Goal: Information Seeking & Learning: Learn about a topic

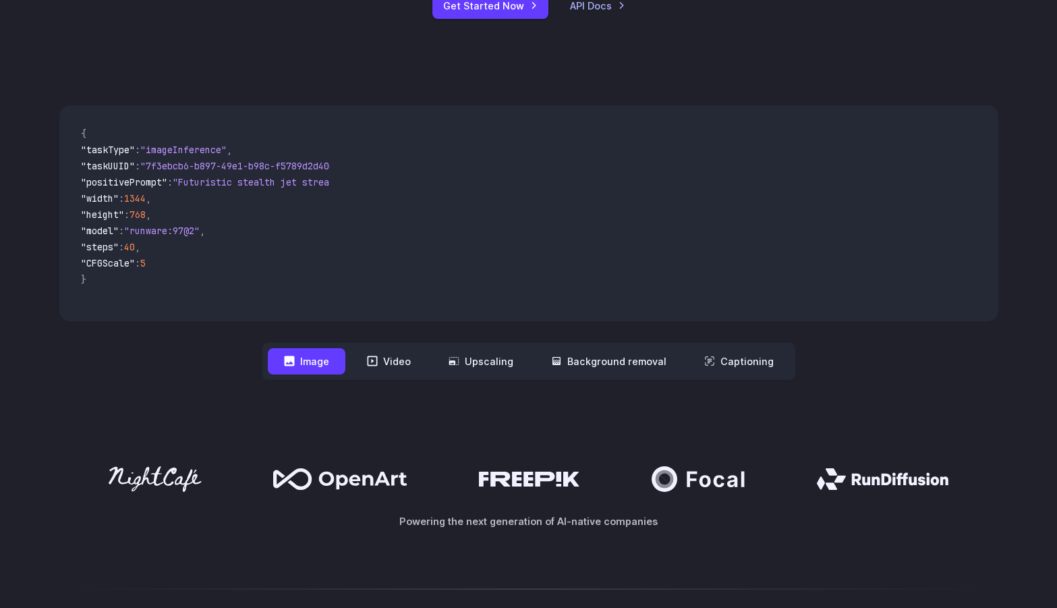
scroll to position [540, 0]
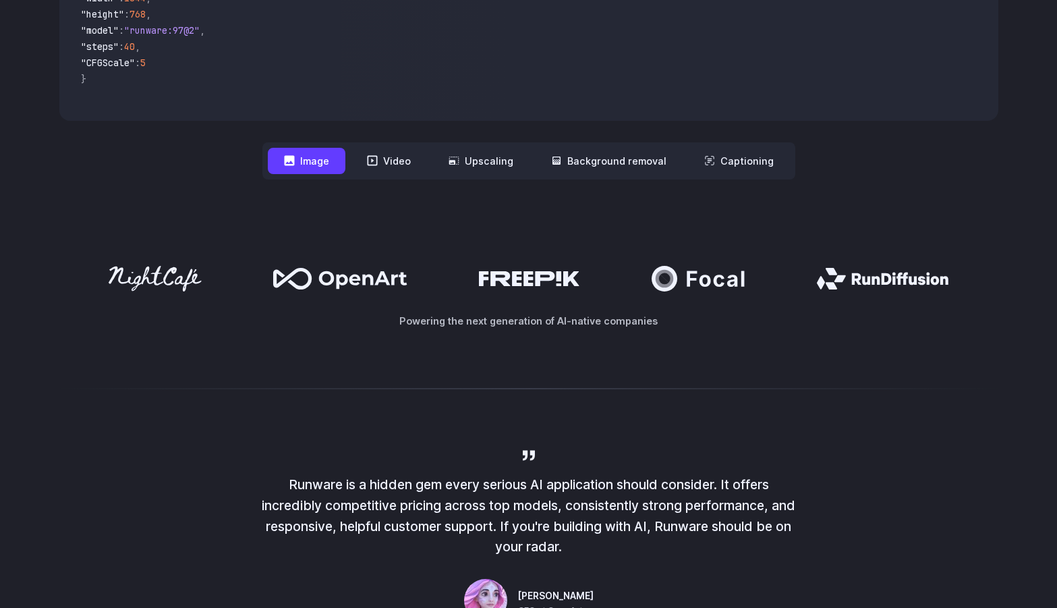
click at [223, 387] on div at bounding box center [528, 388] width 1057 height 32
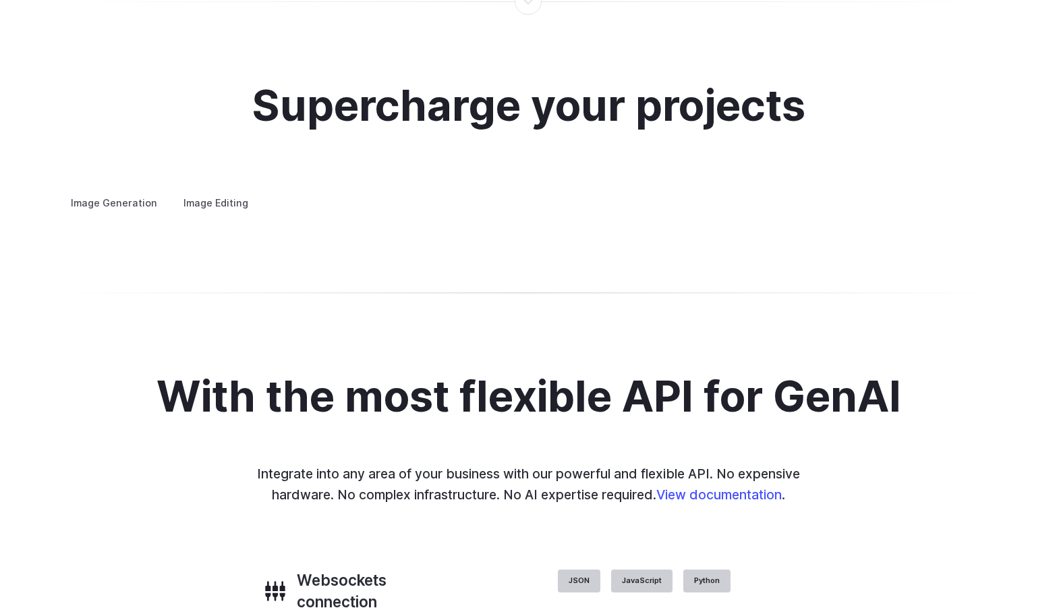
scroll to position [2564, 0]
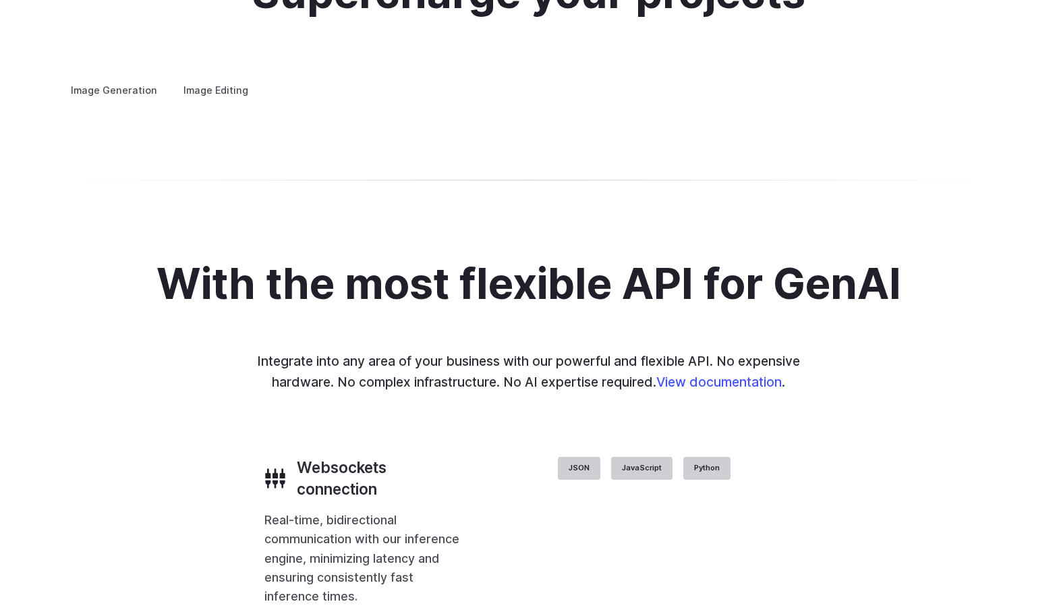
drag, startPoint x: 851, startPoint y: 319, endPoint x: 853, endPoint y: 339, distance: 19.8
click at [0, 0] on img at bounding box center [0, 0] width 0 height 0
click at [0, 0] on div at bounding box center [0, 0] width 0 height 0
click at [0, 0] on button "Go to 3 of 4" at bounding box center [0, 0] width 0 height 0
click at [0, 0] on div at bounding box center [0, 0] width 0 height 0
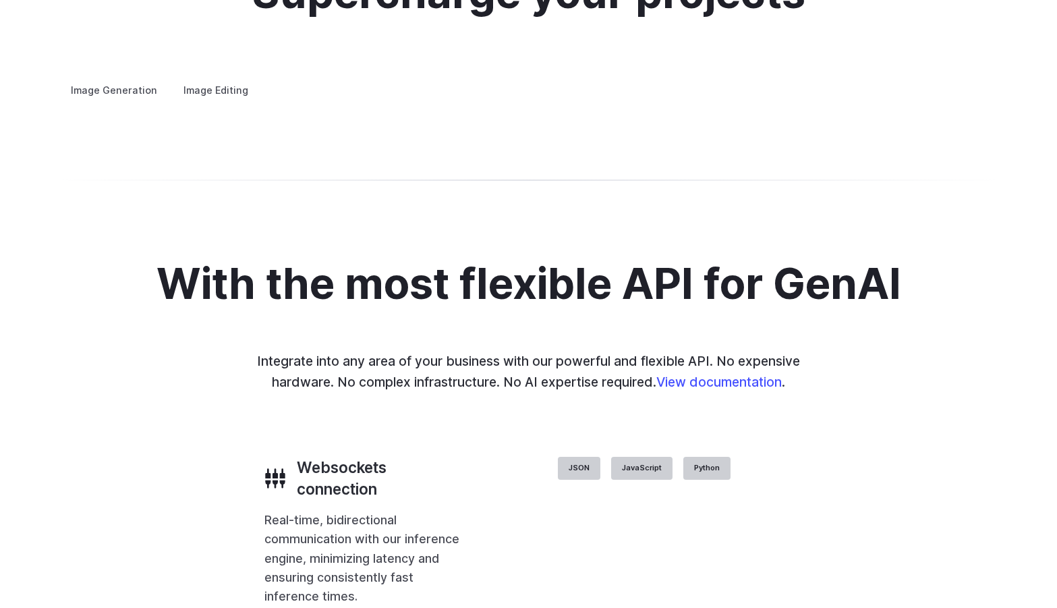
click at [0, 0] on button "Go to 1 of 4" at bounding box center [0, 0] width 0 height 0
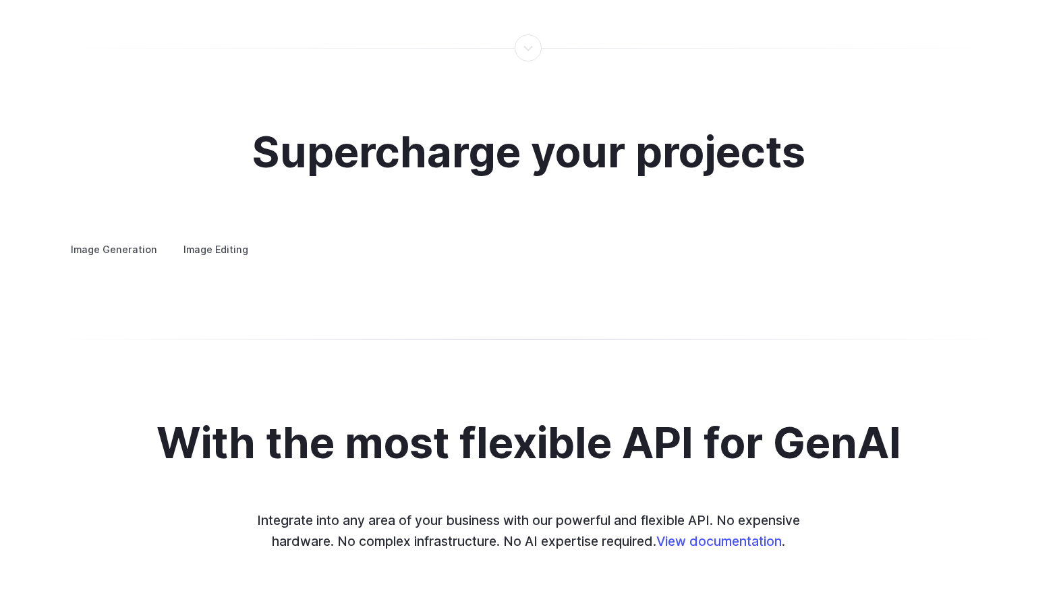
scroll to position [2429, 0]
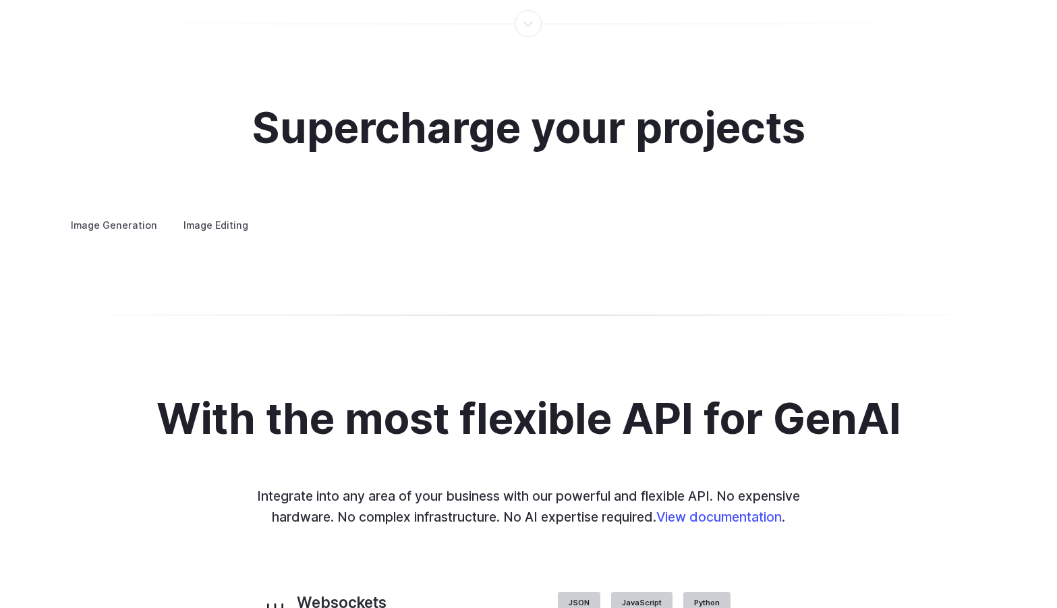
click at [213, 213] on label "Image Editing" at bounding box center [216, 225] width 88 height 24
click at [0, 0] on summary "Inpainting" at bounding box center [0, 0] width 0 height 0
click at [0, 0] on h3 "Outpainting" at bounding box center [0, 0] width 0 height 0
click at [0, 0] on summary "Upscaling" at bounding box center [0, 0] width 0 height 0
click at [0, 0] on summary "Outpainting" at bounding box center [0, 0] width 0 height 0
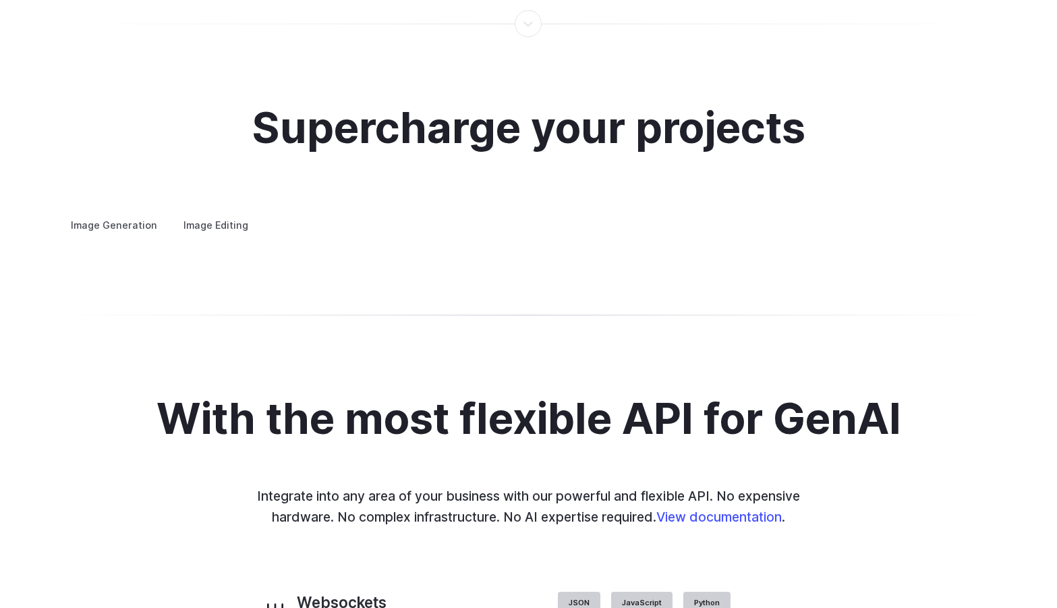
click at [0, 0] on summary "Inpainting" at bounding box center [0, 0] width 0 height 0
click at [0, 0] on h3 "Background Removal" at bounding box center [0, 0] width 0 height 0
click at [117, 213] on label "Image Generation" at bounding box center [113, 225] width 109 height 24
click at [0, 0] on details "Concept design Quickly ideate and polish new concepts, from character design, t…" at bounding box center [0, 0] width 0 height 0
click at [0, 0] on h3 "Concept design" at bounding box center [0, 0] width 0 height 0
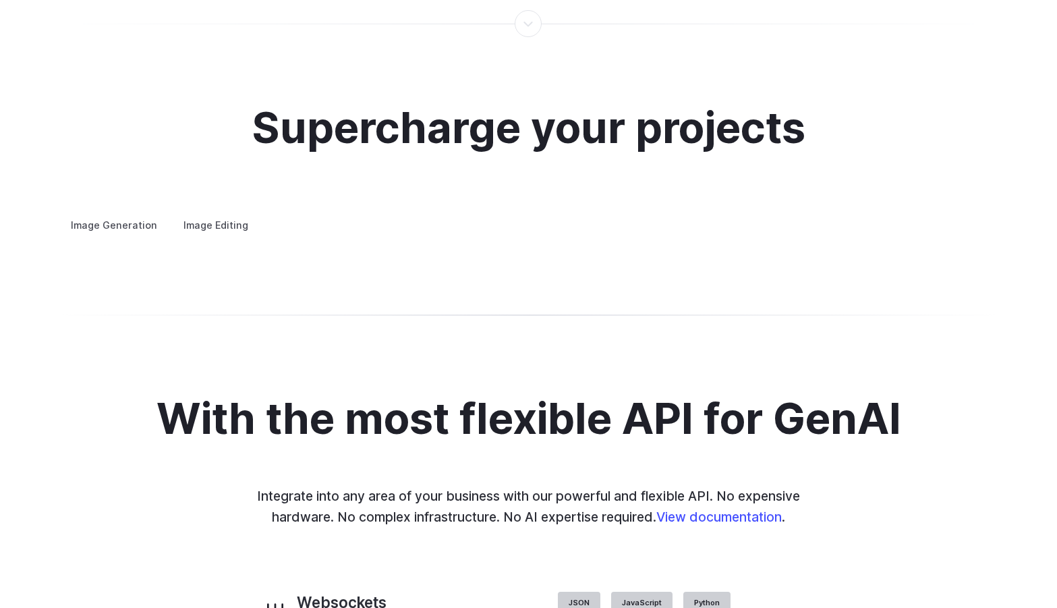
click at [0, 0] on h3 "Creative styling" at bounding box center [0, 0] width 0 height 0
click at [0, 0] on details "Architecture Visualize architectural designs with ease, from initial sketches t…" at bounding box center [0, 0] width 0 height 0
click at [0, 0] on h3 "Architecture" at bounding box center [0, 0] width 0 height 0
click at [0, 0] on h3 "Product design" at bounding box center [0, 0] width 0 height 0
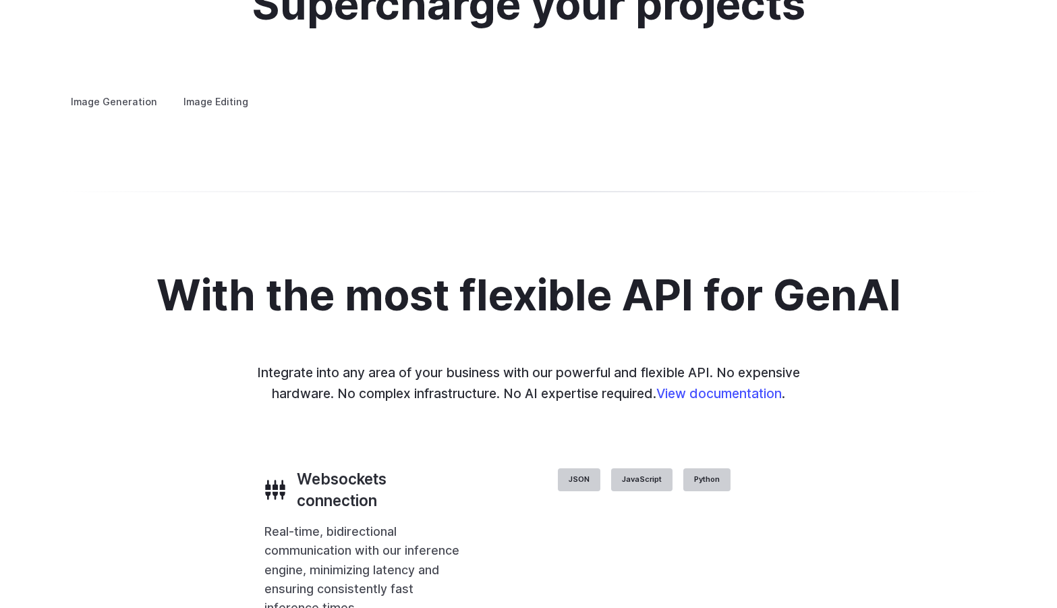
scroll to position [2564, 0]
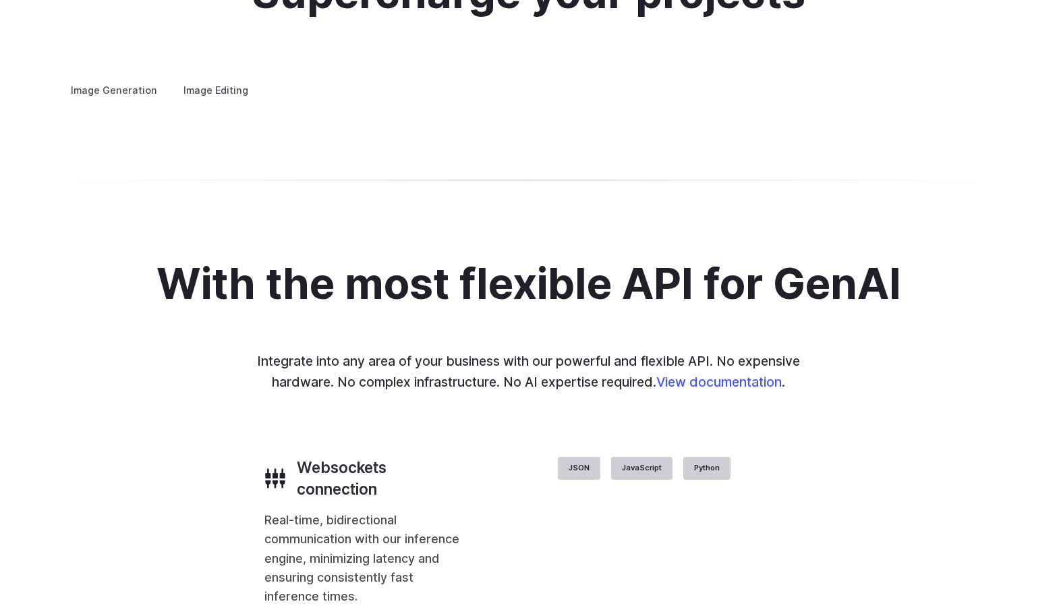
click at [0, 0] on h3 "Personalized assets" at bounding box center [0, 0] width 0 height 0
click at [0, 0] on p "Say goodbye to generic stock photos with custom images for any scenario." at bounding box center [0, 0] width 0 height 0
click at [0, 0] on div "Custom avatars Create avatars in any style you desire – whether abstract, carto…" at bounding box center [0, 0] width 0 height 0
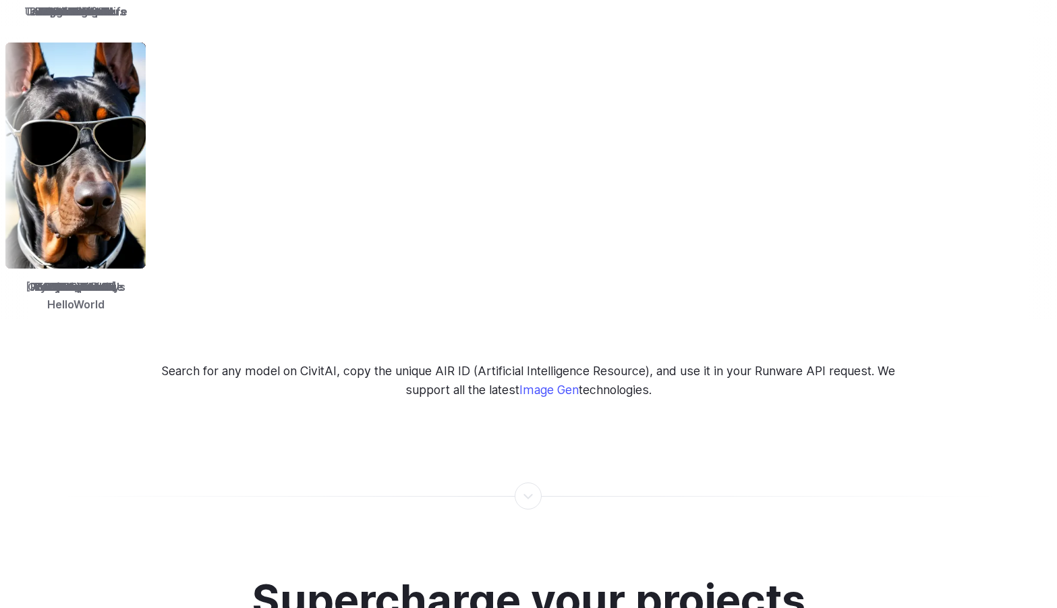
scroll to position [1552, 0]
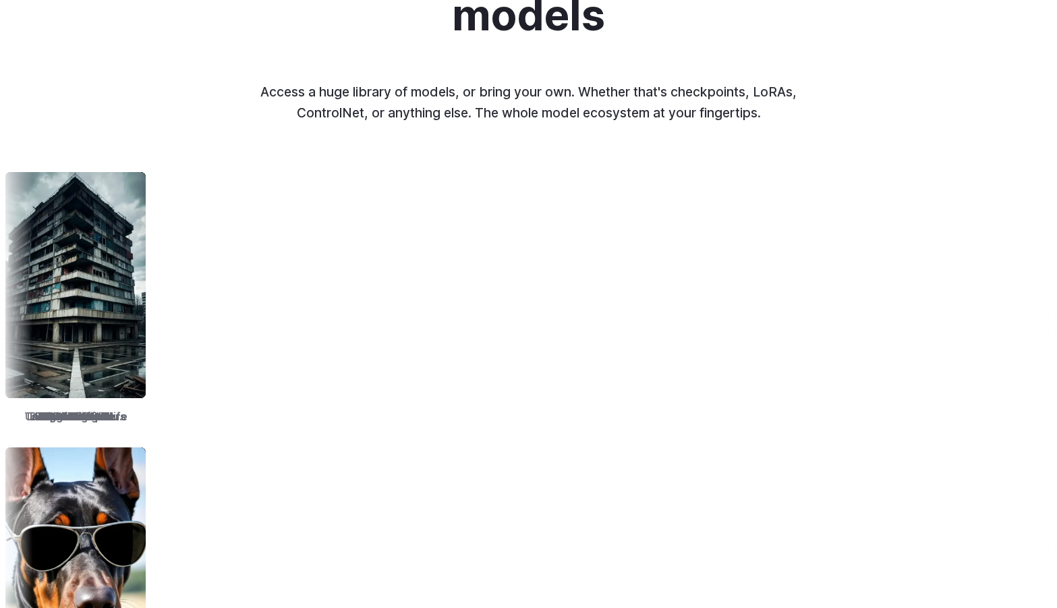
click at [144, 337] on img at bounding box center [73, 285] width 140 height 226
click at [295, 315] on img at bounding box center [225, 285] width 140 height 226
click at [425, 333] on img at bounding box center [355, 285] width 140 height 226
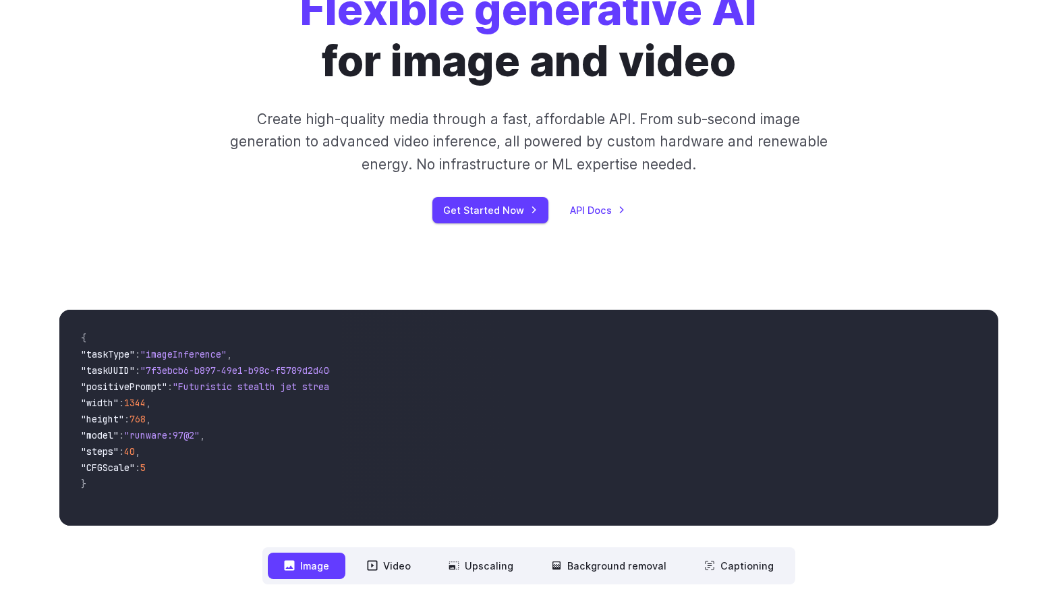
scroll to position [0, 0]
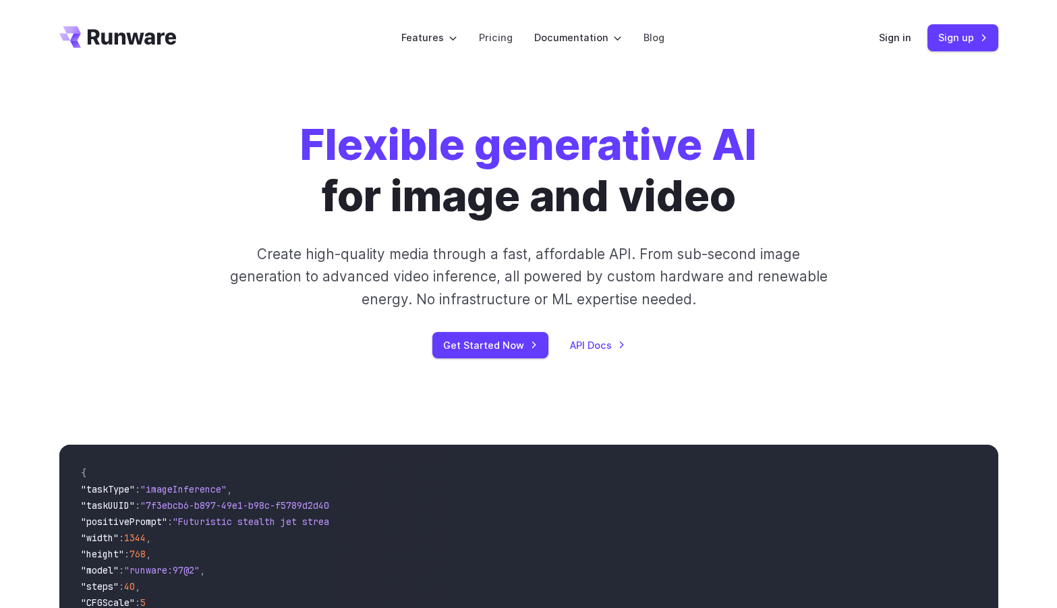
click at [302, 411] on div "**********" at bounding box center [528, 581] width 1057 height 361
click at [861, 343] on div "Get Started Now API Docs" at bounding box center [529, 345] width 752 height 26
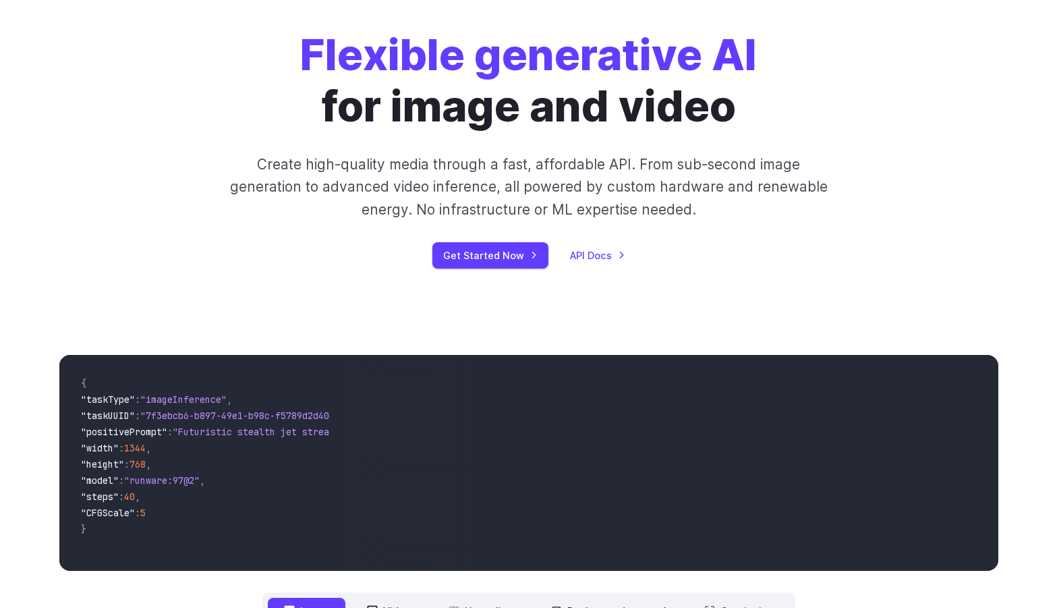
scroll to position [270, 0]
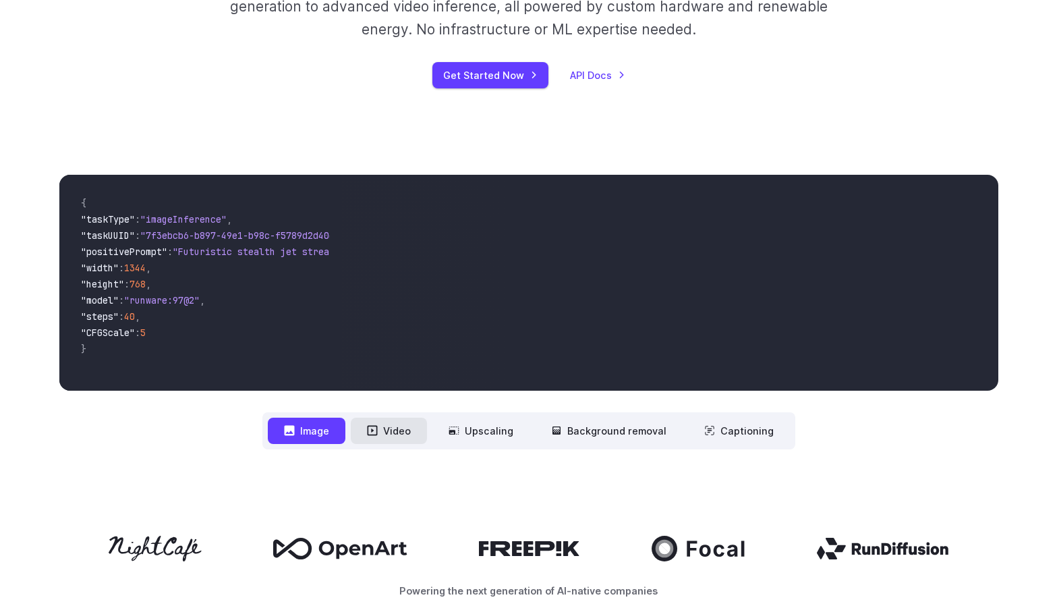
click at [384, 420] on button "Video" at bounding box center [389, 431] width 76 height 26
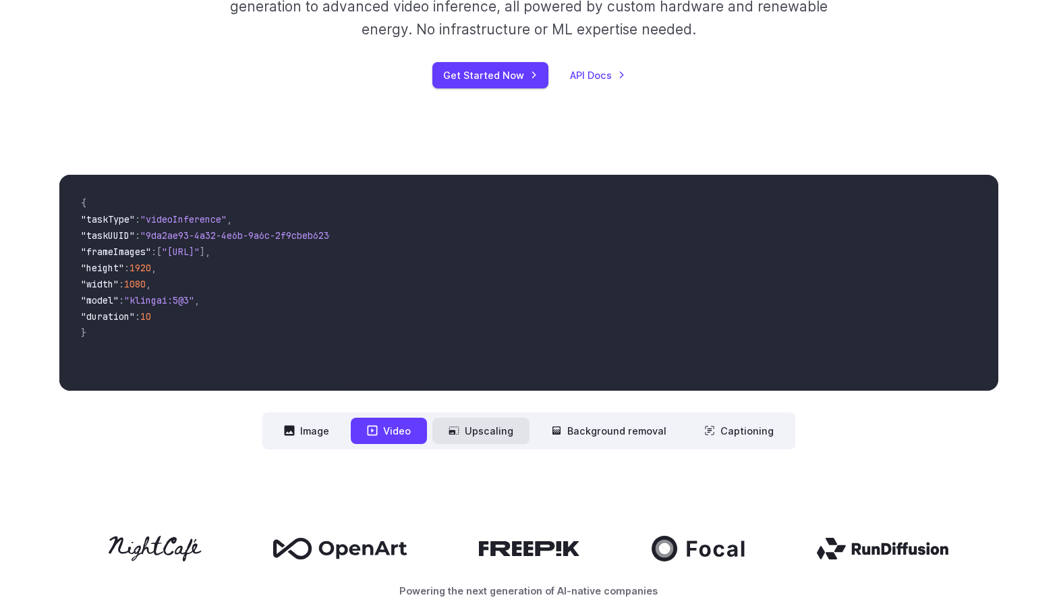
click at [464, 423] on button "Upscaling" at bounding box center [480, 431] width 97 height 26
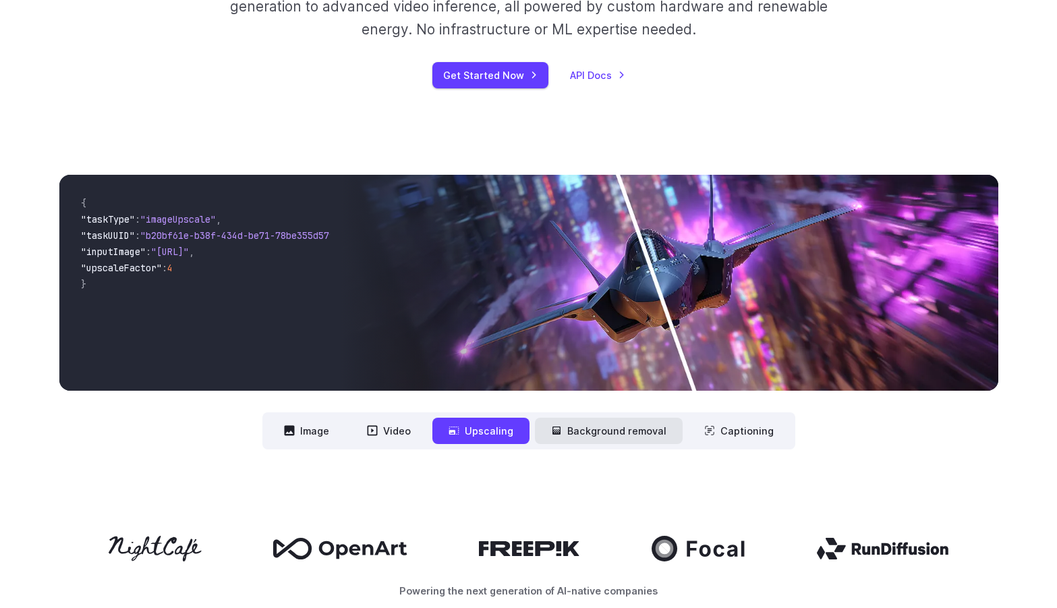
click at [586, 438] on button "Background removal" at bounding box center [609, 431] width 148 height 26
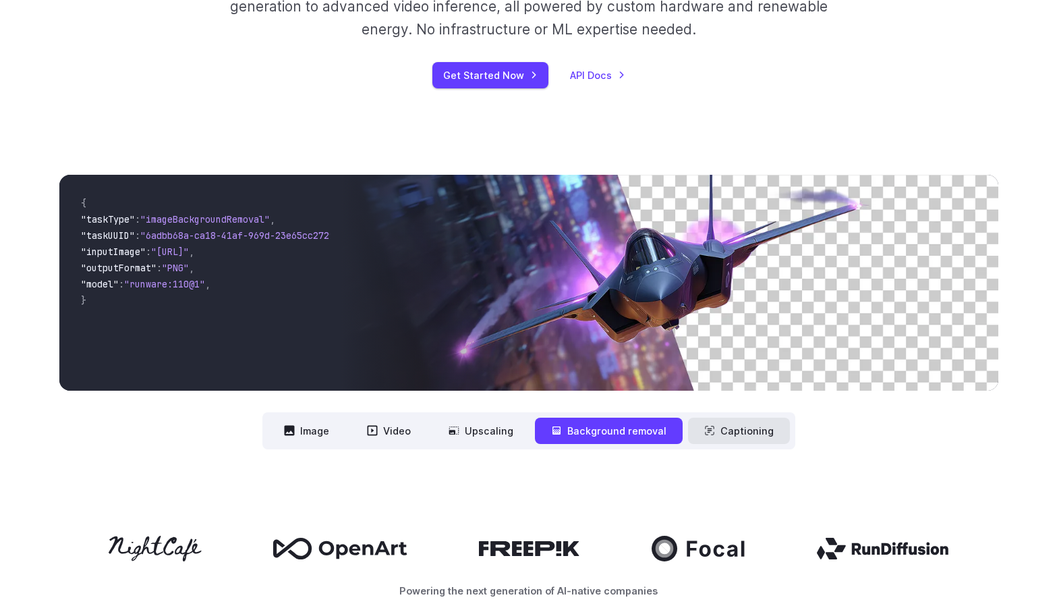
click at [760, 424] on button "Captioning" at bounding box center [739, 431] width 102 height 26
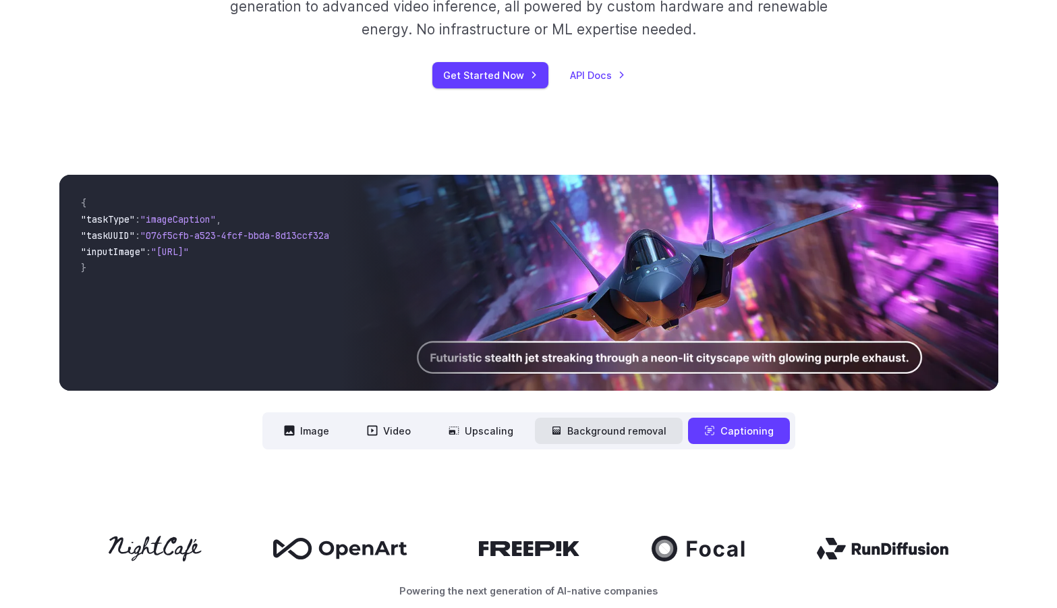
click at [609, 435] on button "Background removal" at bounding box center [609, 431] width 148 height 26
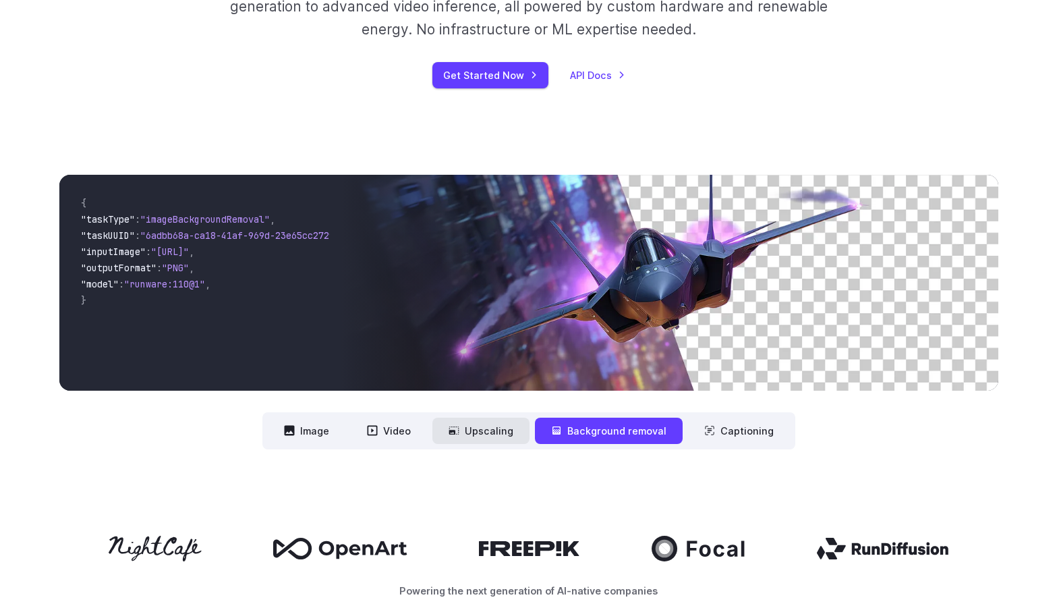
click at [476, 433] on button "Upscaling" at bounding box center [480, 431] width 97 height 26
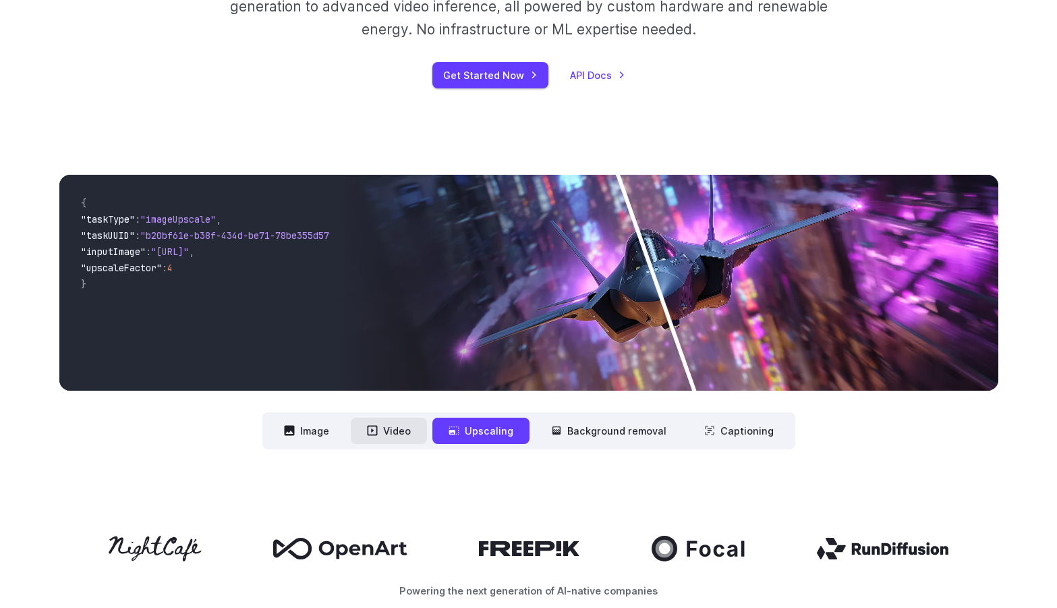
click at [406, 439] on button "Video" at bounding box center [389, 431] width 76 height 26
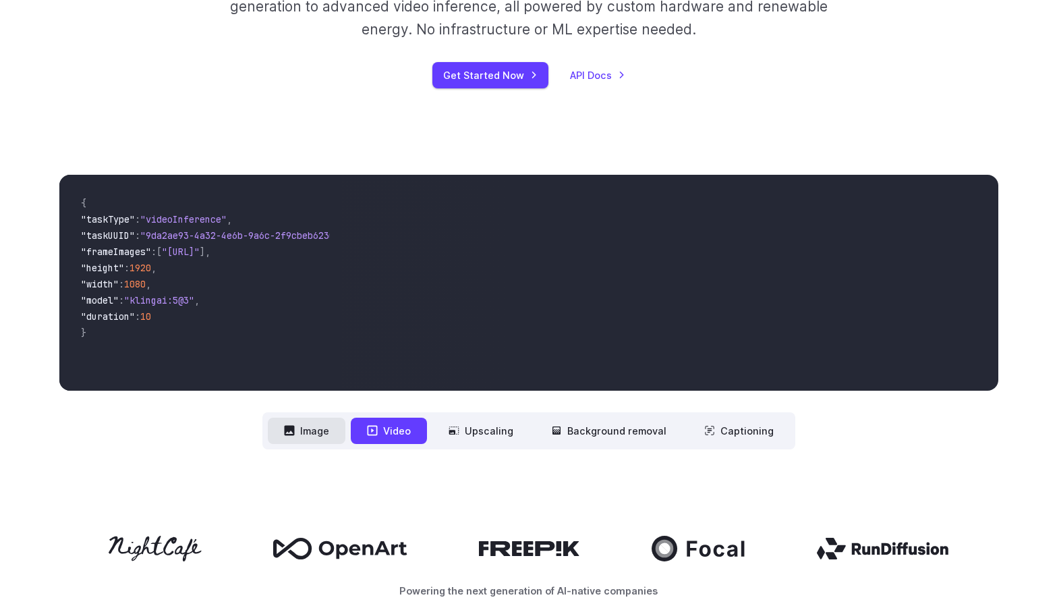
click at [314, 442] on button "Image" at bounding box center [307, 431] width 78 height 26
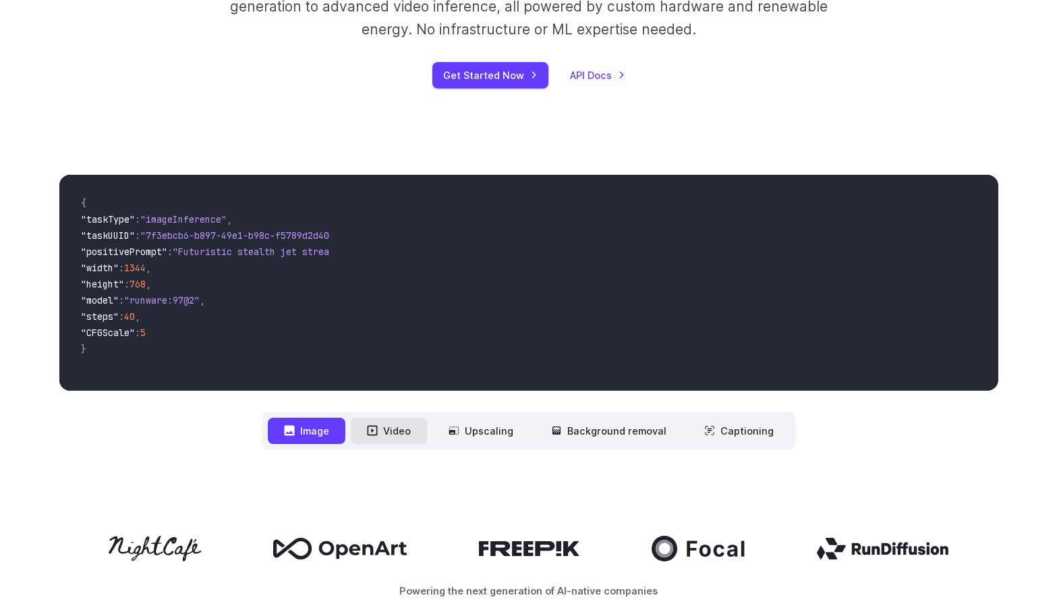
click at [412, 432] on button "Video" at bounding box center [389, 431] width 76 height 26
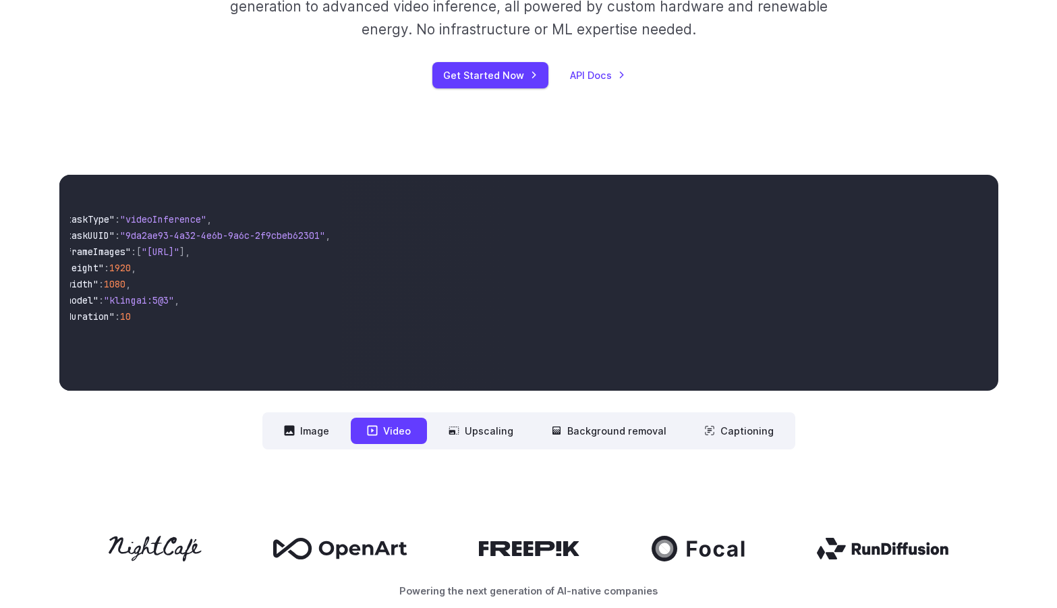
scroll to position [0, 0]
click at [870, 497] on div "Powering the next generation of AI-native companies" at bounding box center [528, 567] width 1057 height 149
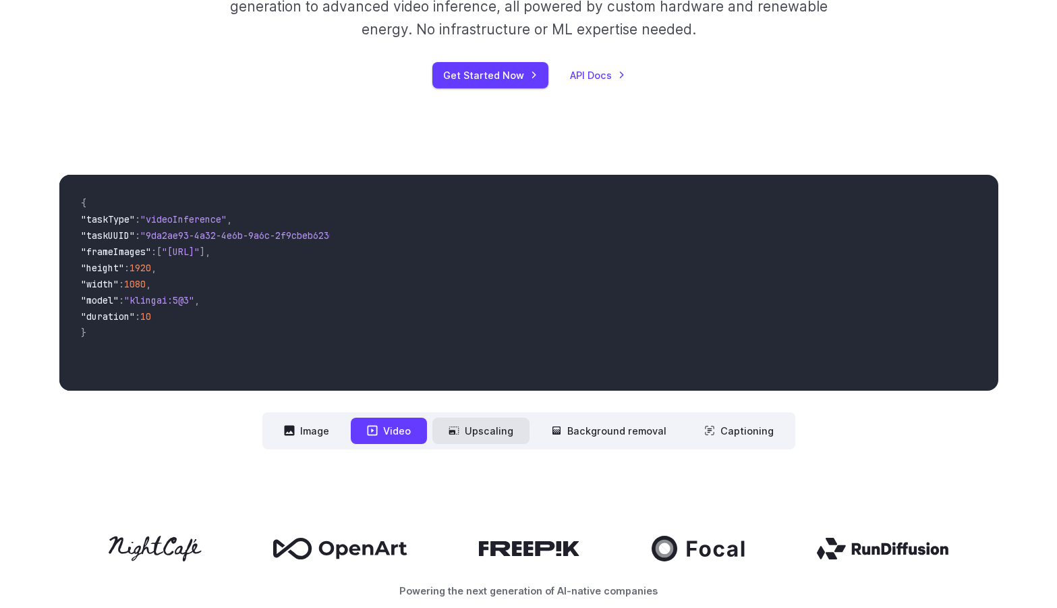
click at [482, 435] on button "Upscaling" at bounding box center [480, 431] width 97 height 26
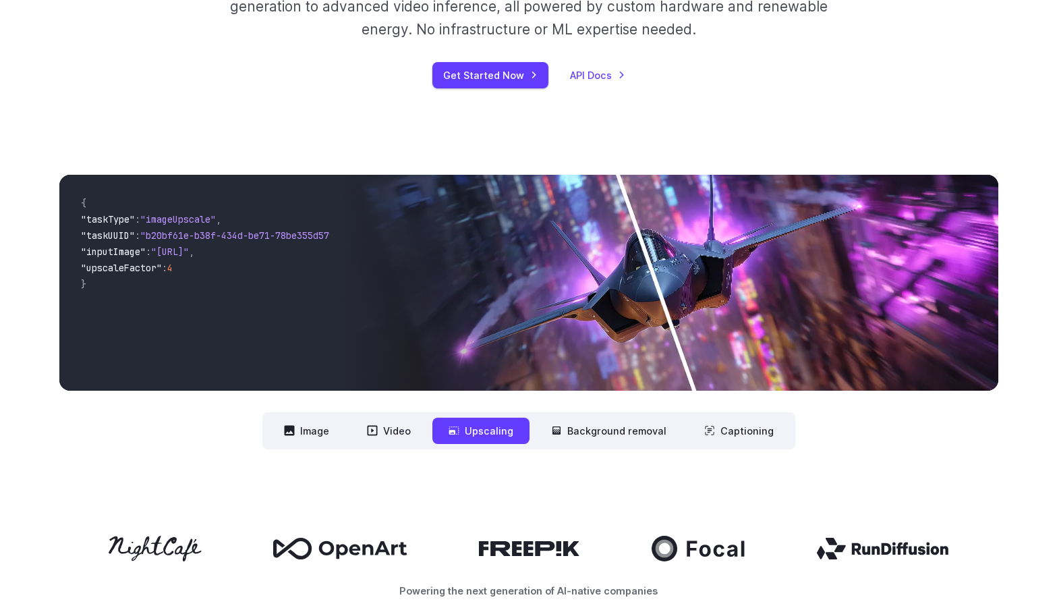
click at [609, 416] on nav "**********" at bounding box center [528, 430] width 533 height 37
click at [650, 429] on button "Background removal" at bounding box center [609, 431] width 148 height 26
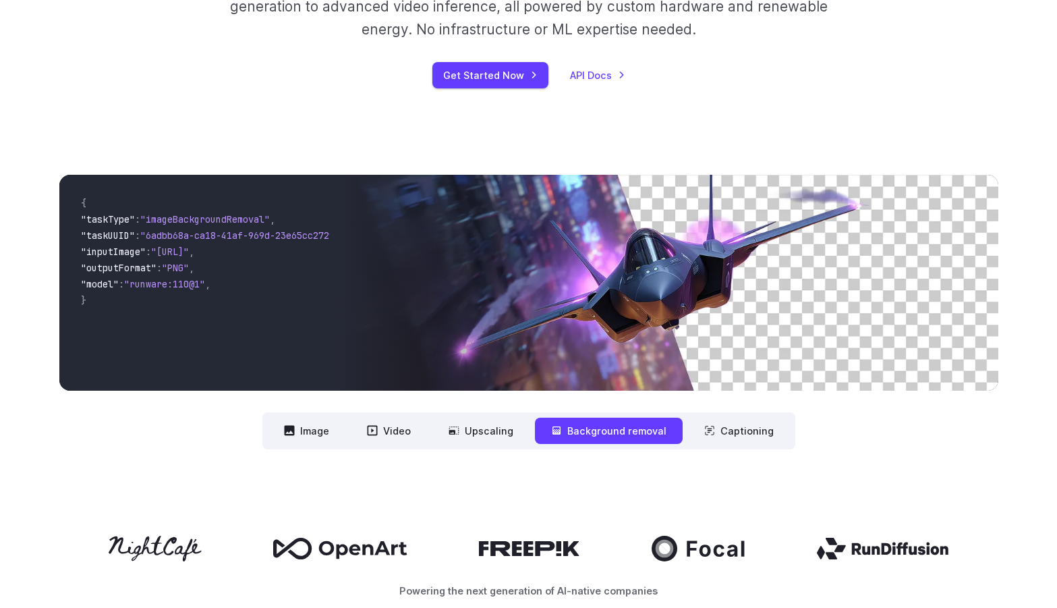
click at [704, 310] on img at bounding box center [669, 283] width 657 height 216
click at [733, 437] on button "Captioning" at bounding box center [739, 431] width 102 height 26
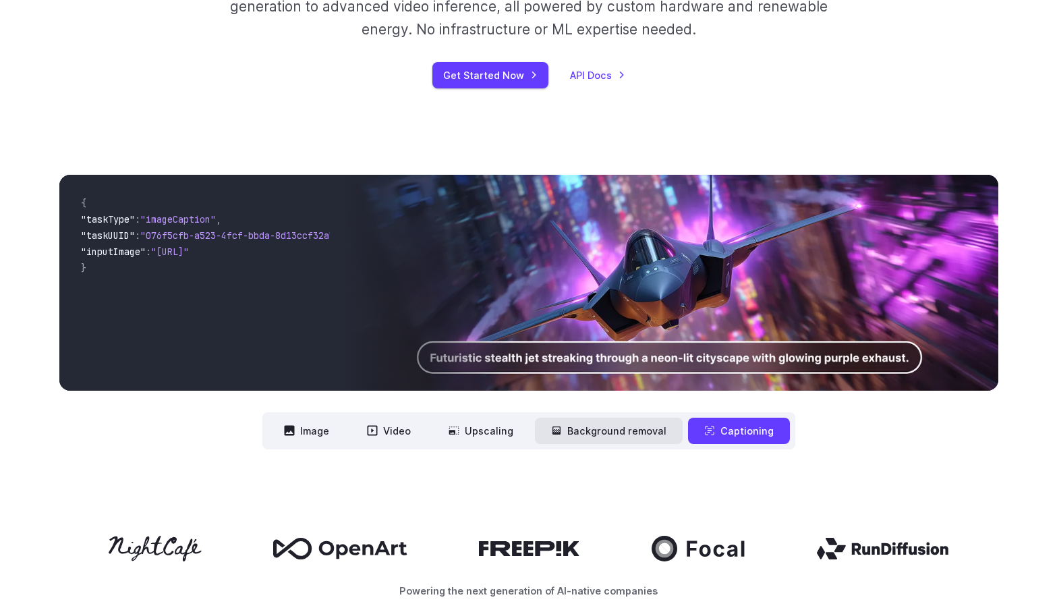
click at [582, 441] on button "Background removal" at bounding box center [609, 431] width 148 height 26
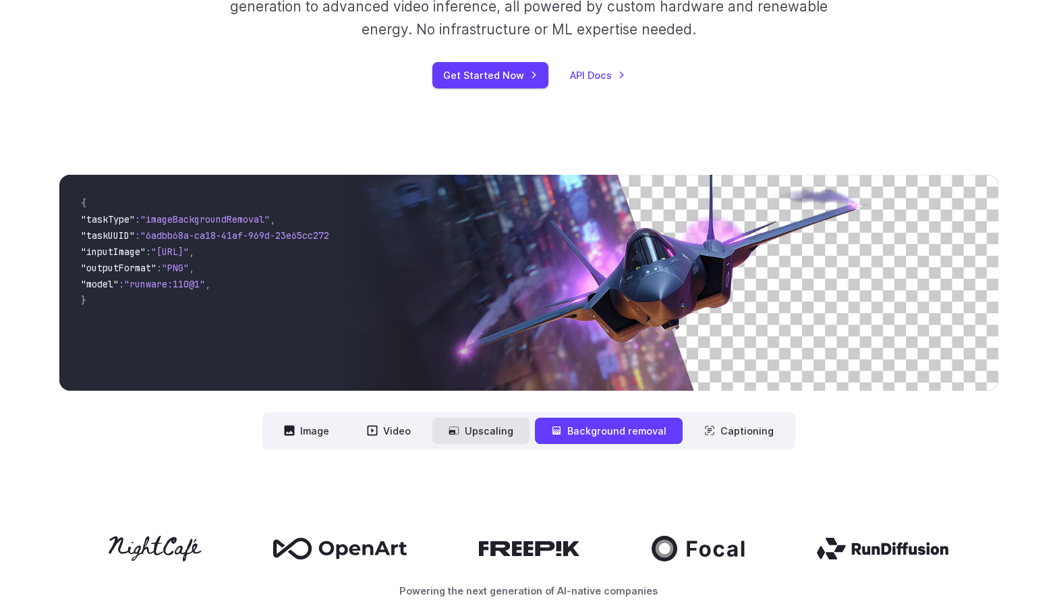
click at [450, 429] on button "Upscaling" at bounding box center [480, 431] width 97 height 26
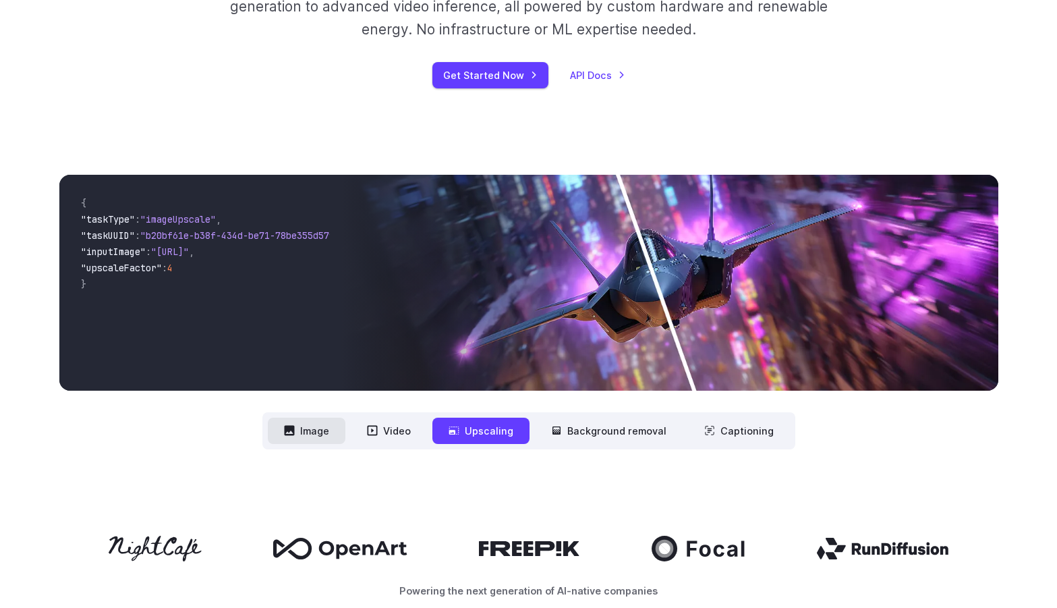
click at [314, 432] on button "Image" at bounding box center [307, 431] width 78 height 26
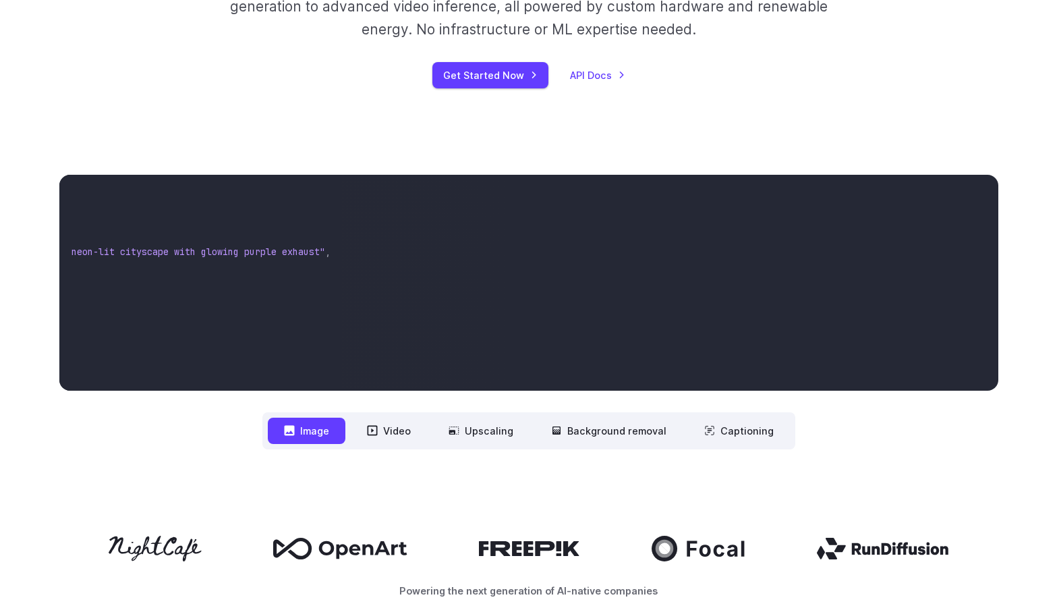
scroll to position [472, 0]
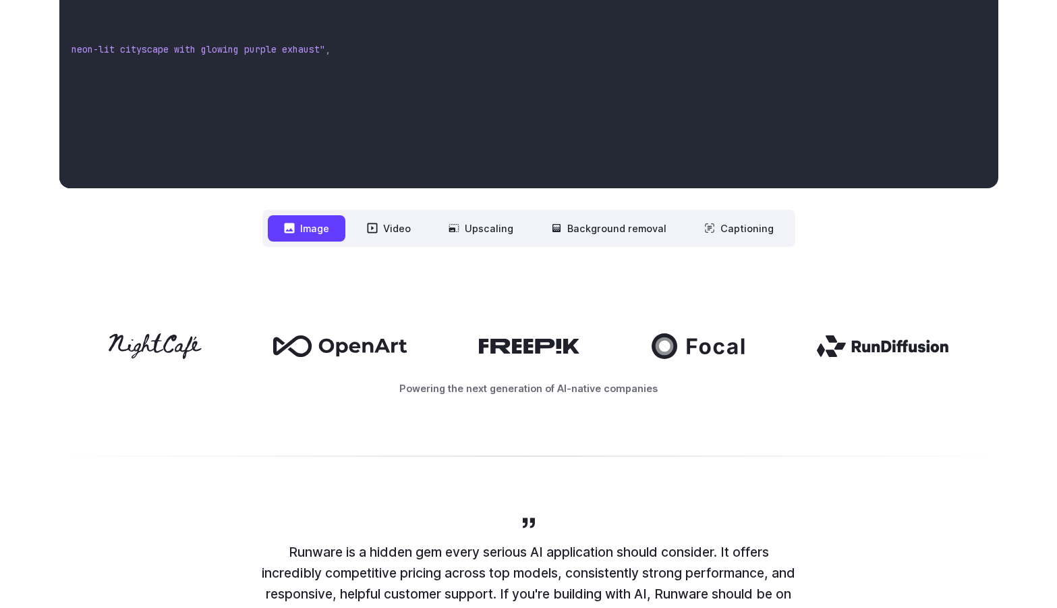
click at [306, 368] on div "Powering the next generation of AI-native companies" at bounding box center [528, 364] width 939 height 63
drag, startPoint x: 582, startPoint y: 395, endPoint x: 565, endPoint y: 395, distance: 17.5
click at [566, 395] on p "Powering the next generation of AI-native companies" at bounding box center [528, 389] width 939 height 16
drag, startPoint x: 565, startPoint y: 395, endPoint x: 466, endPoint y: 395, distance: 98.5
click at [467, 385] on p "Powering the next generation of AI-native companies" at bounding box center [528, 389] width 939 height 16
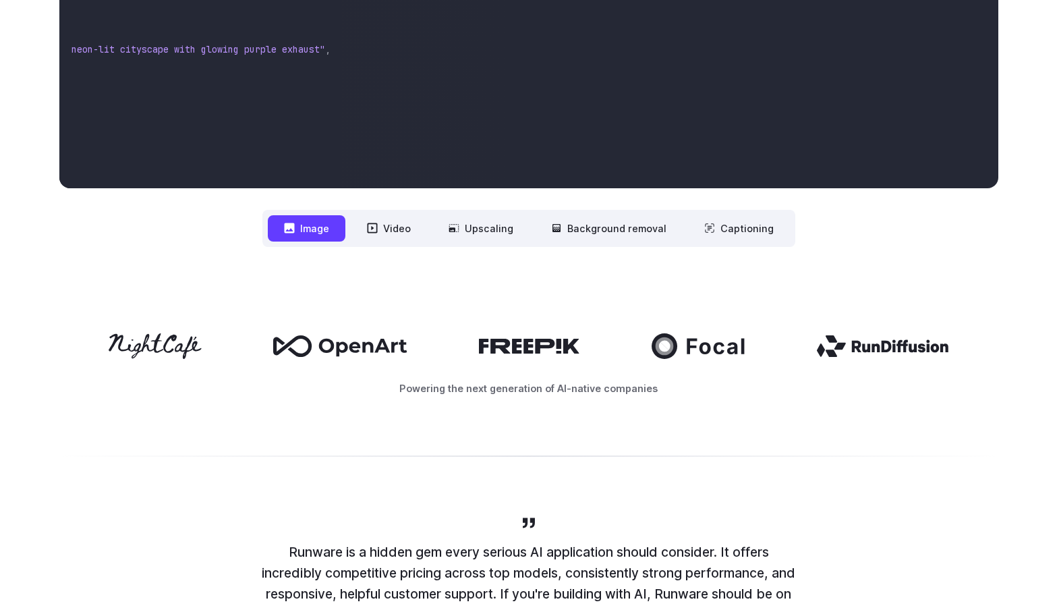
click at [160, 337] on icon at bounding box center [156, 346] width 94 height 26
click at [379, 345] on icon at bounding box center [340, 346] width 134 height 22
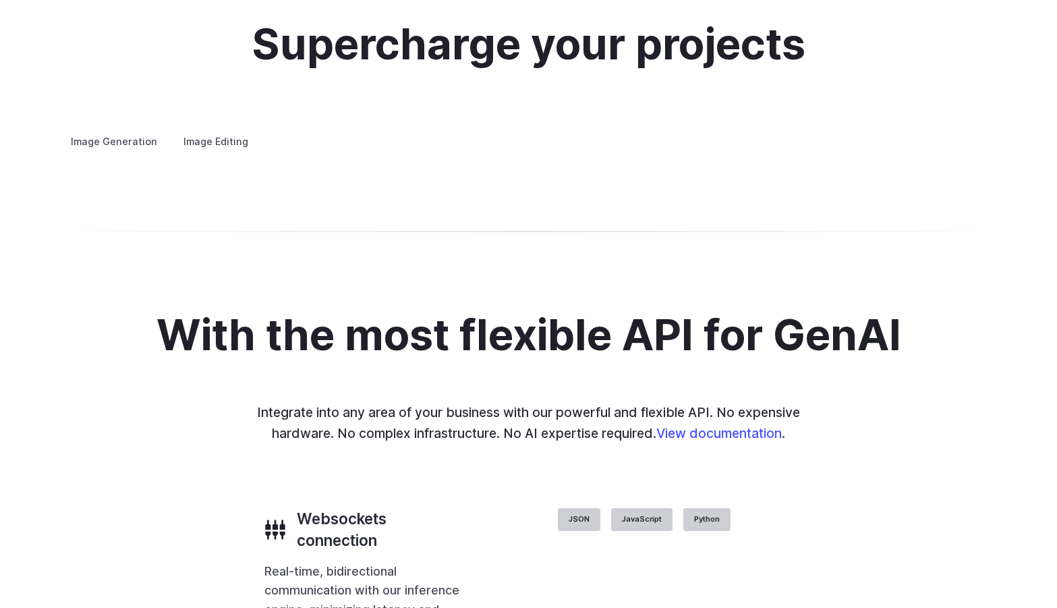
scroll to position [2564, 0]
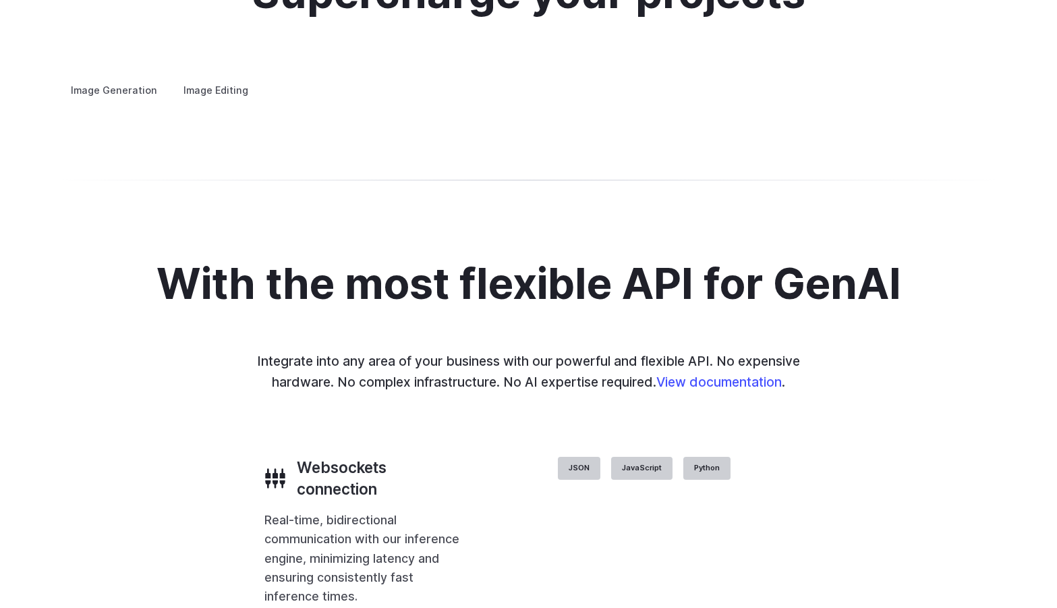
click at [840, 163] on div "Supercharge your projects Image Generation Image Editing Custom avatars Create …" at bounding box center [528, 34] width 1057 height 258
click at [0, 0] on button "Go to 3 of 4" at bounding box center [0, 0] width 0 height 0
click at [0, 0] on div at bounding box center [0, 0] width 0 height 0
click at [0, 0] on button "Go to 4 of 4" at bounding box center [0, 0] width 0 height 0
click at [0, 0] on div at bounding box center [0, 0] width 0 height 0
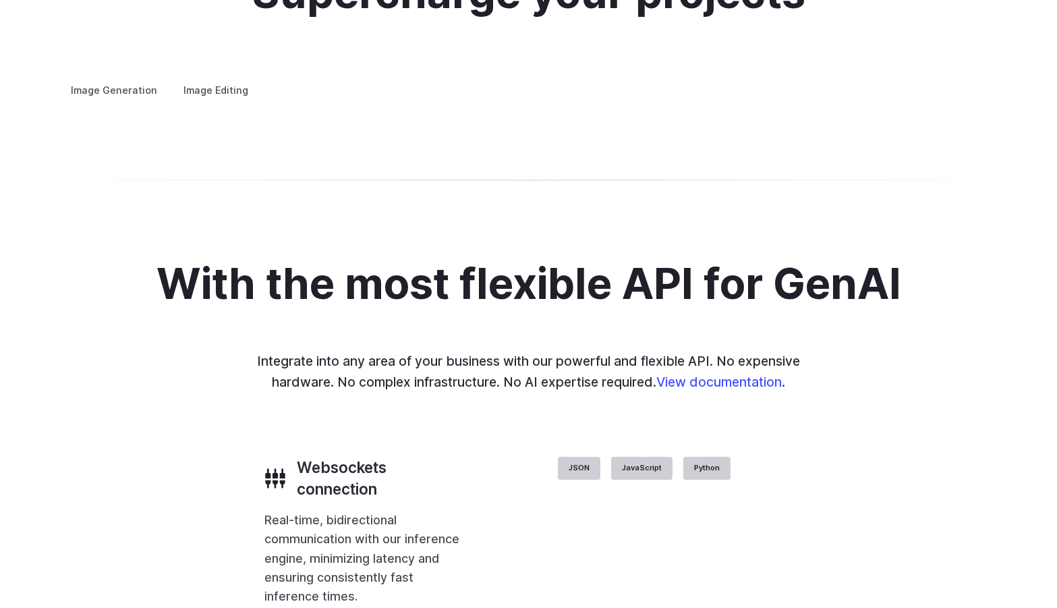
click at [0, 0] on button "Go to 3 of 4" at bounding box center [0, 0] width 0 height 0
click at [828, 163] on div "Supercharge your projects Image Generation Image Editing Custom avatars Create …" at bounding box center [528, 34] width 1057 height 258
click at [0, 0] on button "Go to 2 of 4" at bounding box center [0, 0] width 0 height 0
click at [0, 0] on button "Go to 1 of 4" at bounding box center [0, 0] width 0 height 0
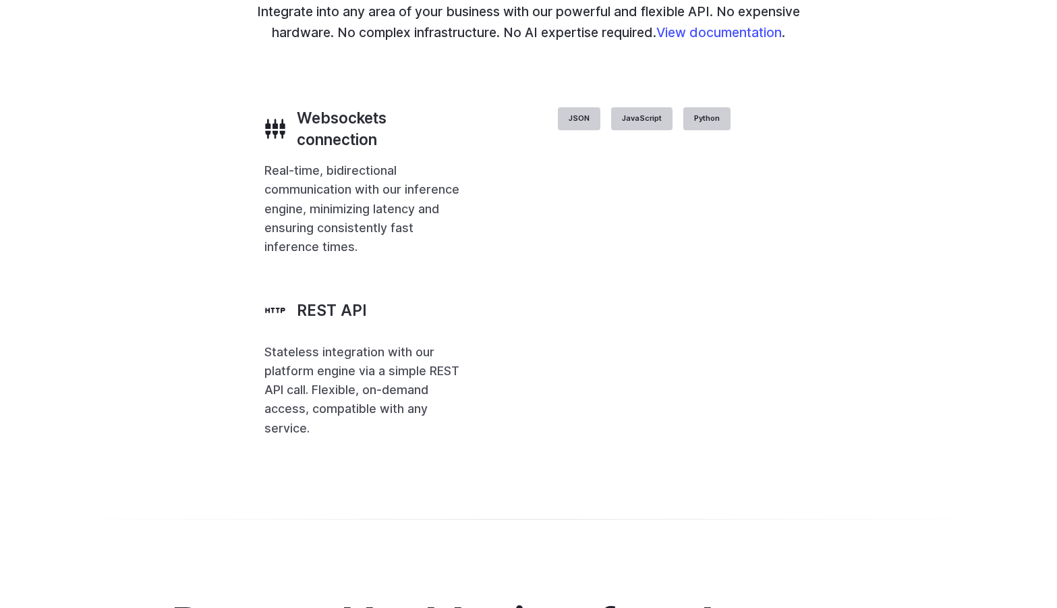
scroll to position [2969, 0]
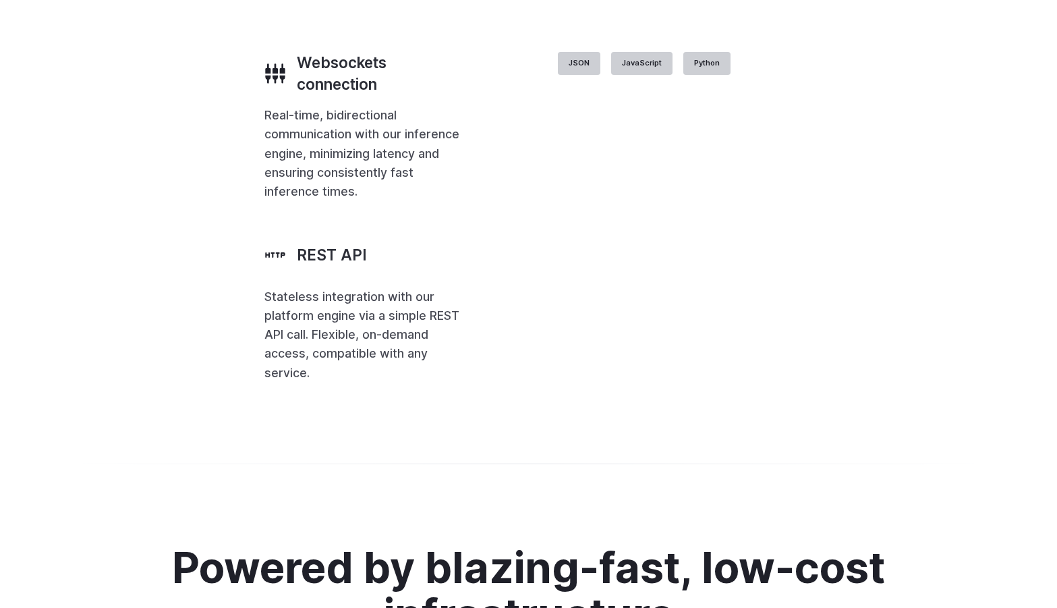
click at [863, 237] on div "With the most flexible API for GenAI Integrate into any area of your business w…" at bounding box center [528, 119] width 939 height 527
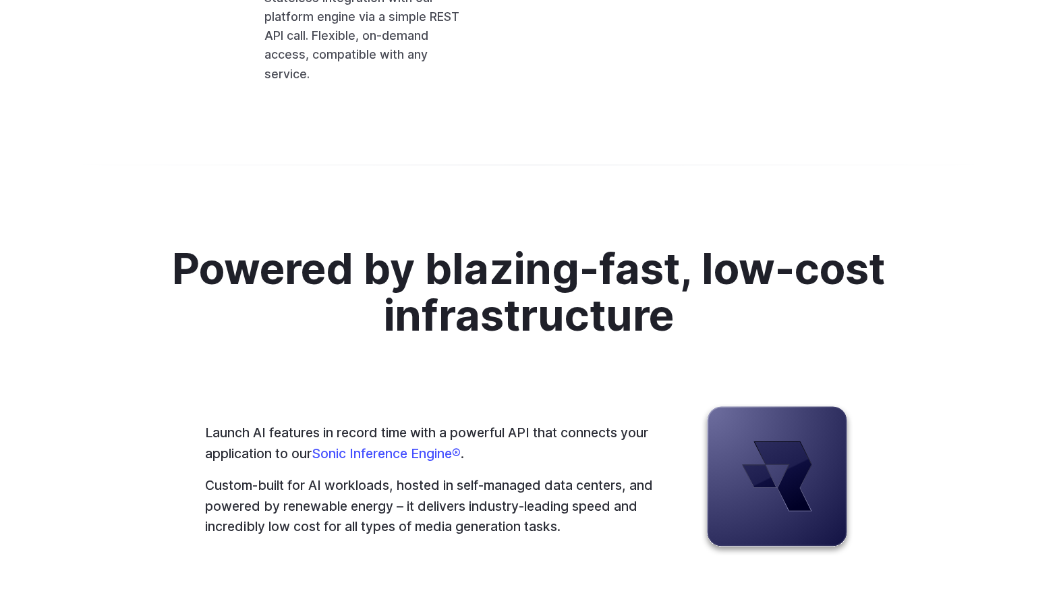
scroll to position [3306, 0]
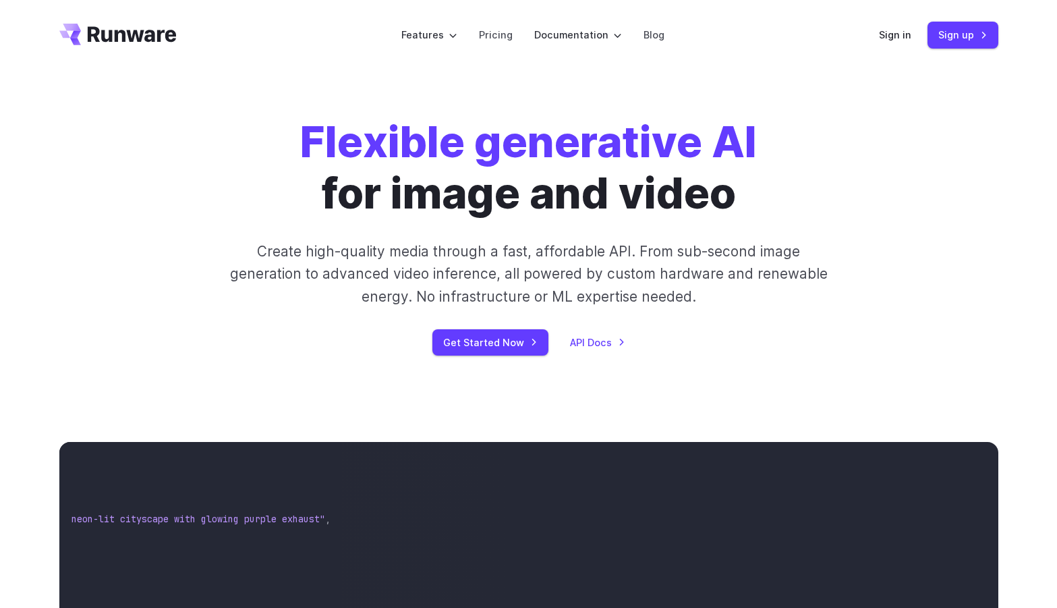
scroll to position [0, 0]
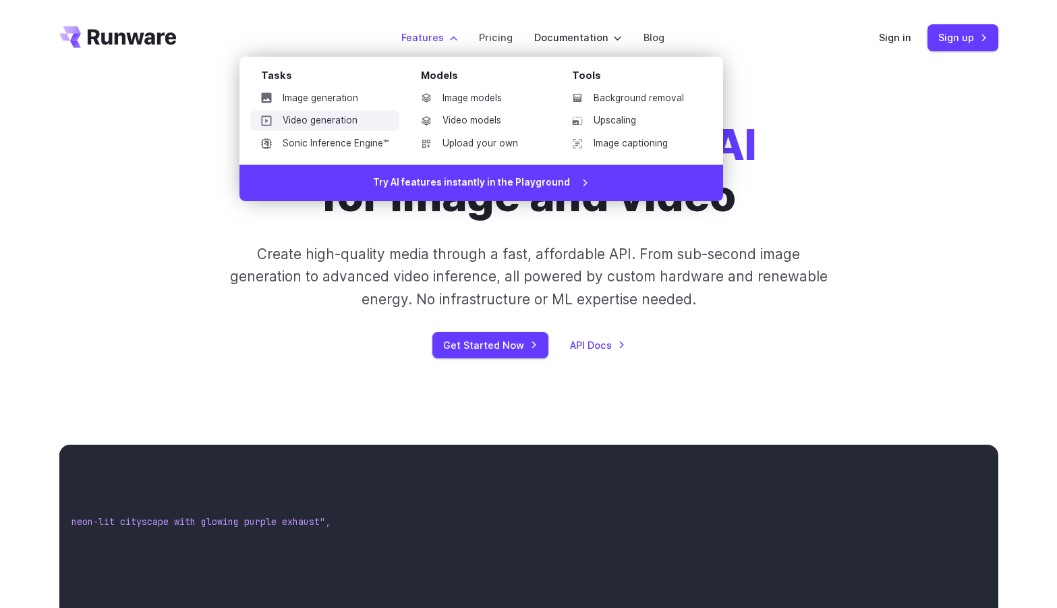
click at [312, 123] on link "Video generation" at bounding box center [324, 121] width 149 height 20
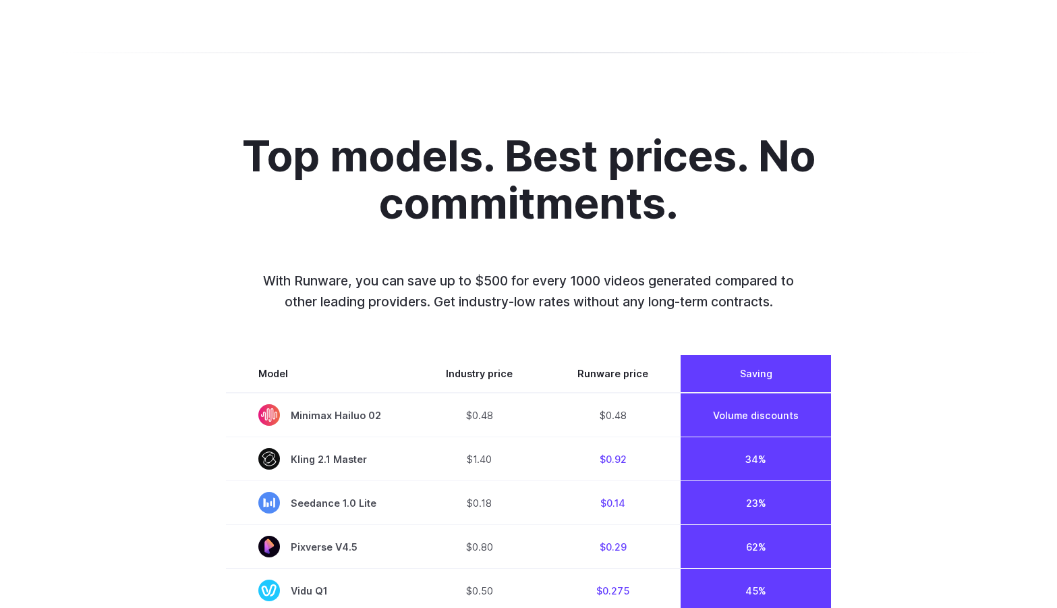
scroll to position [742, 0]
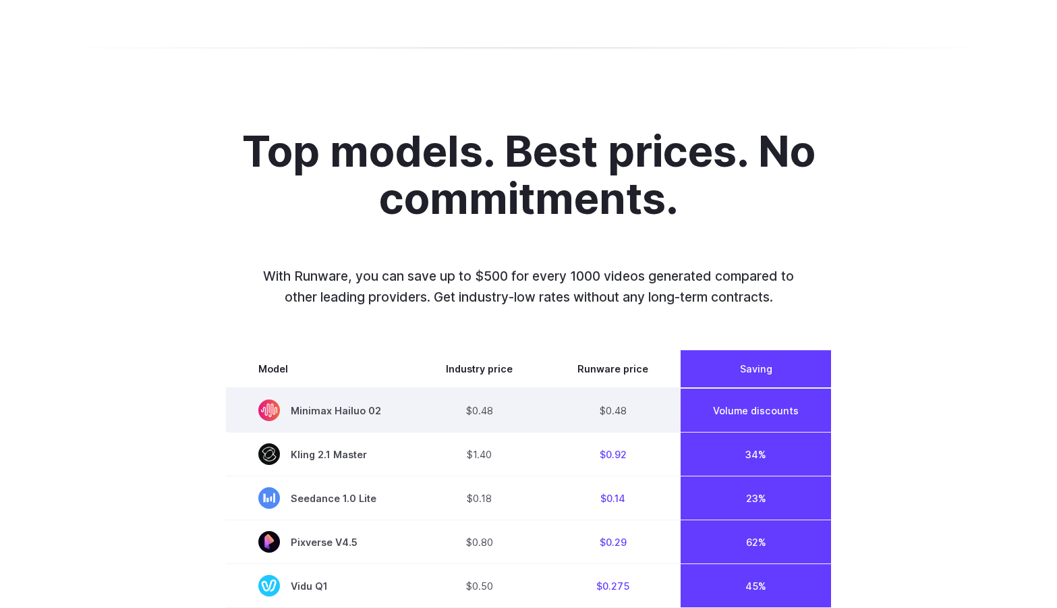
click at [752, 424] on td "Volume discounts" at bounding box center [756, 410] width 150 height 45
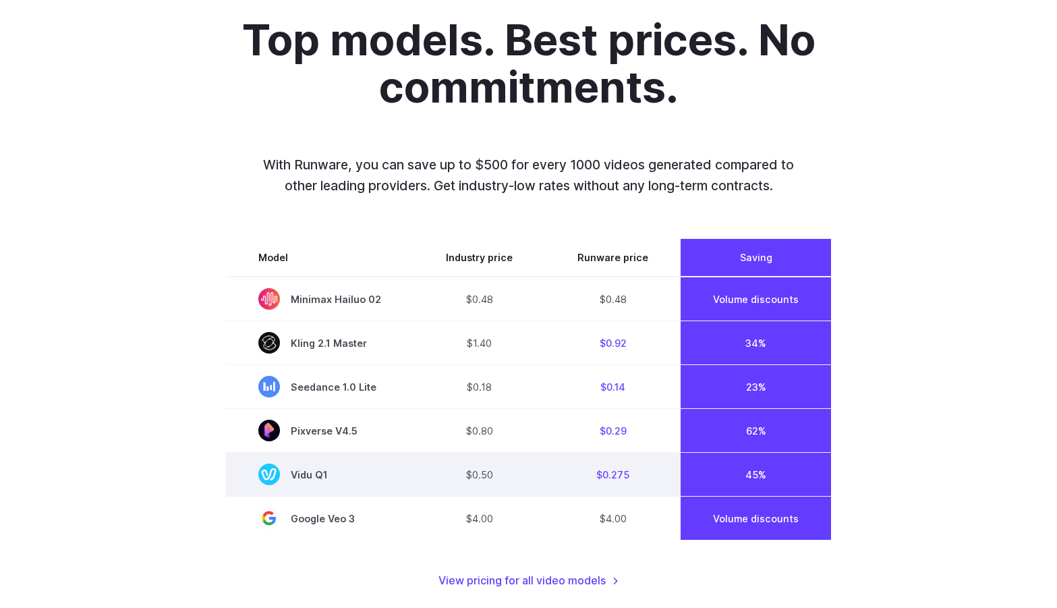
scroll to position [877, 0]
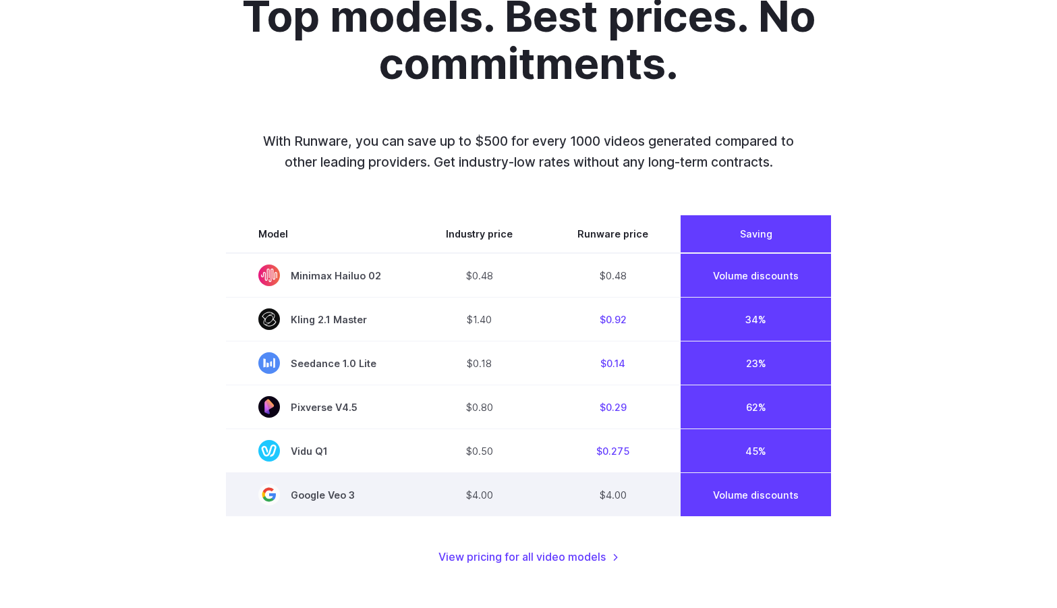
click at [612, 499] on td "$4.00" at bounding box center [613, 495] width 136 height 44
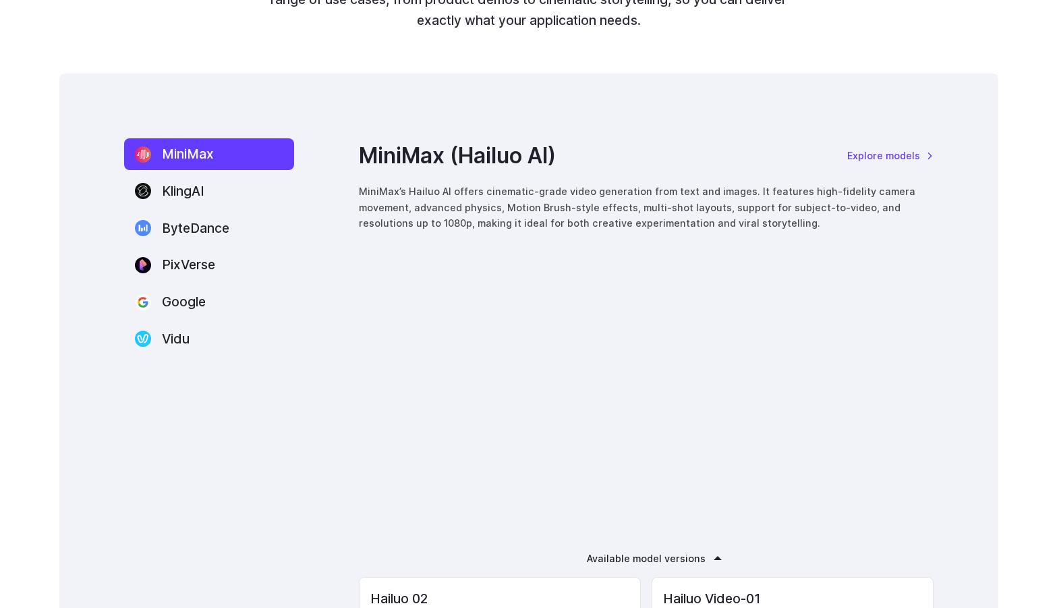
scroll to position [1822, 0]
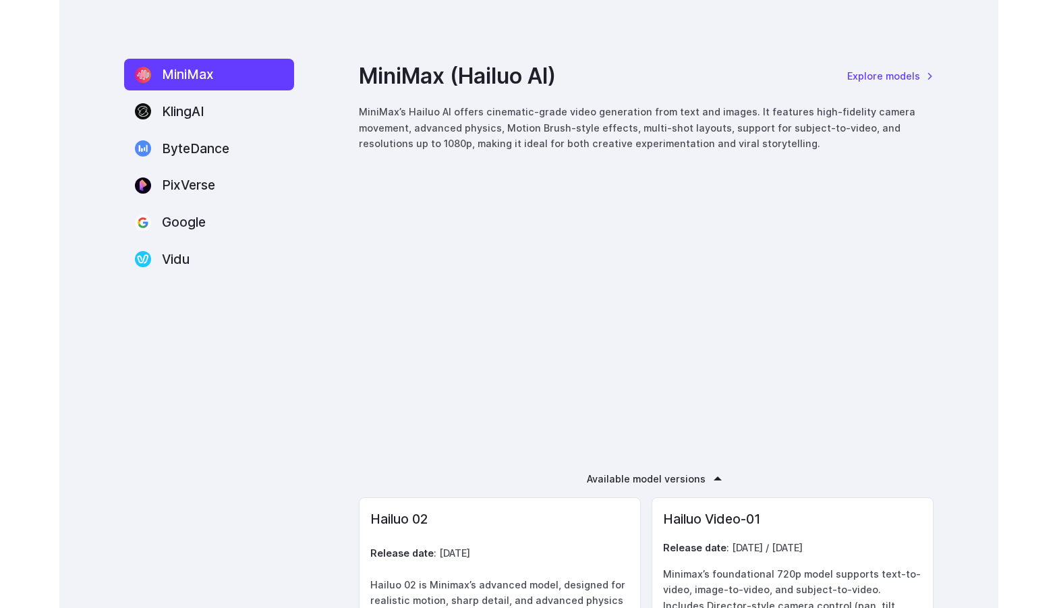
click at [269, 461] on div "MiniMax [GEOGRAPHIC_DATA] ByteDance PixVerse Google Vidu MiniMax (Hailuo AI) Ex…" at bounding box center [528, 390] width 939 height 792
click at [181, 123] on label "KlingAI" at bounding box center [209, 112] width 170 height 32
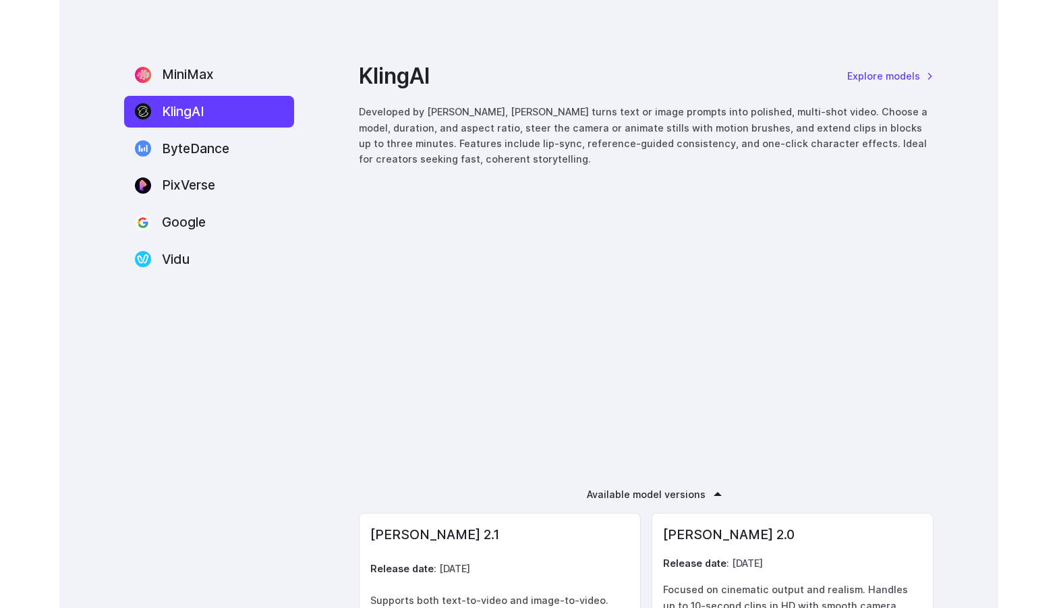
click at [177, 165] on nav "MiniMax [GEOGRAPHIC_DATA] ByteDance PixVerse Google Vidu" at bounding box center [209, 167] width 170 height 216
click at [181, 159] on label "ByteDance" at bounding box center [209, 149] width 170 height 32
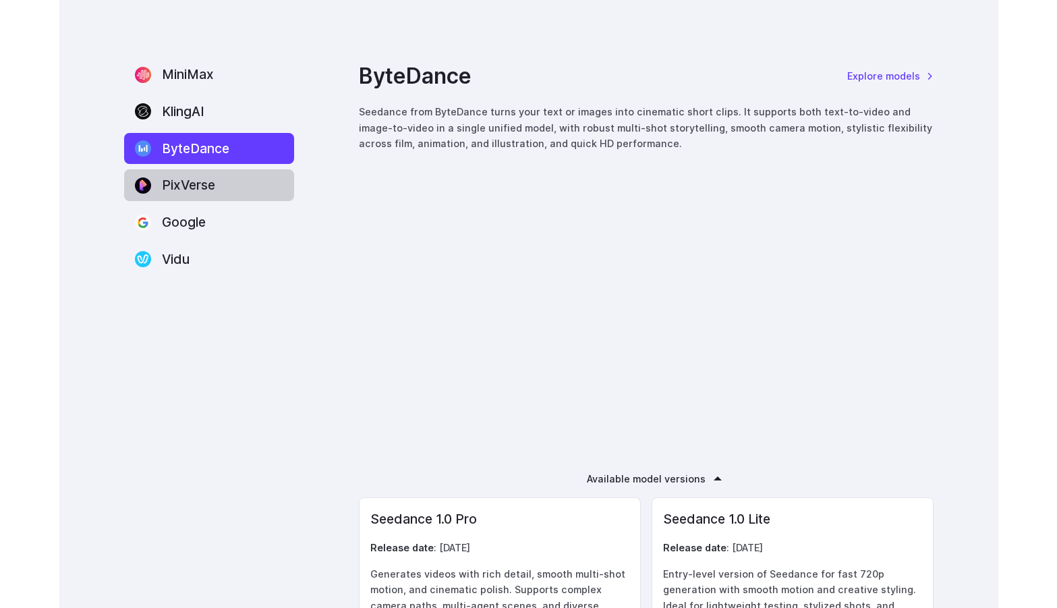
click at [185, 181] on label "PixVerse" at bounding box center [209, 185] width 170 height 32
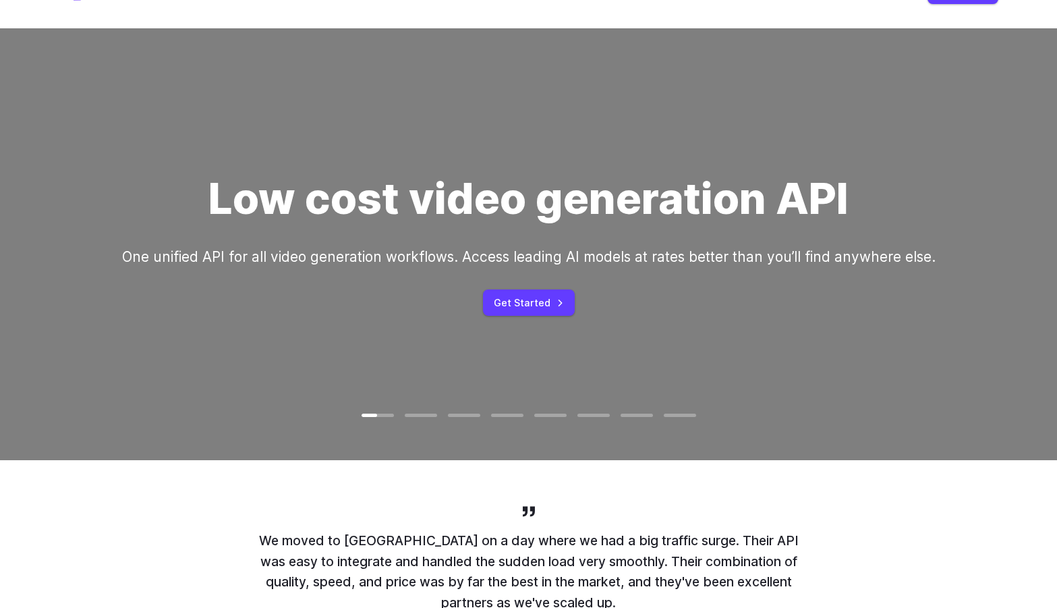
scroll to position [0, 0]
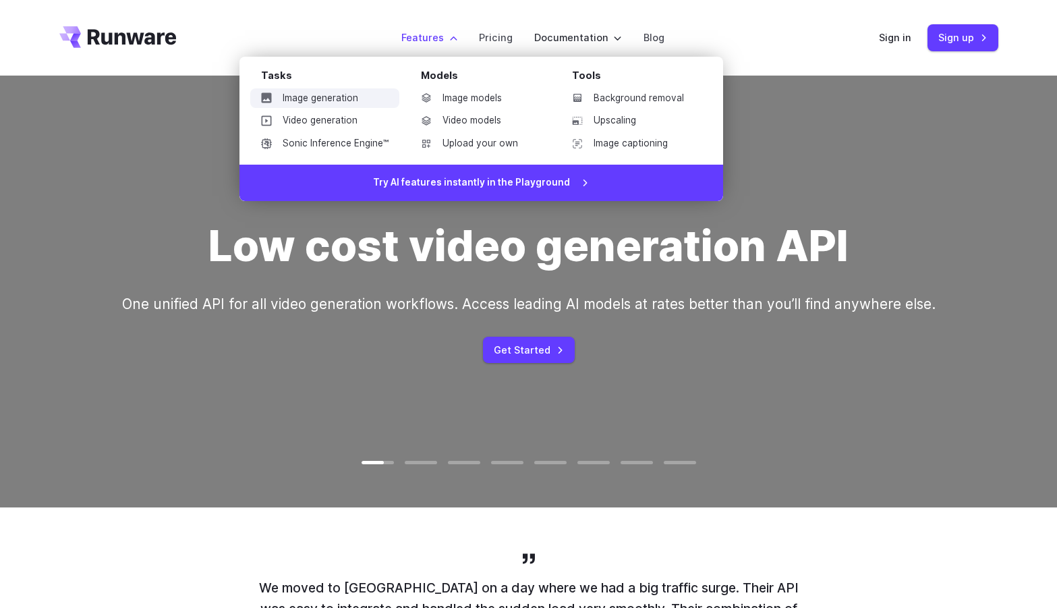
click at [337, 94] on link "Image generation" at bounding box center [324, 98] width 149 height 20
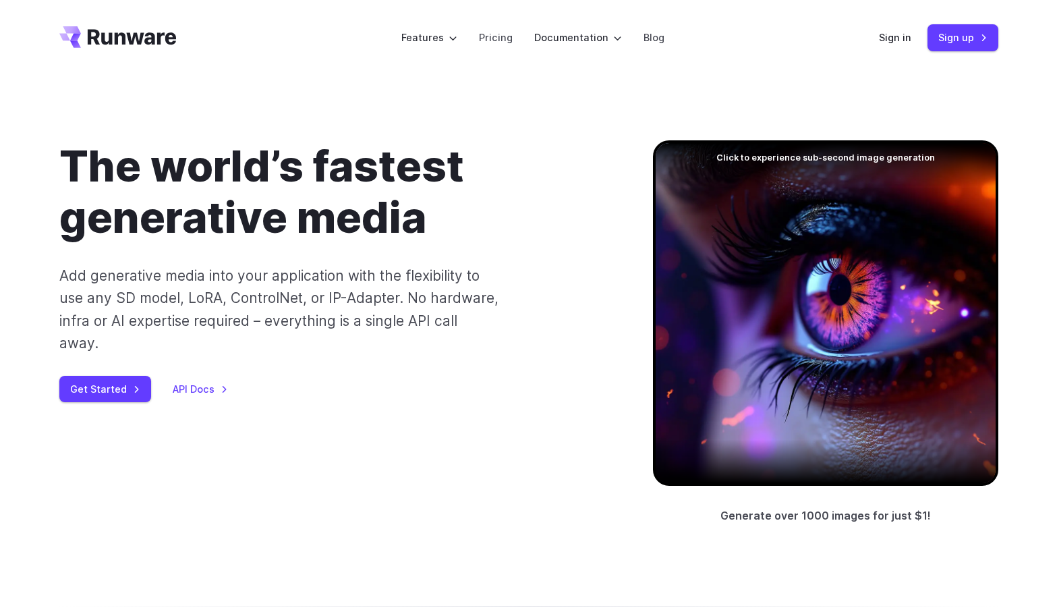
click at [372, 470] on div "The world’s fastest generative media Add generative media into your application…" at bounding box center [528, 332] width 939 height 385
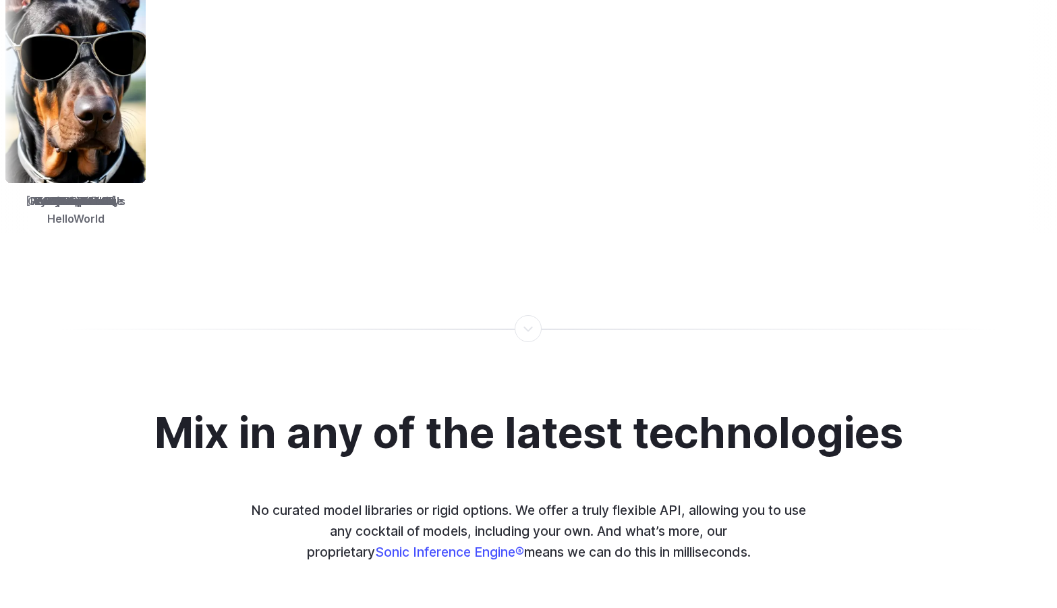
scroll to position [2361, 0]
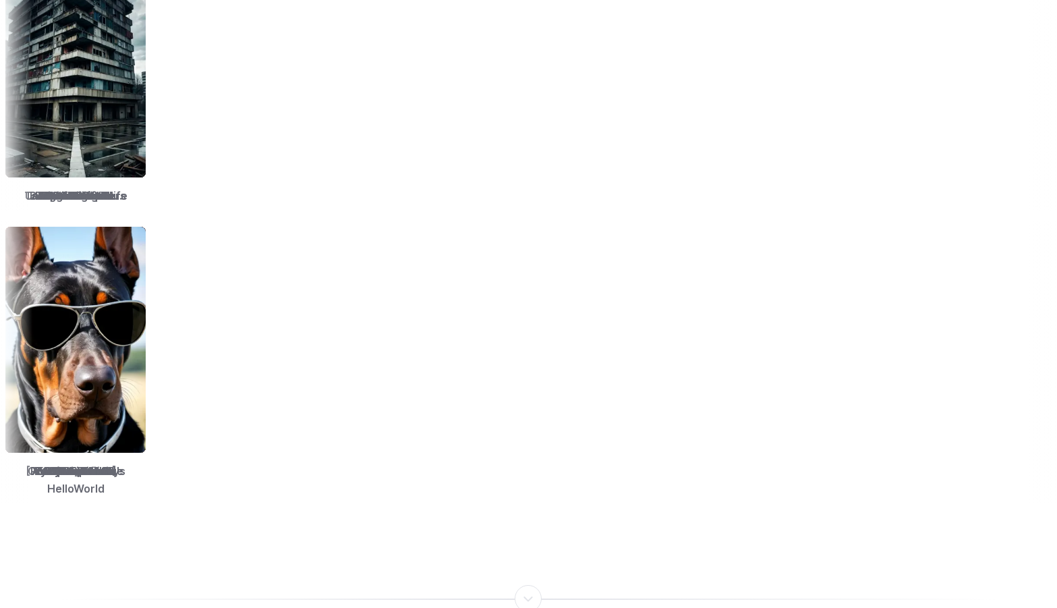
click at [300, 400] on img at bounding box center [229, 340] width 140 height 226
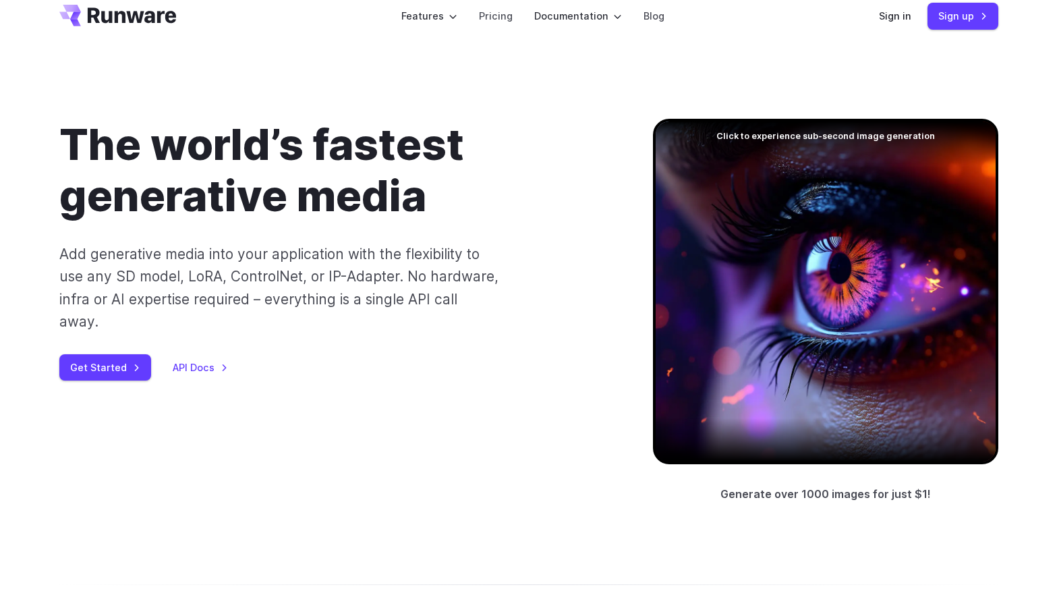
scroll to position [0, 0]
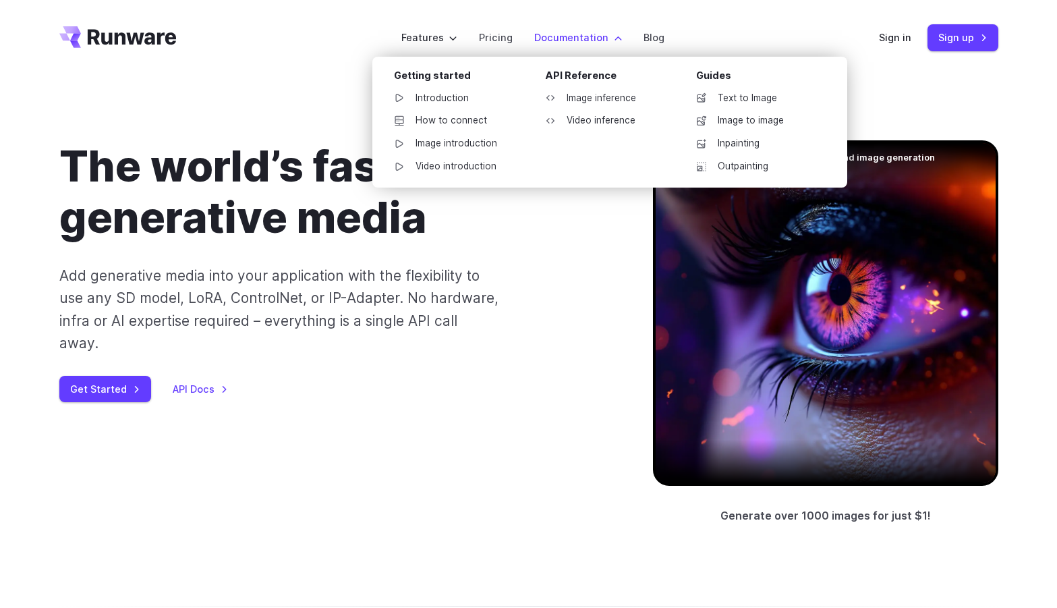
click at [584, 36] on label "Documentation" at bounding box center [578, 38] width 88 height 16
click at [760, 99] on link "Text to Image" at bounding box center [755, 98] width 140 height 20
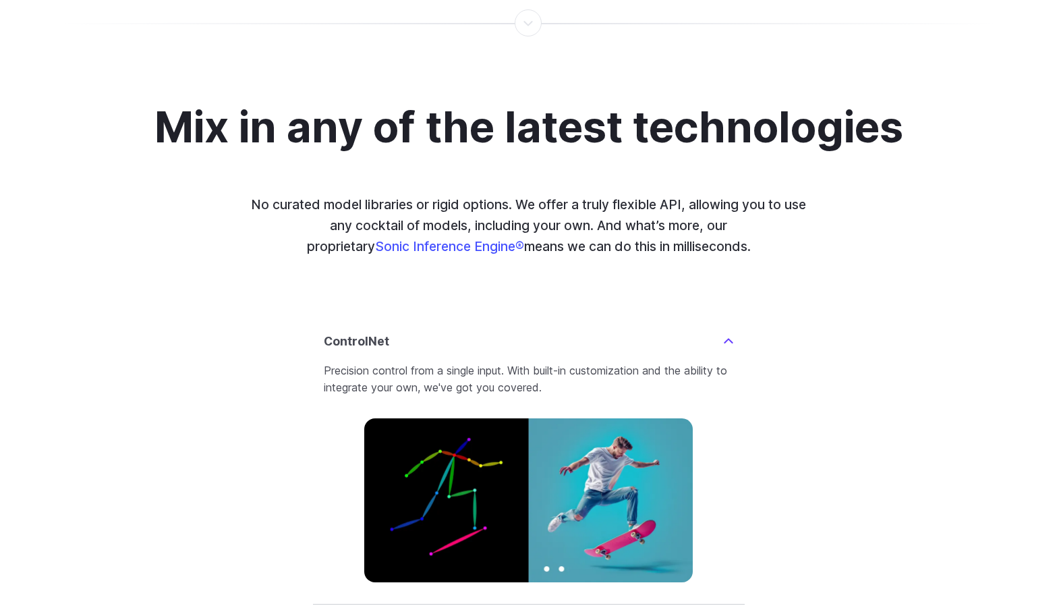
scroll to position [3239, 0]
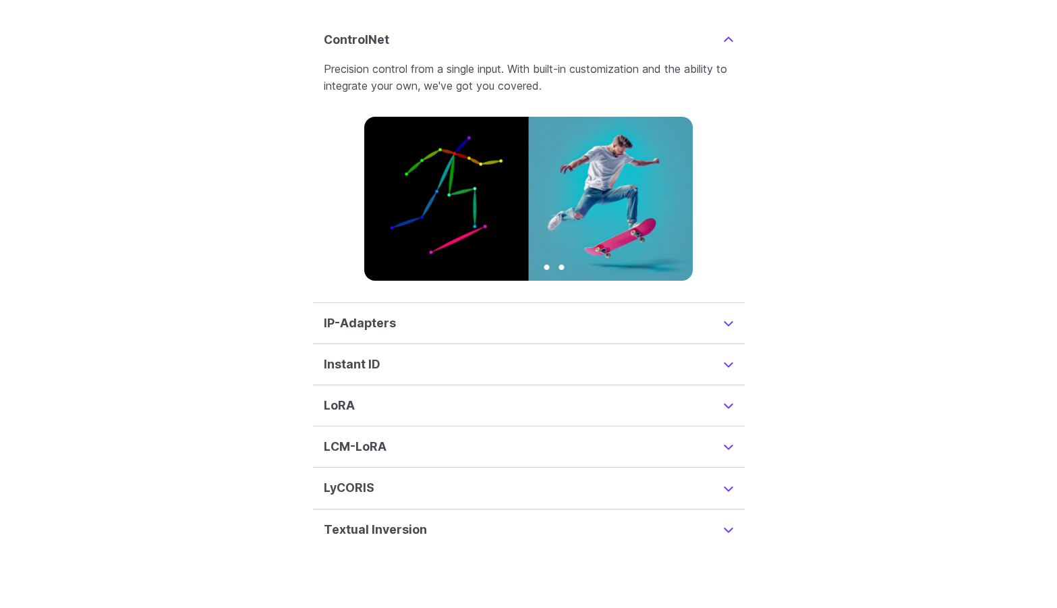
click at [449, 333] on summary "IP-Adapters" at bounding box center [529, 323] width 410 height 19
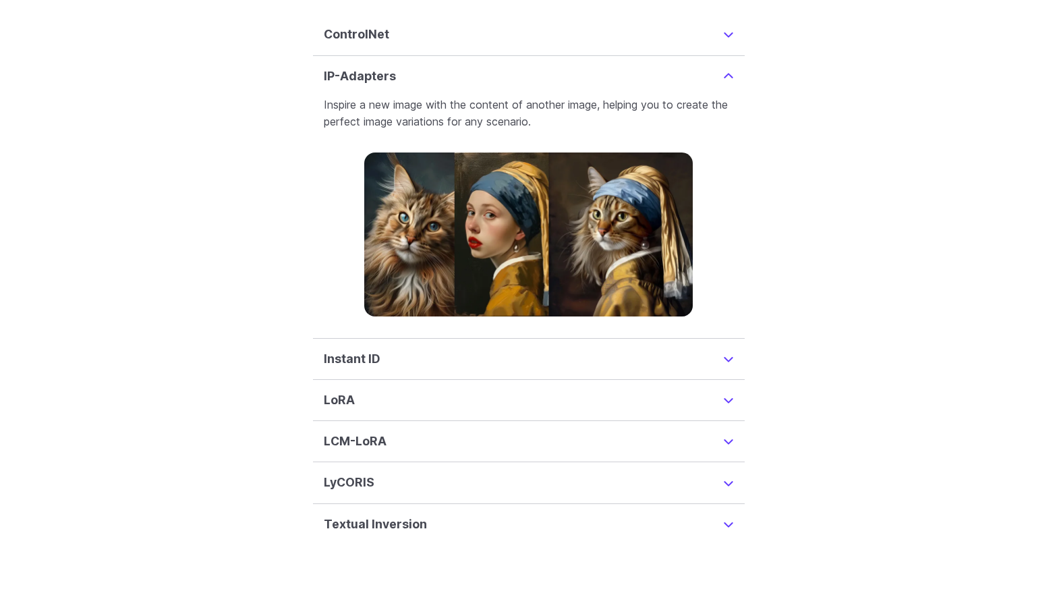
click at [431, 368] on summary "Instant ID" at bounding box center [529, 358] width 410 height 19
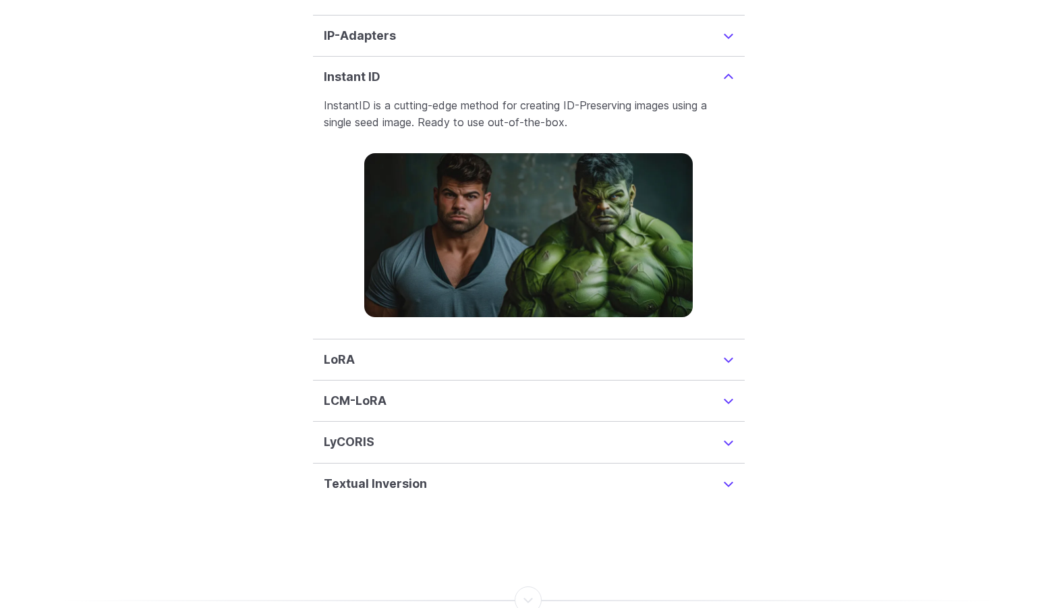
scroll to position [3285, 0]
click at [435, 368] on summary "LoRA" at bounding box center [529, 358] width 410 height 19
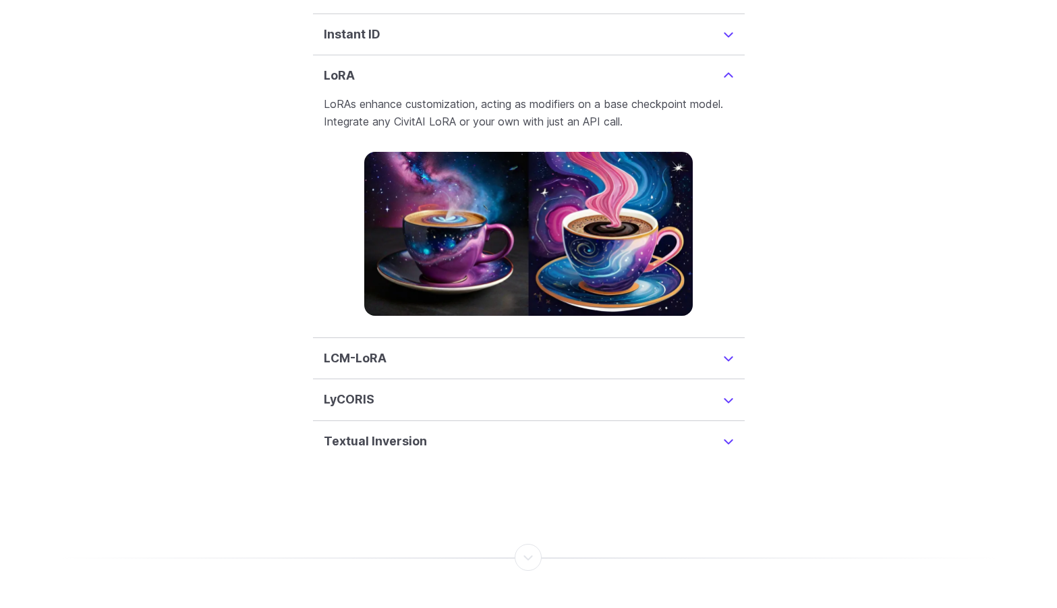
click at [428, 368] on summary "LCM-LoRA" at bounding box center [529, 358] width 410 height 19
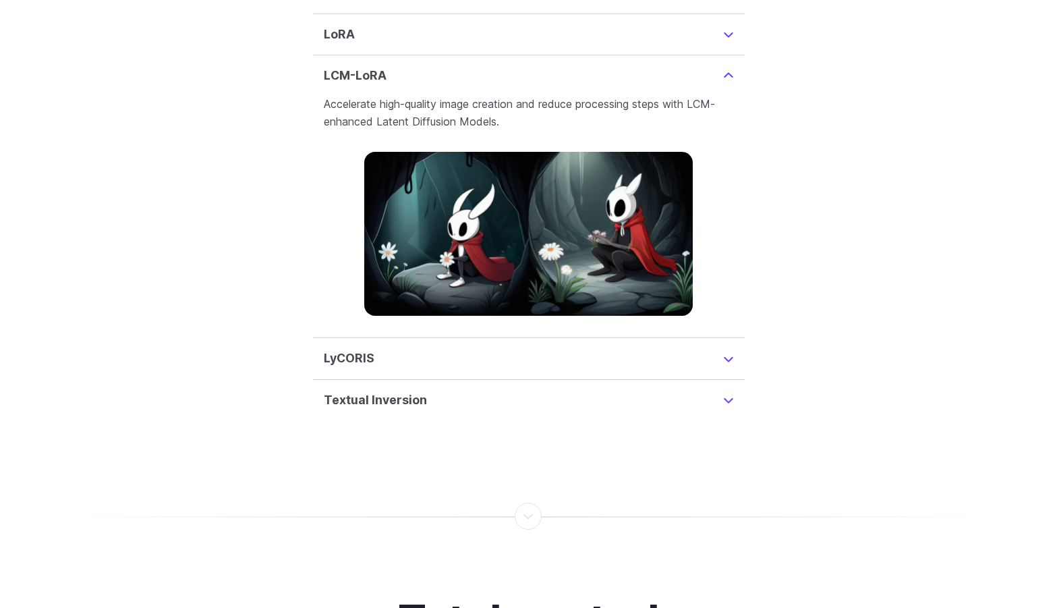
click at [422, 368] on summary "LyCORIS" at bounding box center [529, 358] width 410 height 19
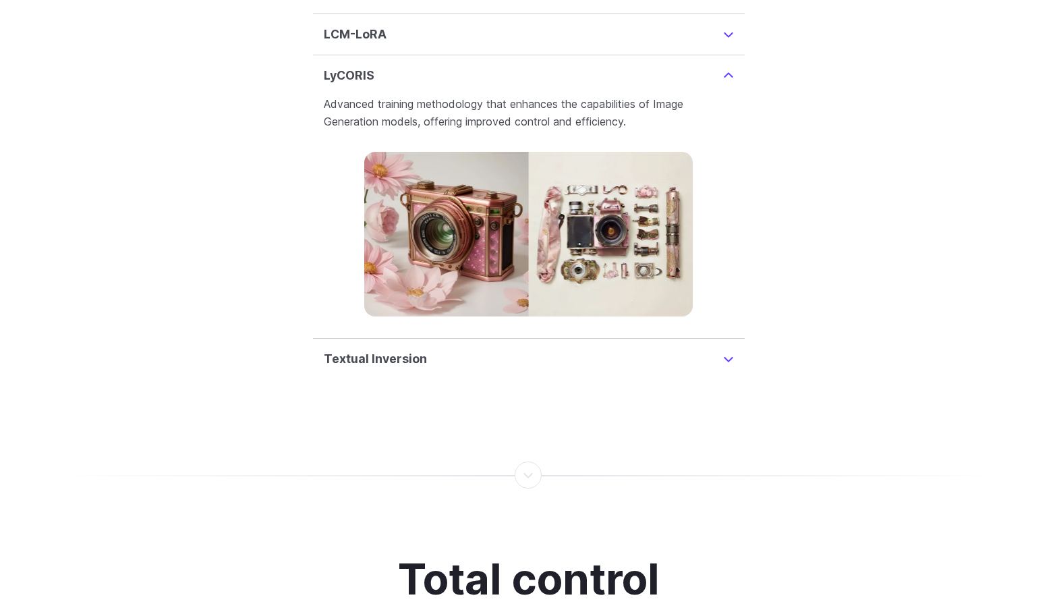
click at [423, 368] on summary "Textual Inversion" at bounding box center [529, 358] width 410 height 19
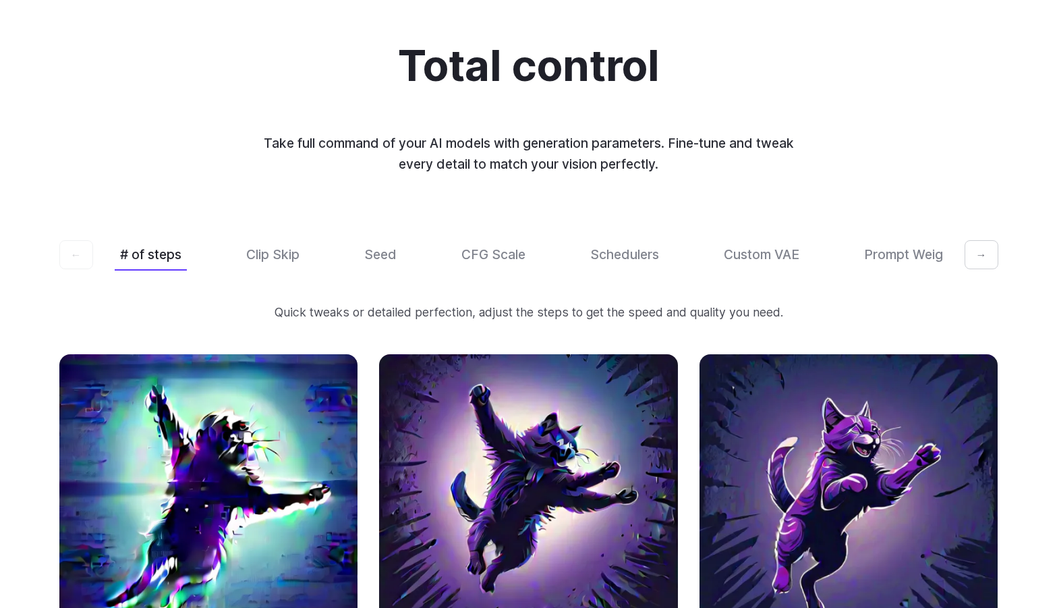
scroll to position [4125, 0]
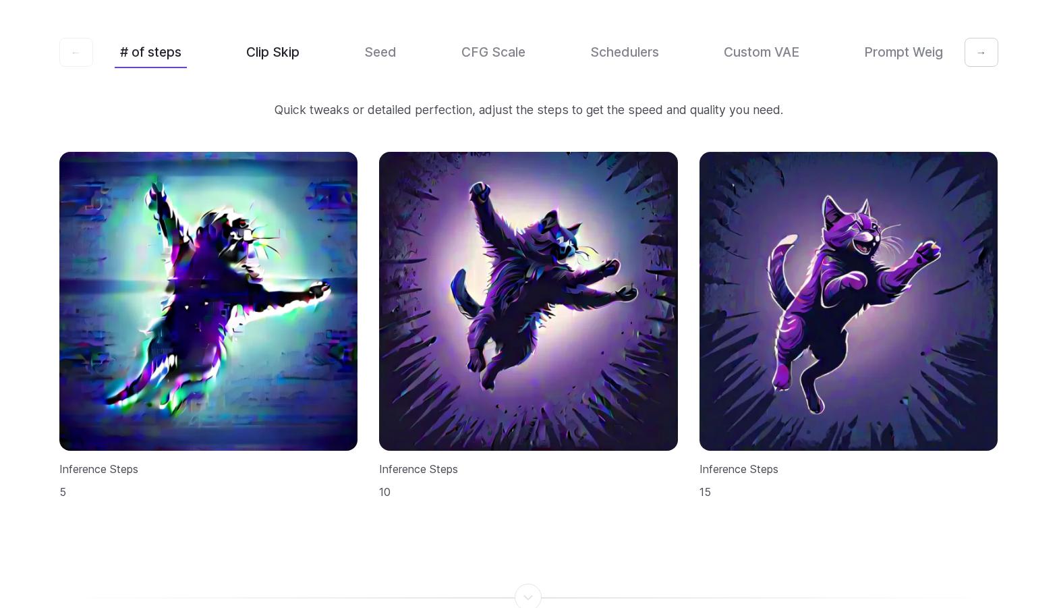
click at [281, 68] on button "Clip Skip" at bounding box center [273, 52] width 64 height 32
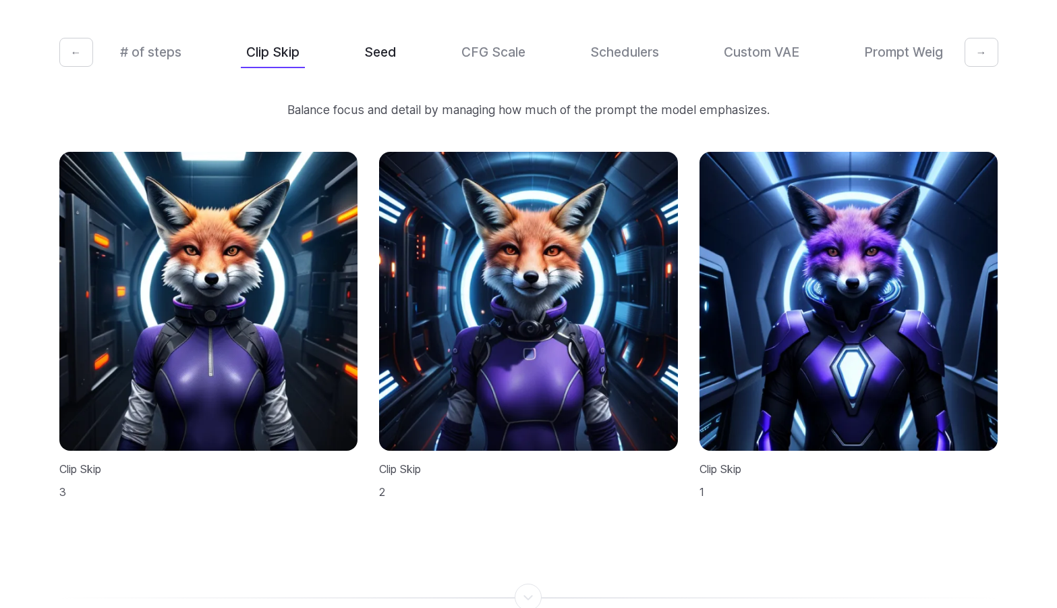
click at [399, 68] on button "Seed" at bounding box center [380, 52] width 43 height 32
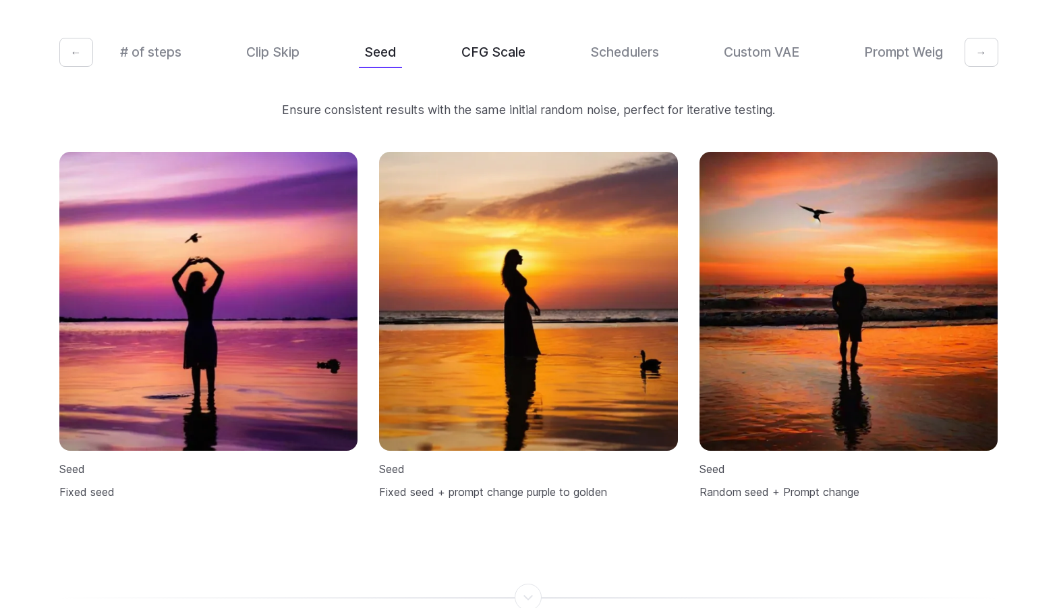
click at [511, 68] on button "CFG Scale" at bounding box center [493, 52] width 75 height 32
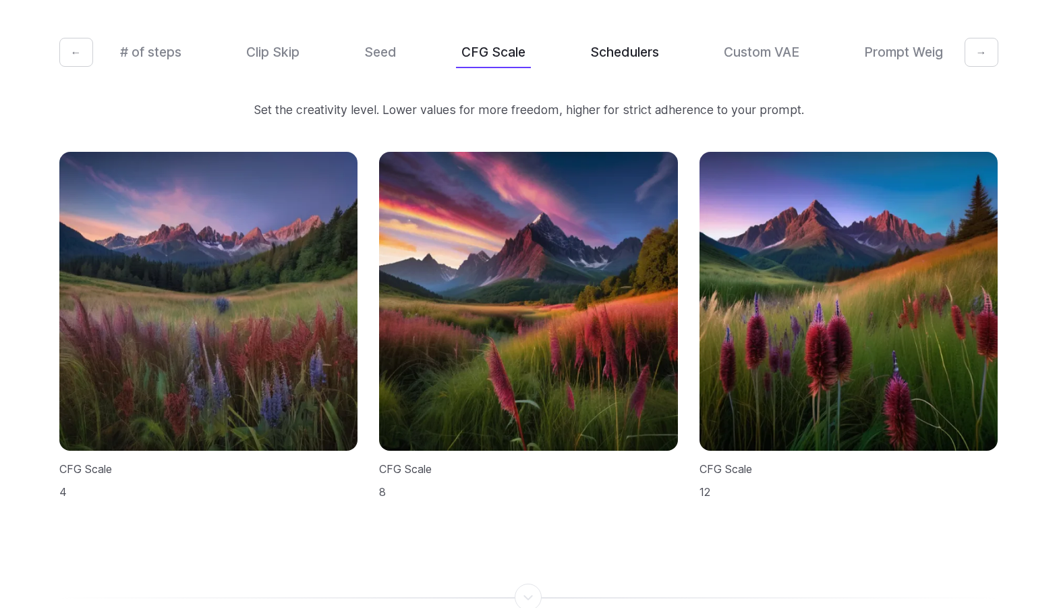
click at [636, 68] on button "Schedulers" at bounding box center [625, 52] width 80 height 32
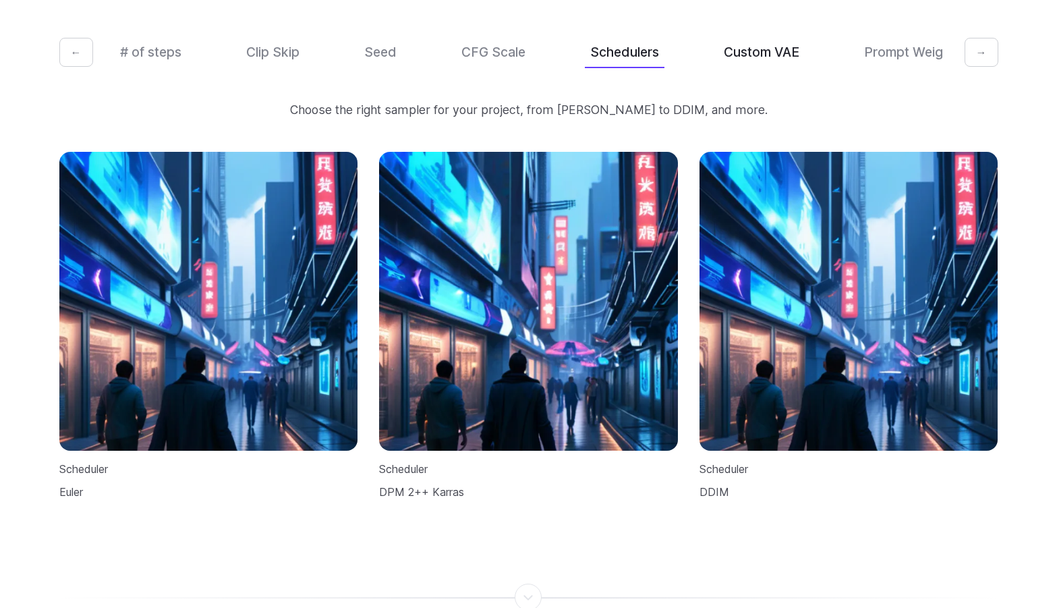
click at [754, 68] on button "Custom VAE" at bounding box center [762, 52] width 86 height 32
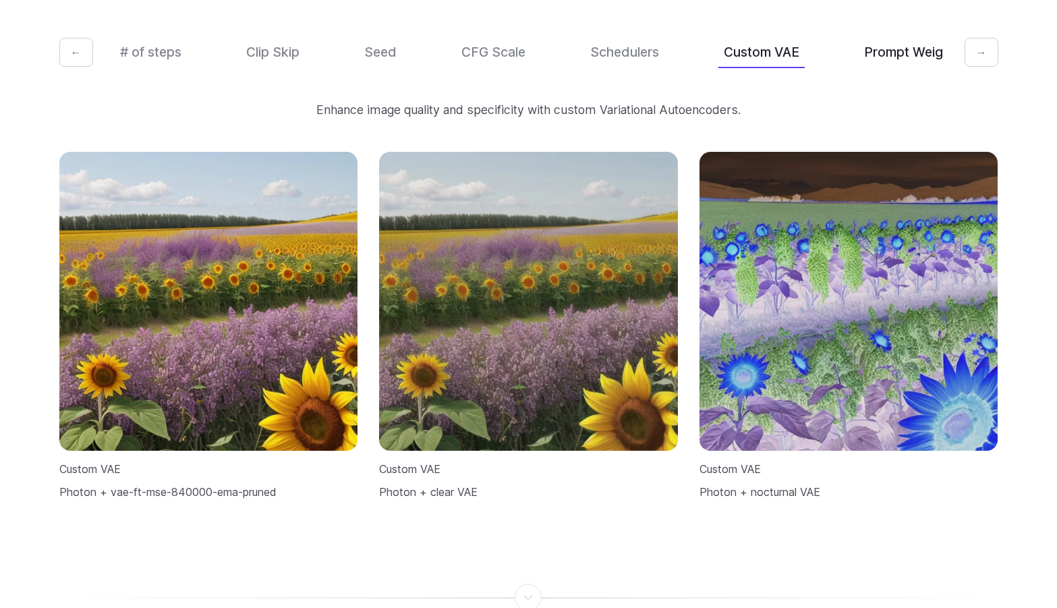
click at [891, 68] on button "Prompt Weights" at bounding box center [913, 52] width 109 height 32
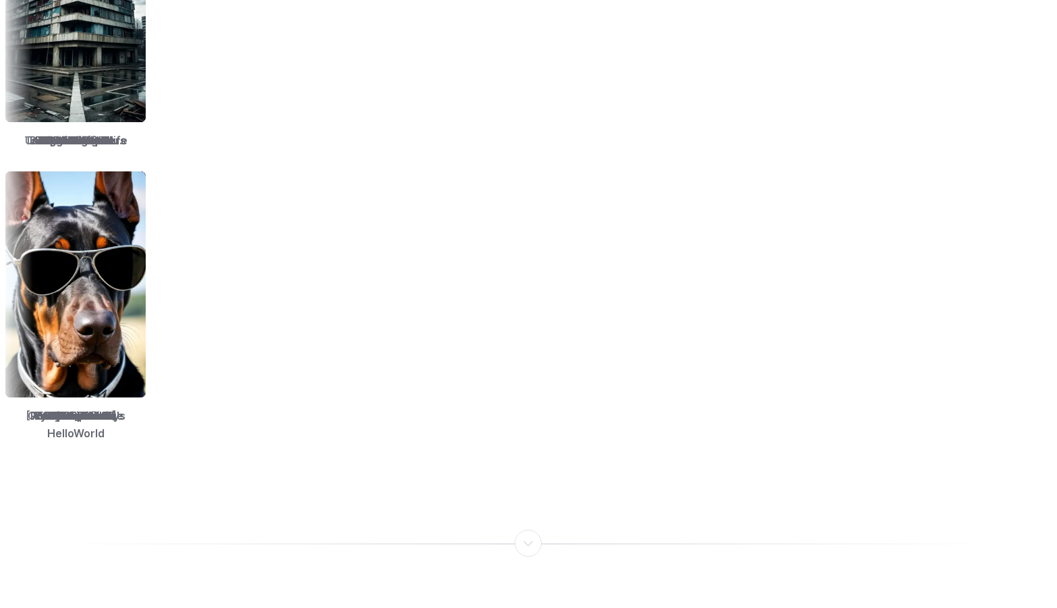
scroll to position [2438, 0]
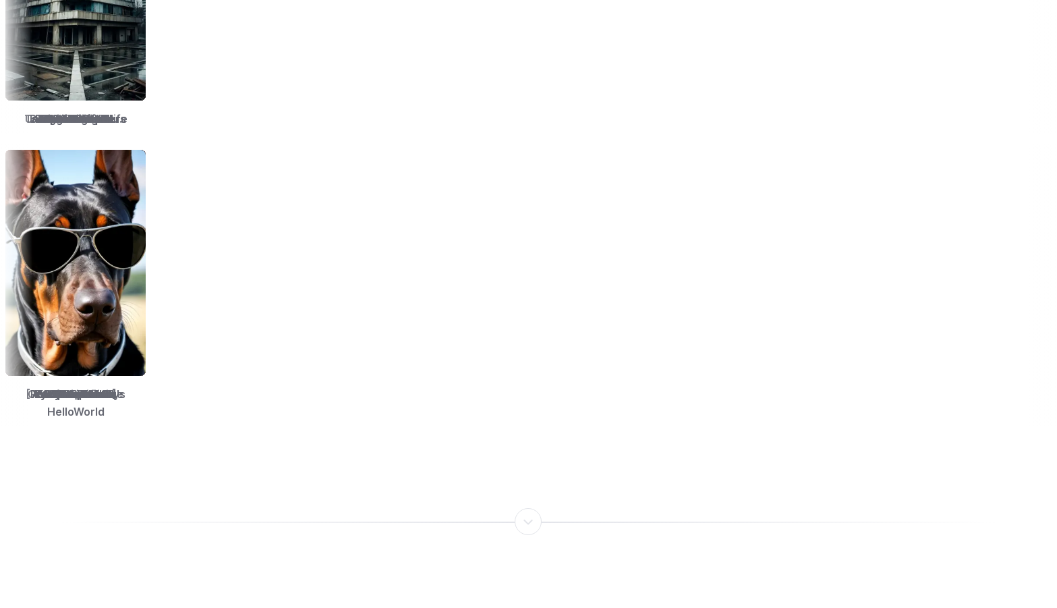
drag, startPoint x: 639, startPoint y: 487, endPoint x: 556, endPoint y: 439, distance: 96.2
click at [638, 491] on div at bounding box center [528, 514] width 1057 height 47
click at [380, 491] on div at bounding box center [528, 514] width 1057 height 47
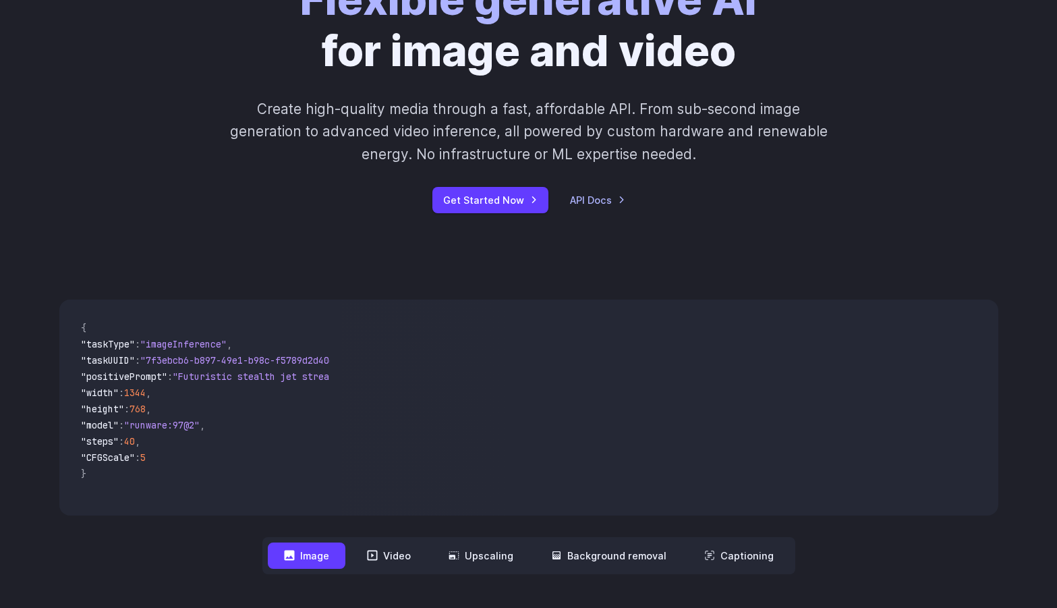
scroll to position [405, 0]
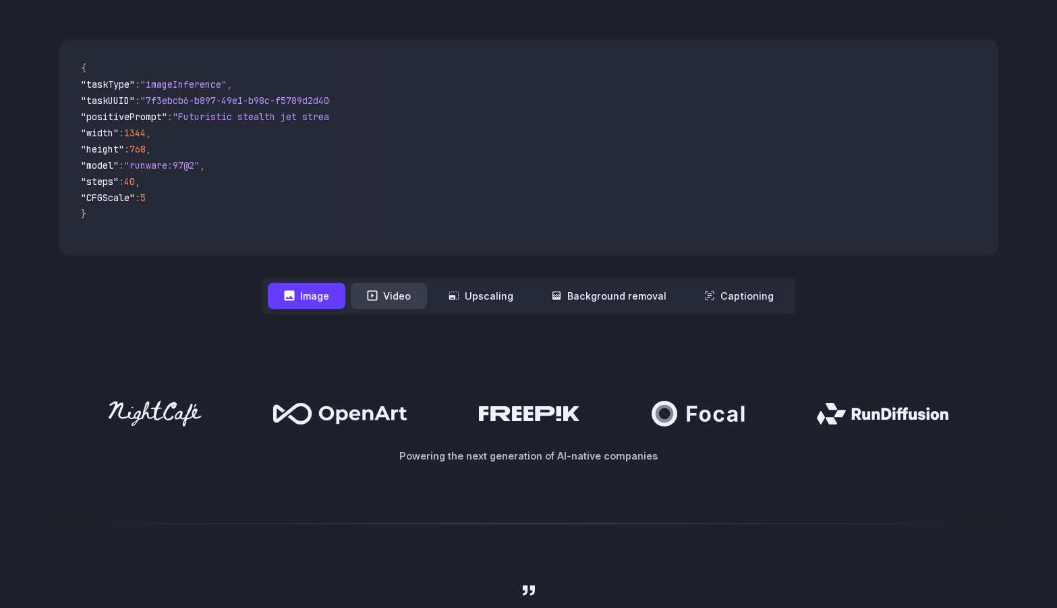
click at [389, 289] on button "Video" at bounding box center [389, 296] width 76 height 26
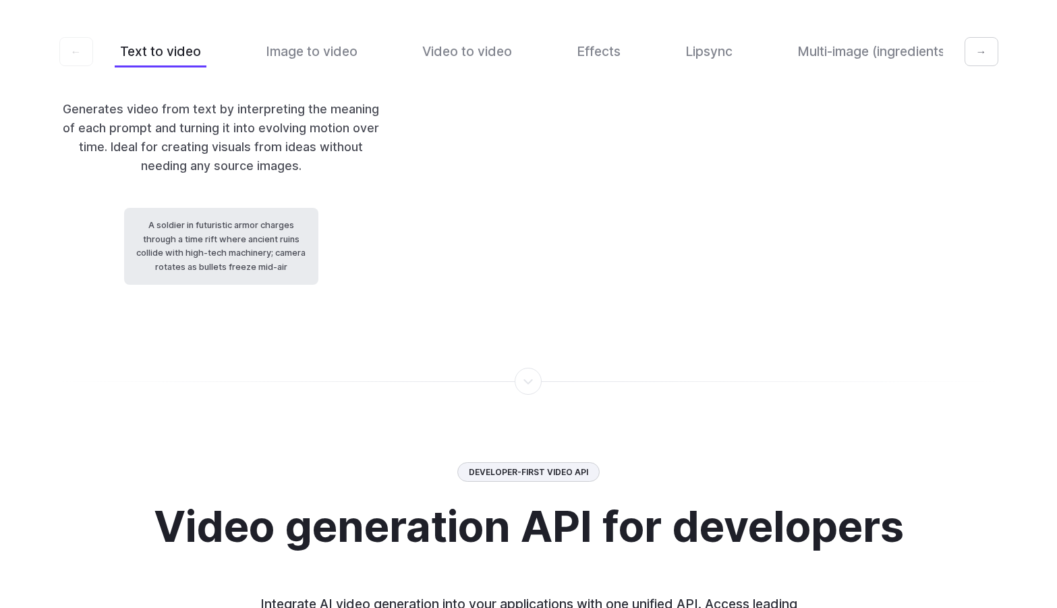
scroll to position [2834, 0]
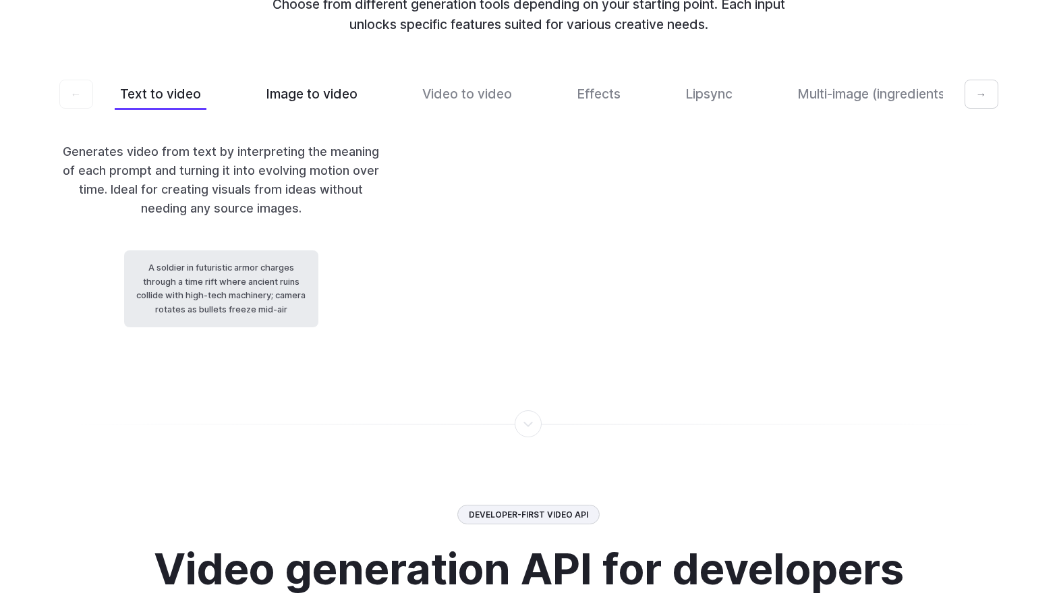
click at [310, 110] on button "Image to video" at bounding box center [311, 94] width 103 height 32
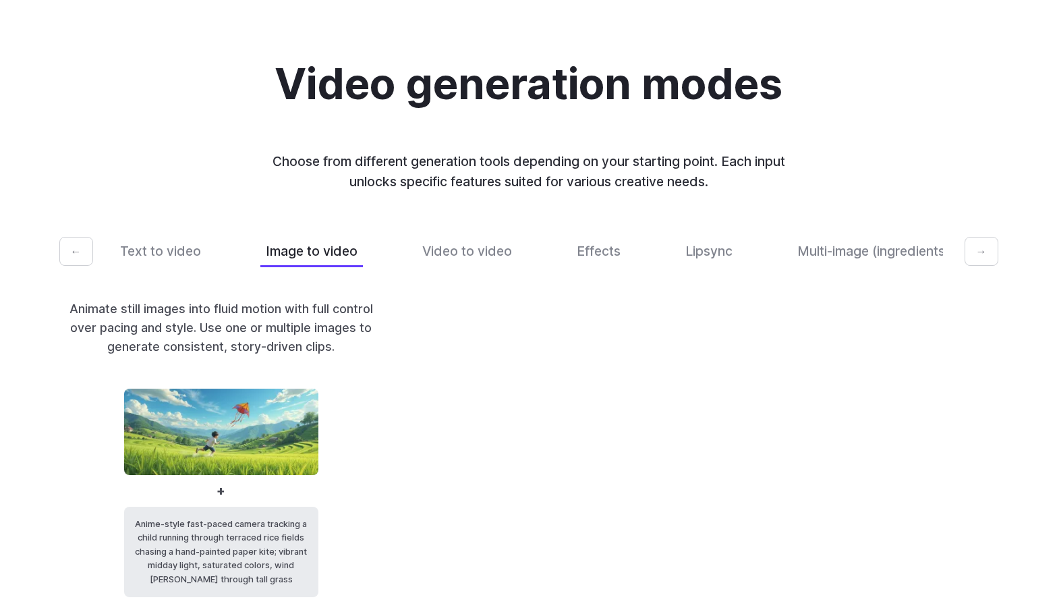
scroll to position [2853, 0]
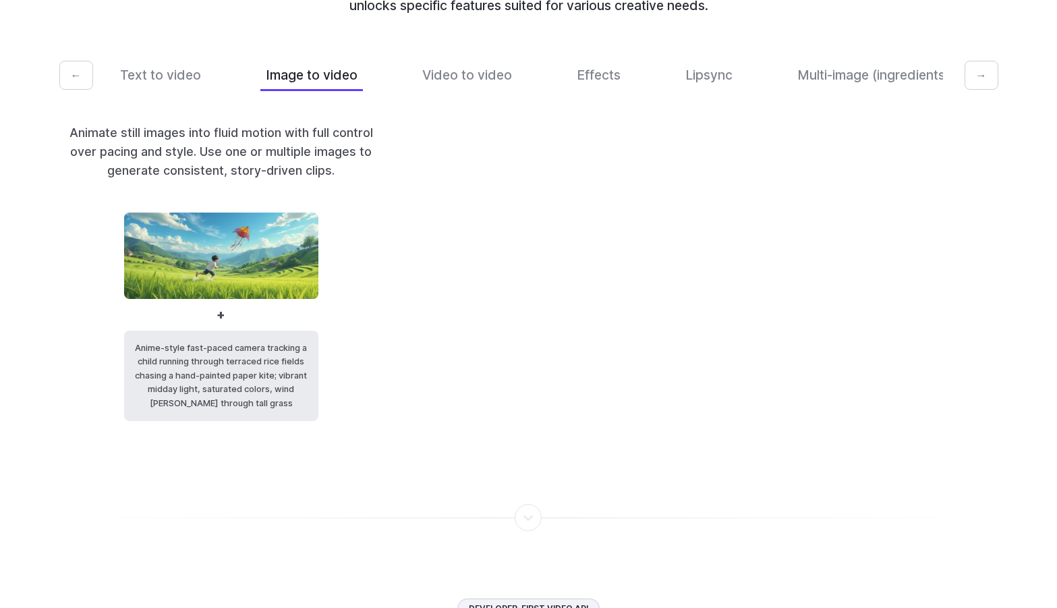
click at [161, 75] on div "Video generation modes Choose from different generation tools depending on your…" at bounding box center [528, 153] width 939 height 536
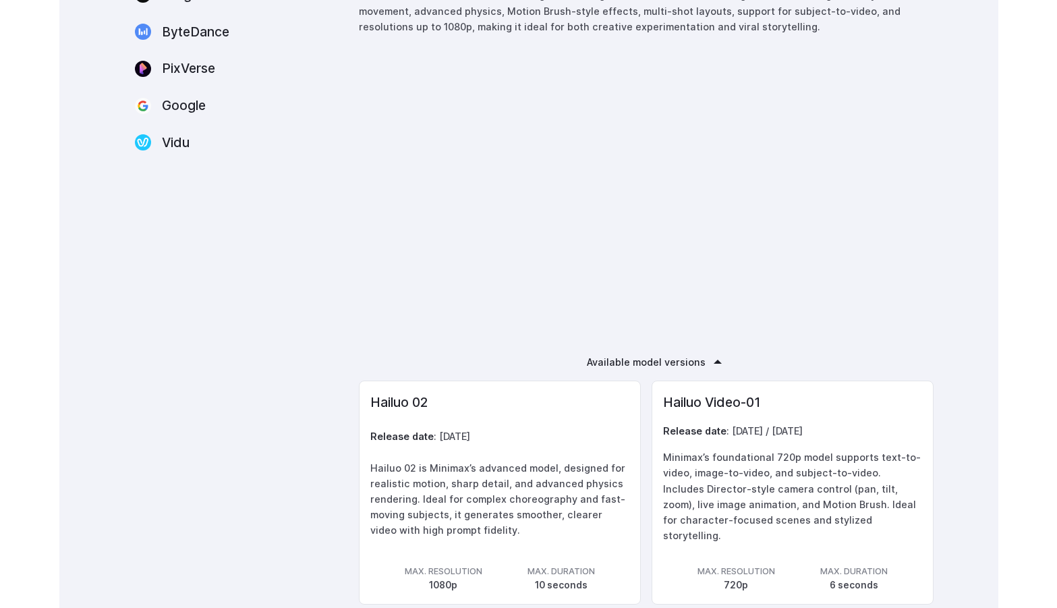
scroll to position [1773, 0]
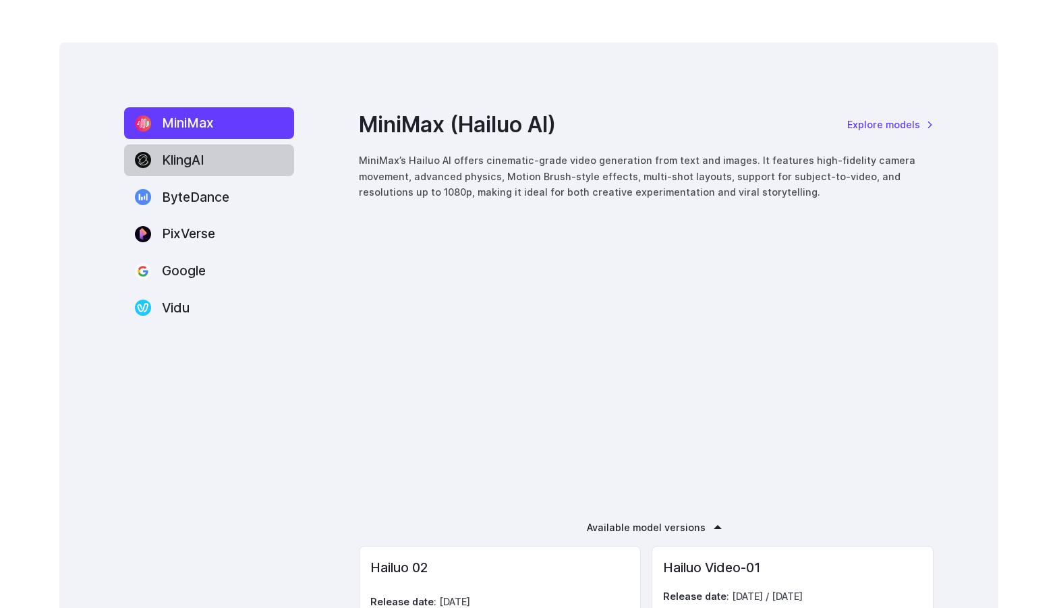
click at [188, 175] on label "KlingAI" at bounding box center [209, 160] width 170 height 32
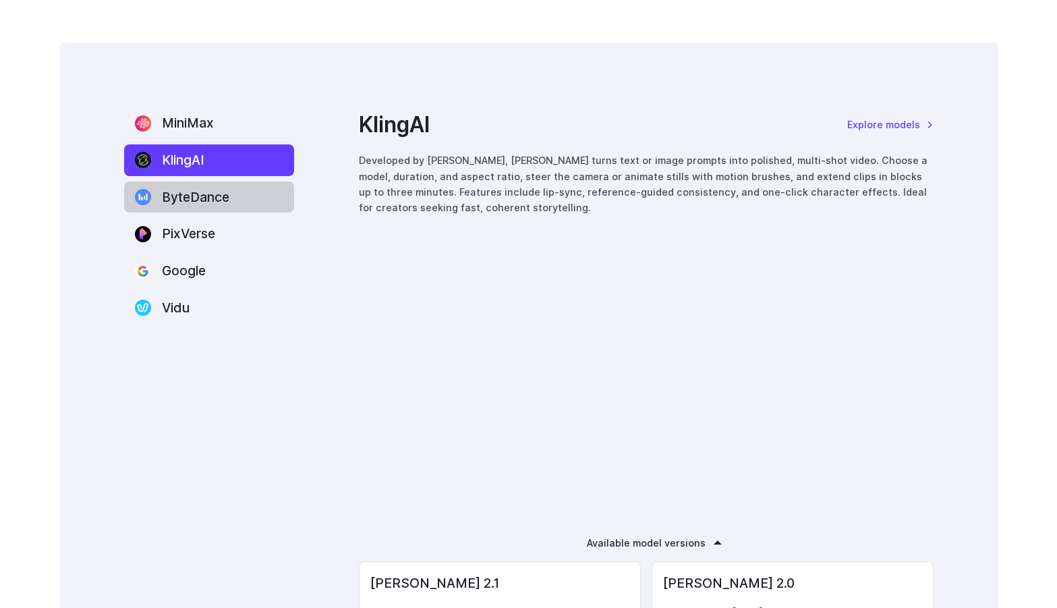
click at [185, 194] on label "ByteDance" at bounding box center [209, 197] width 170 height 32
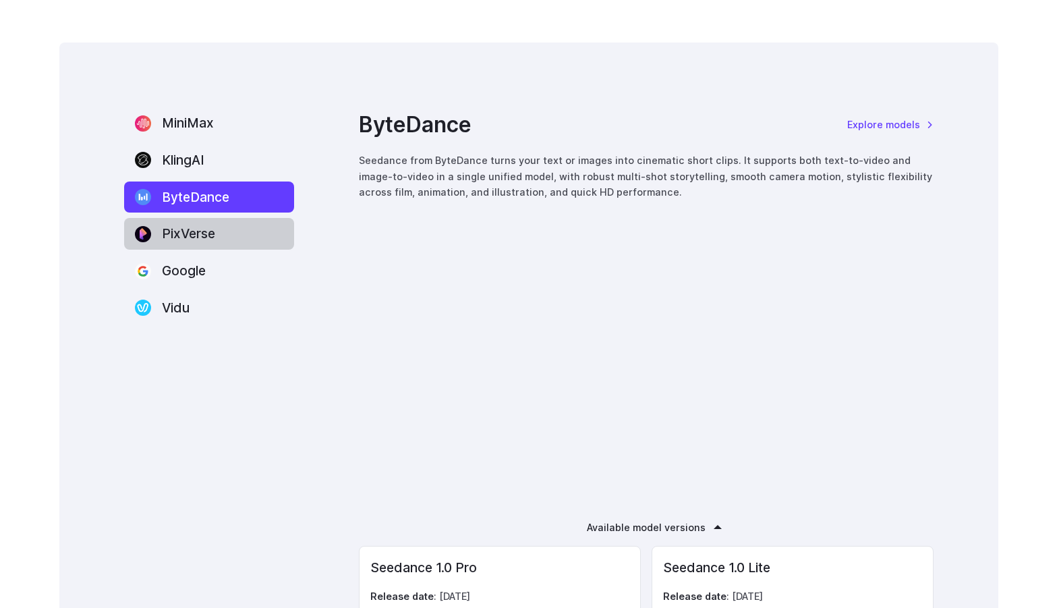
click at [191, 224] on label "PixVerse" at bounding box center [209, 234] width 170 height 32
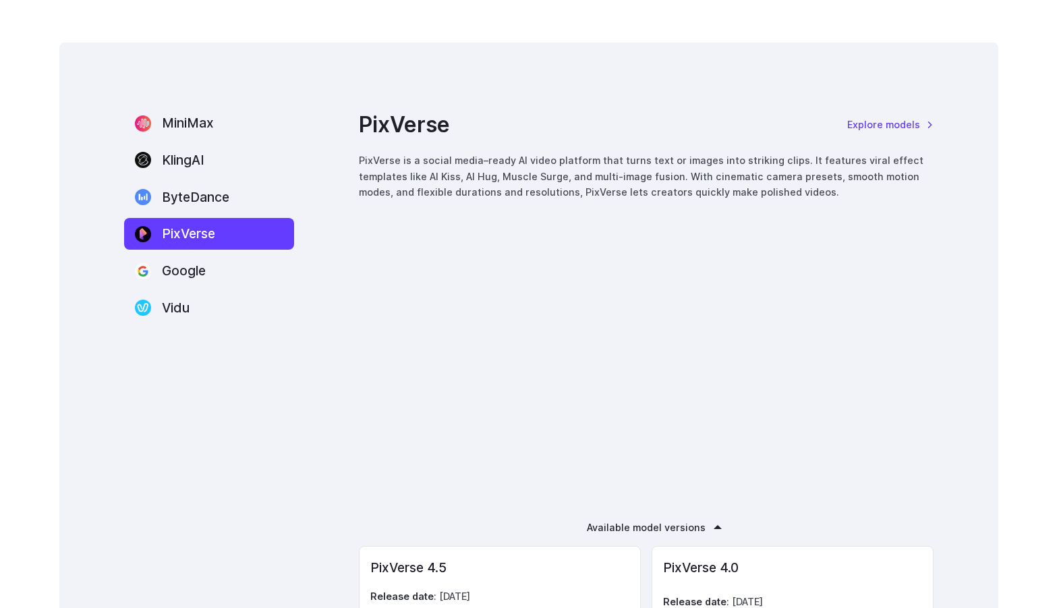
click at [188, 288] on nav "MiniMax [GEOGRAPHIC_DATA] ByteDance PixVerse Google Vidu" at bounding box center [209, 215] width 170 height 216
click at [180, 281] on label "Google" at bounding box center [209, 271] width 170 height 32
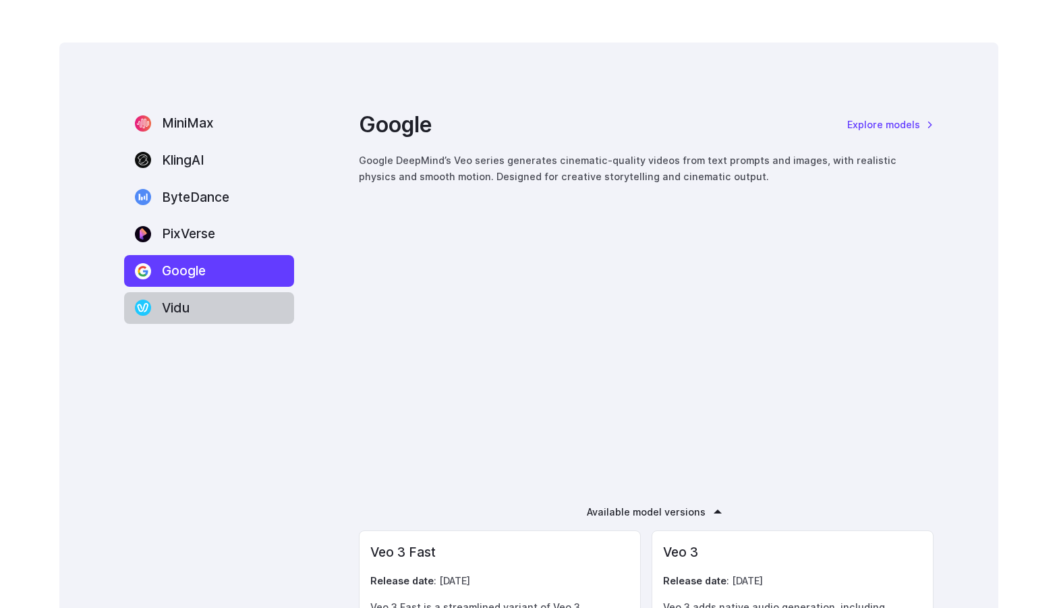
click at [180, 318] on label "Vidu" at bounding box center [209, 308] width 170 height 32
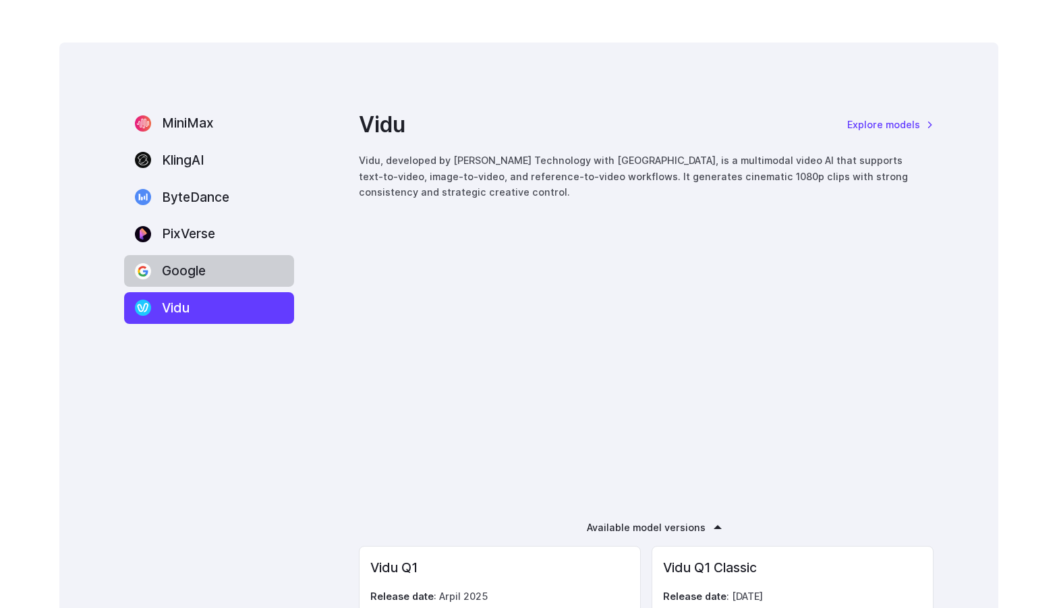
click at [213, 260] on label "Google" at bounding box center [209, 271] width 170 height 32
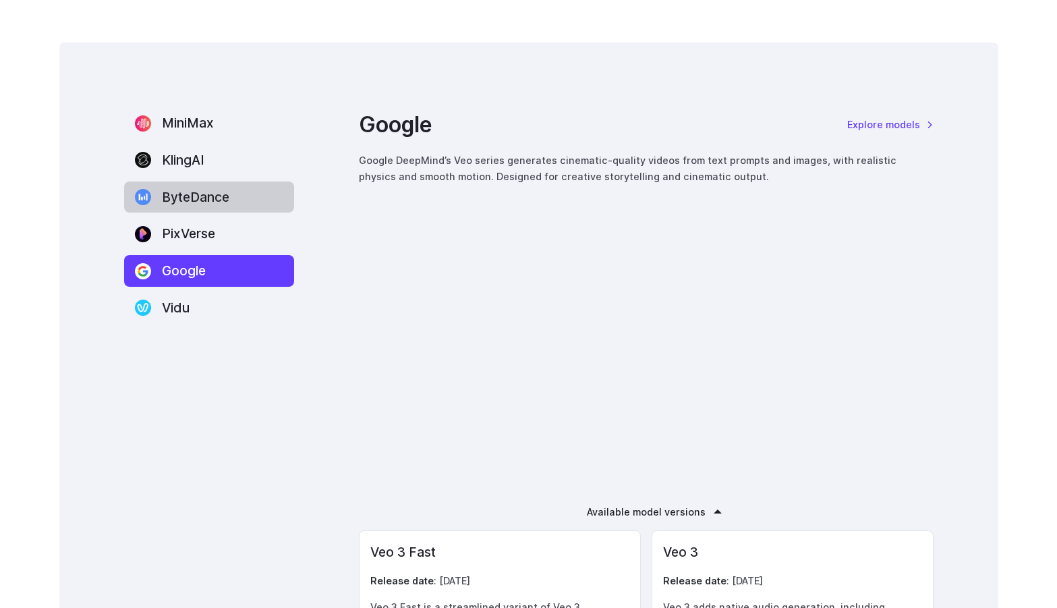
click at [186, 206] on label "ByteDance" at bounding box center [209, 197] width 170 height 32
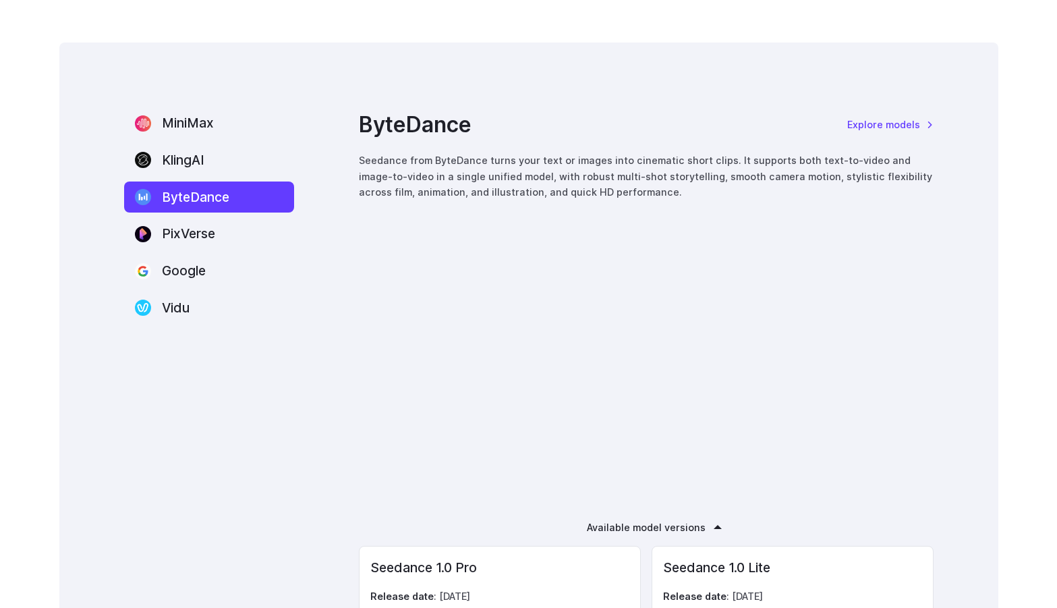
click at [182, 177] on nav "MiniMax [GEOGRAPHIC_DATA] ByteDance PixVerse Google Vidu" at bounding box center [209, 215] width 170 height 216
click at [186, 169] on label "KlingAI" at bounding box center [209, 160] width 170 height 32
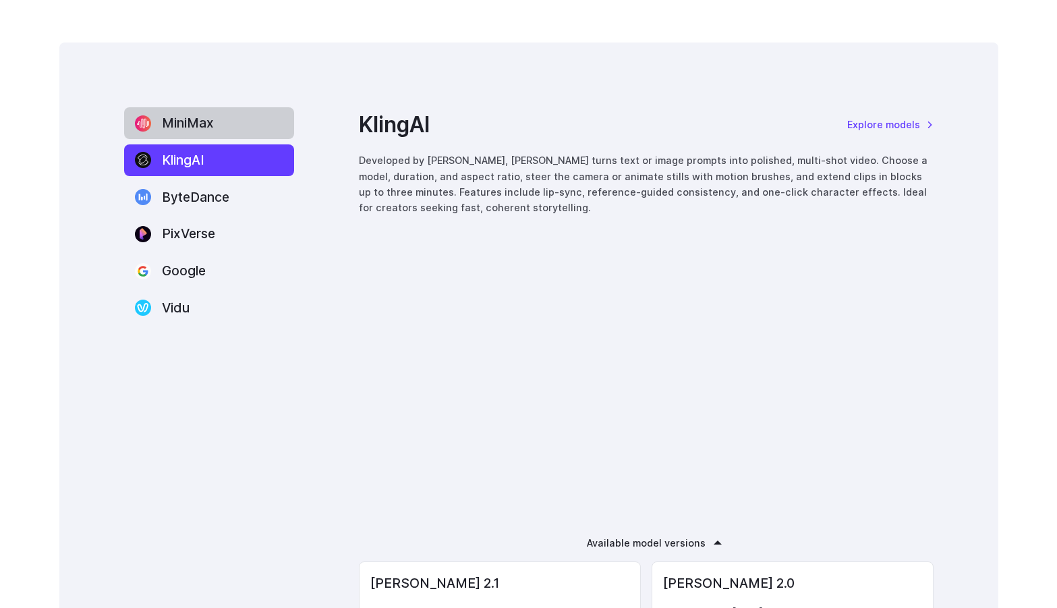
click at [232, 119] on label "MiniMax" at bounding box center [209, 123] width 170 height 32
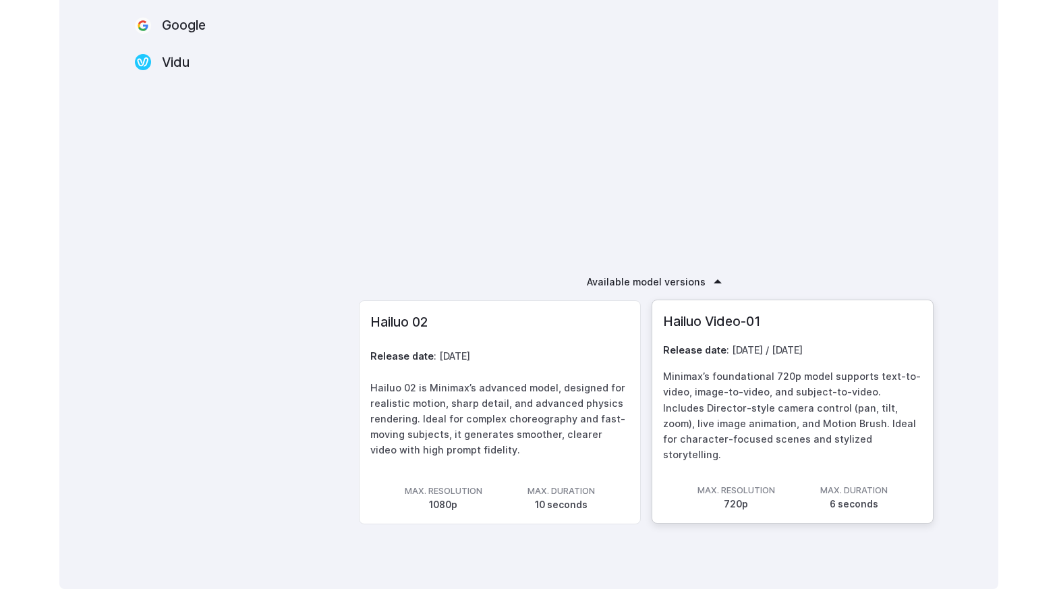
scroll to position [2043, 0]
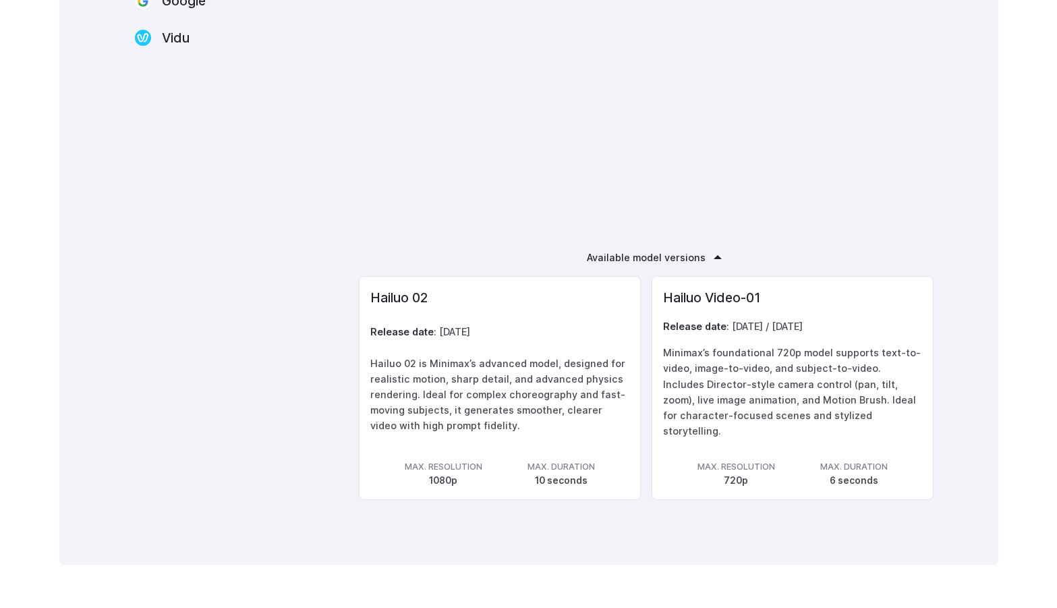
click at [714, 296] on details "Available model versions Hailuo 02 Release date : [DATE] Hailuo 02 is Minimax’s…" at bounding box center [646, 375] width 575 height 250
click at [712, 289] on details "Available model versions Hailuo 02 Release date : [DATE] Hailuo 02 is Minimax’s…" at bounding box center [646, 375] width 575 height 250
click at [706, 265] on summary "Available model versions" at bounding box center [646, 258] width 119 height 16
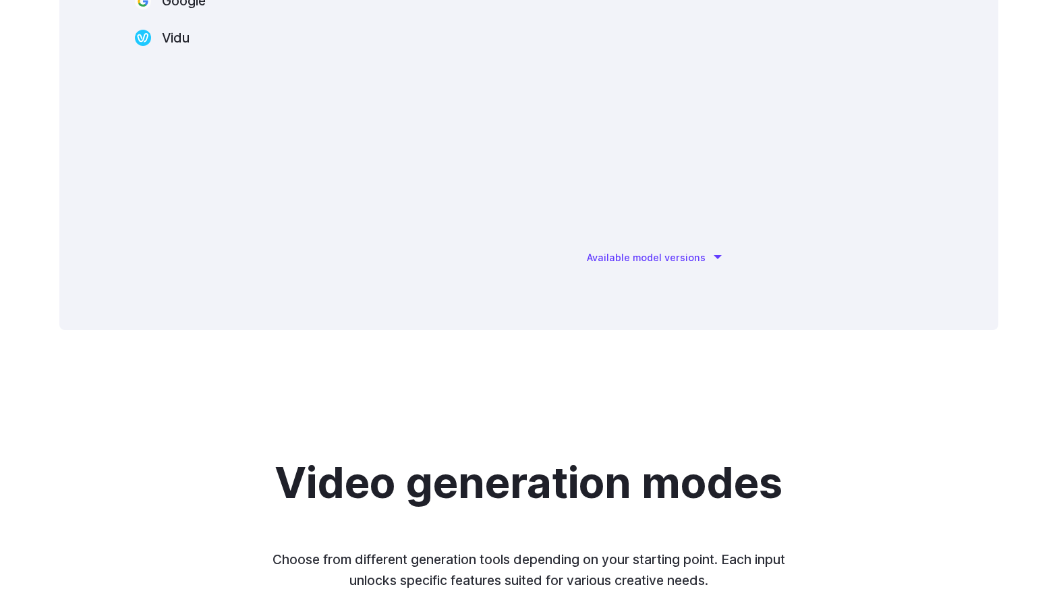
click at [706, 265] on summary "Available model versions" at bounding box center [646, 258] width 119 height 16
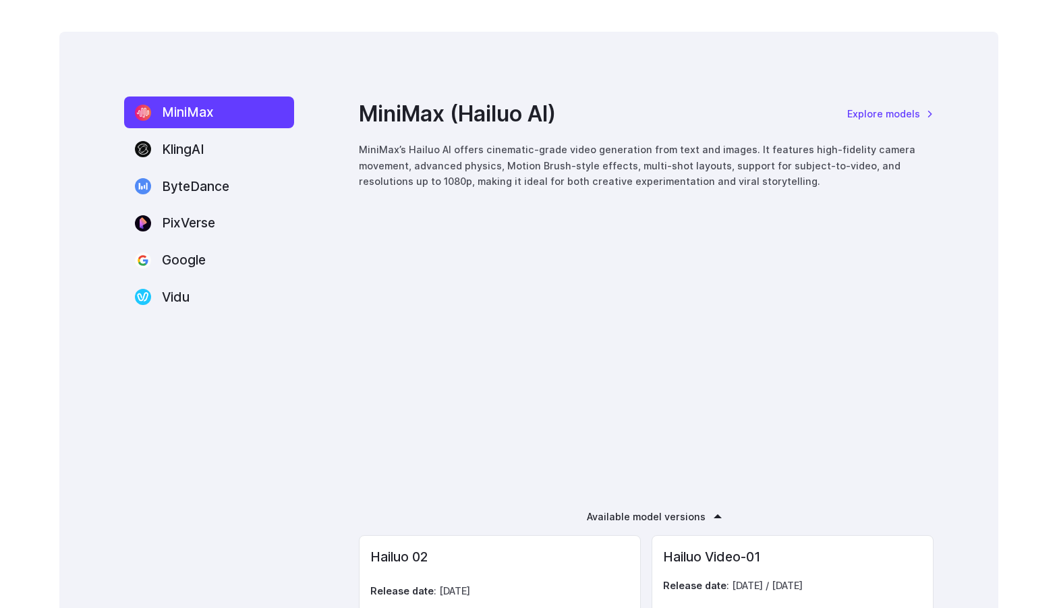
scroll to position [1841, 0]
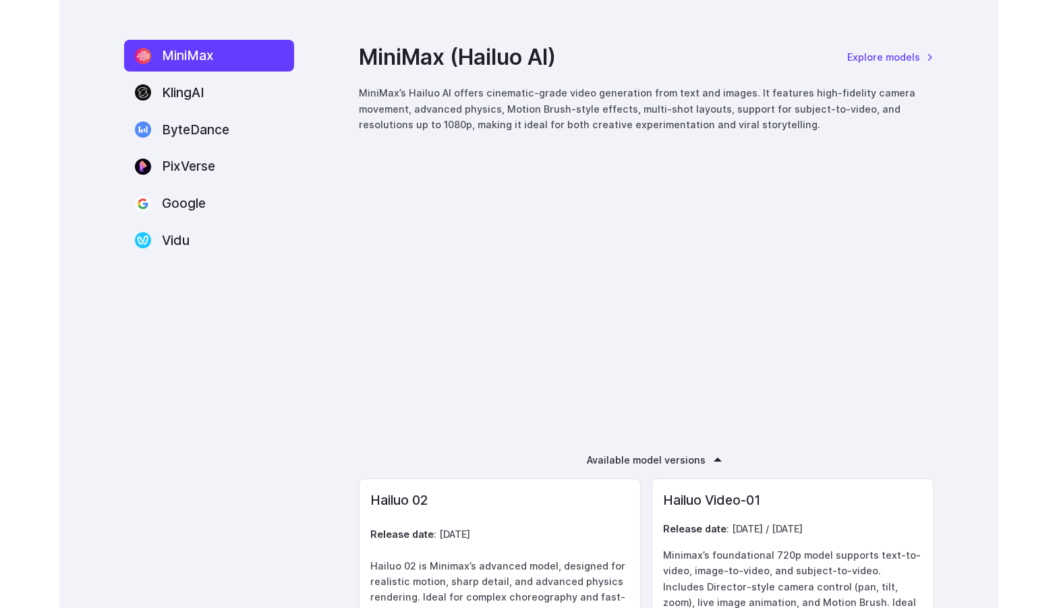
click at [983, 384] on div "MiniMax [GEOGRAPHIC_DATA] ByteDance PixVerse Google Vidu MiniMax (Hailuo AI) Ex…" at bounding box center [528, 371] width 939 height 792
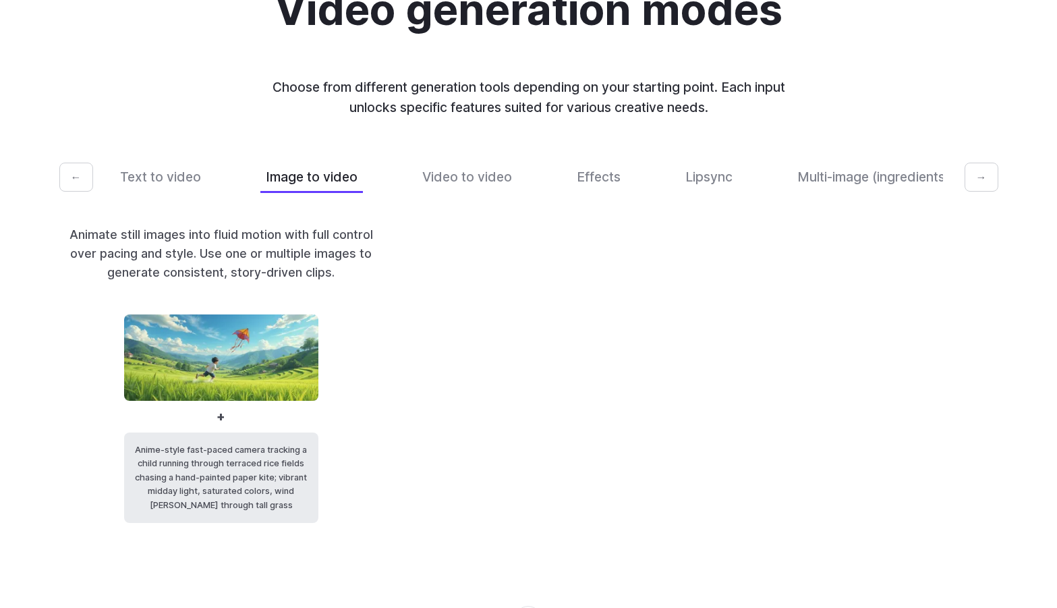
scroll to position [2785, 0]
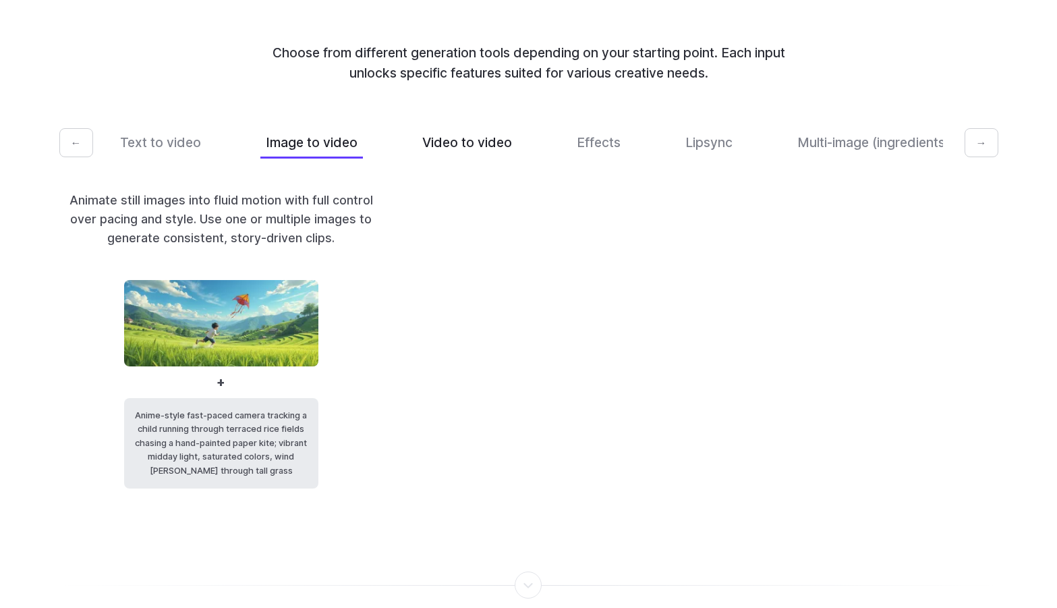
click at [483, 159] on button "Video to video" at bounding box center [467, 143] width 101 height 32
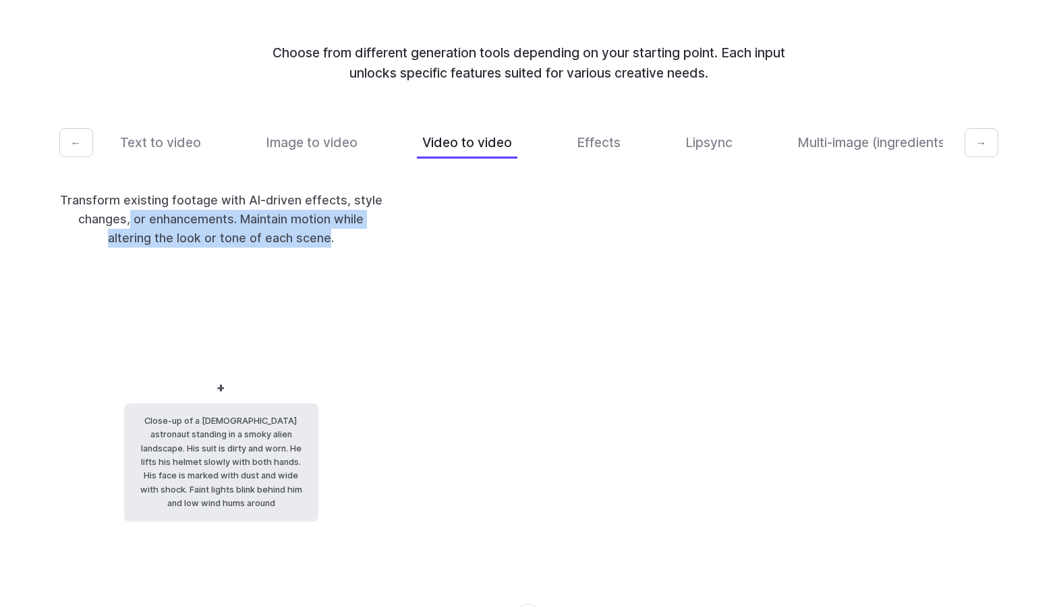
drag, startPoint x: 132, startPoint y: 245, endPoint x: 328, endPoint y: 252, distance: 196.5
click at [328, 248] on p "Transform existing footage with AI-driven effects, style changes, or enhancemen…" at bounding box center [221, 219] width 324 height 57
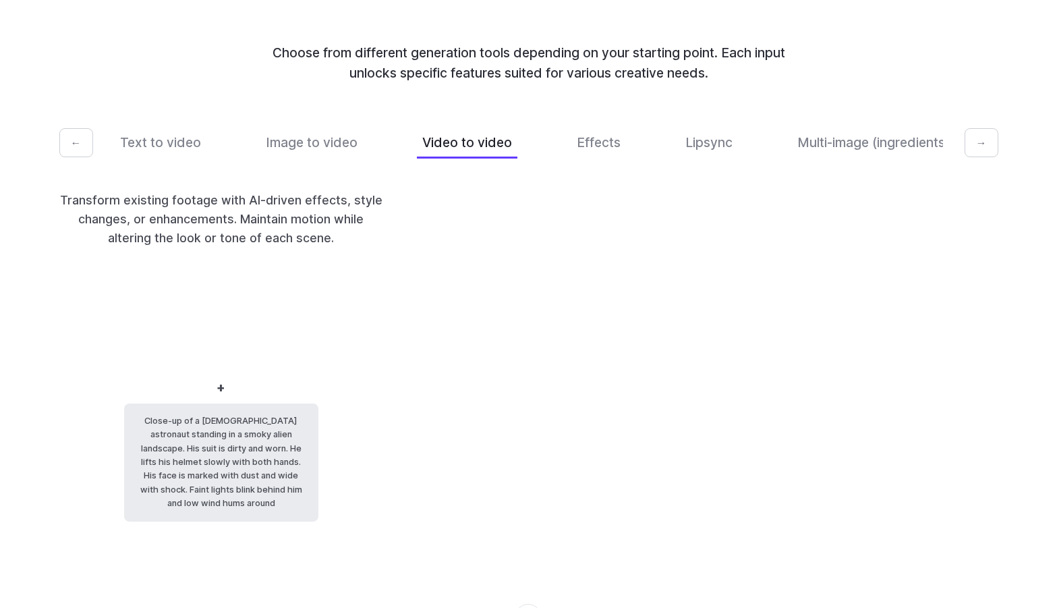
drag, startPoint x: 328, startPoint y: 252, endPoint x: 369, endPoint y: 314, distance: 74.5
click at [369, 314] on div "Close-up of a [DEMOGRAPHIC_DATA] astronaut standing in a smoky alien landscape.…" at bounding box center [221, 401] width 324 height 242
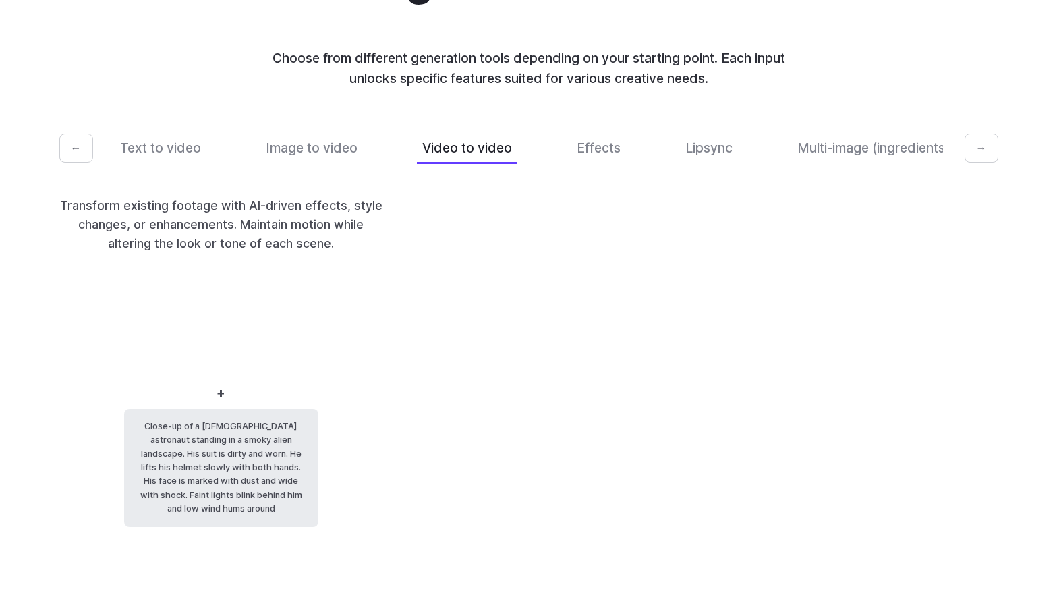
scroll to position [2742, 0]
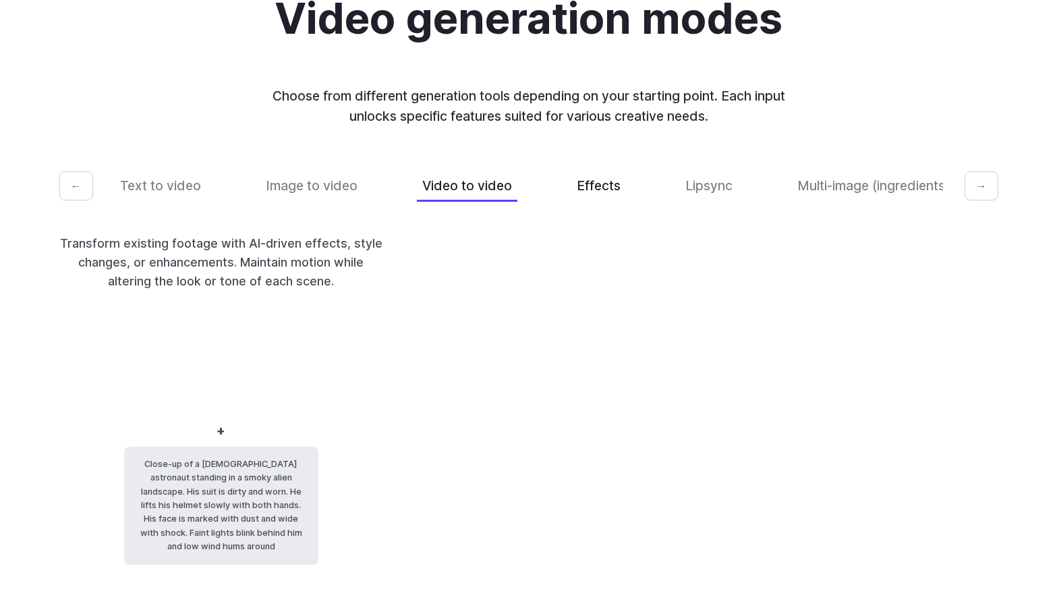
click at [603, 191] on button "Effects" at bounding box center [598, 186] width 55 height 32
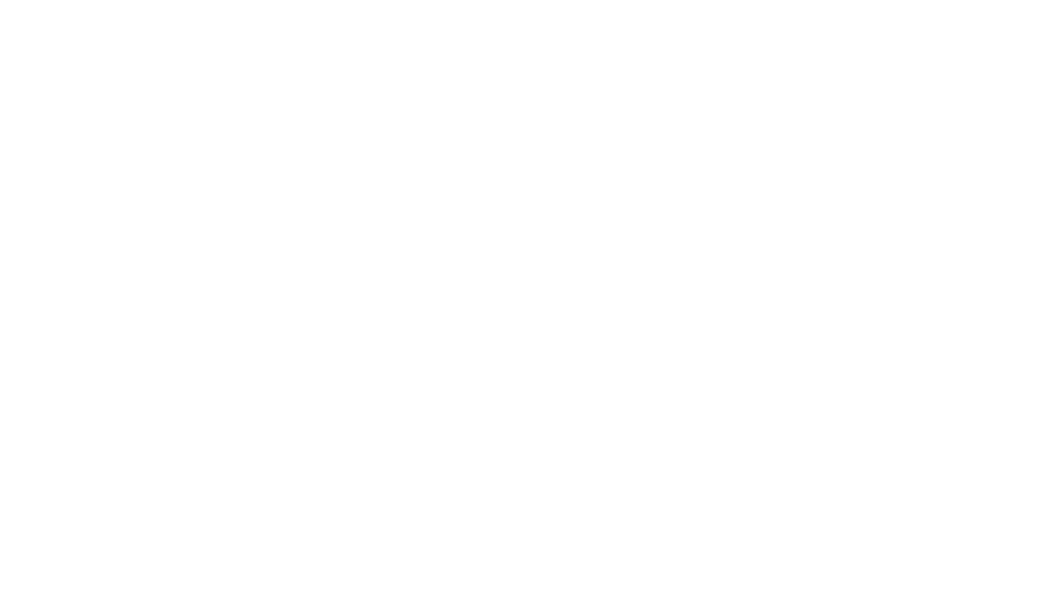
scroll to position [2944, 0]
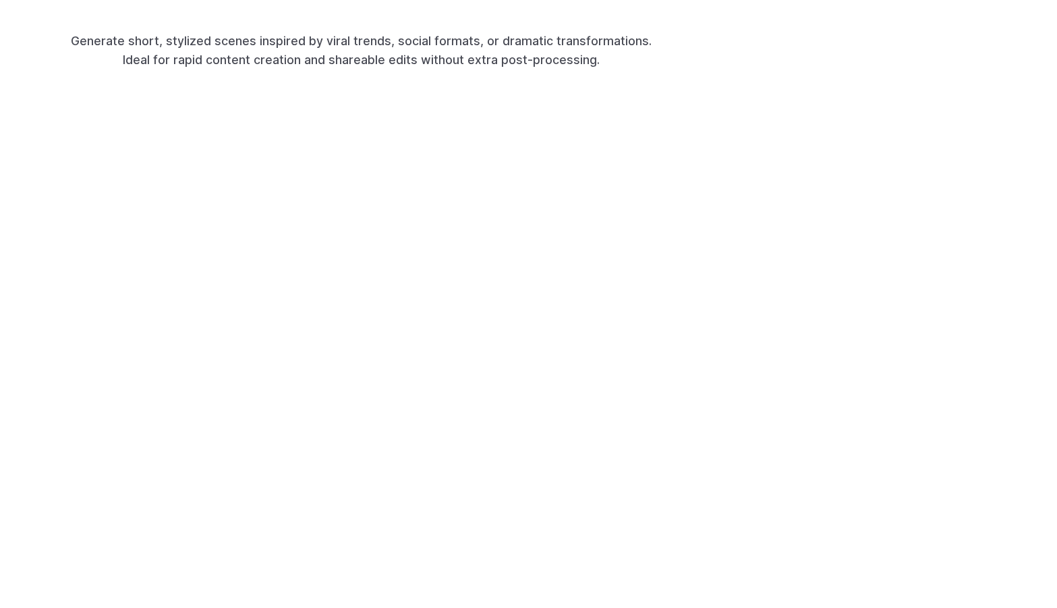
click at [592, 528] on div "Video generation modes Choose from different generation tools depending on your…" at bounding box center [528, 363] width 1057 height 1270
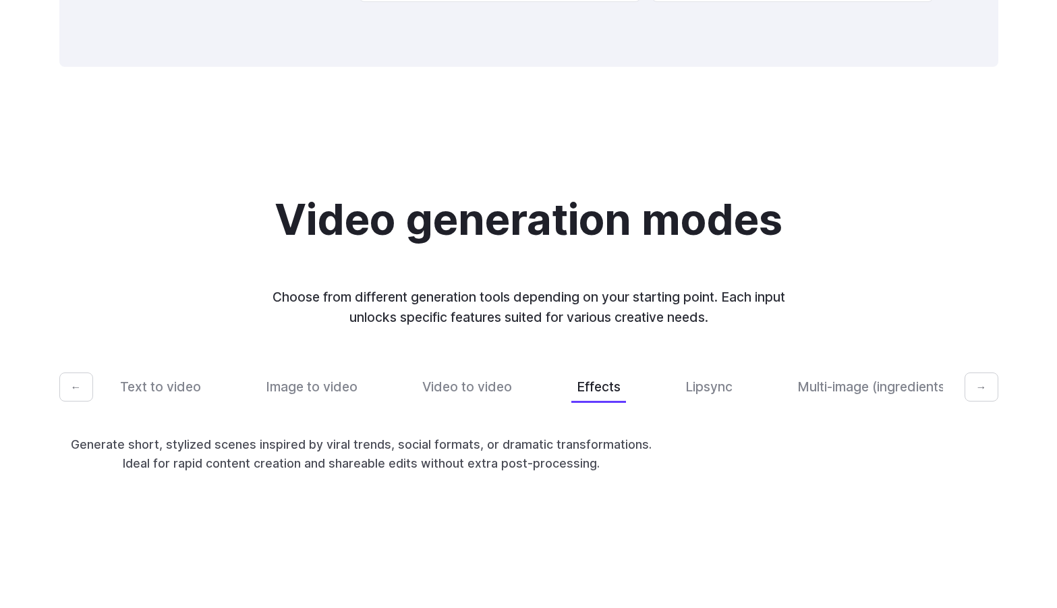
scroll to position [2540, 0]
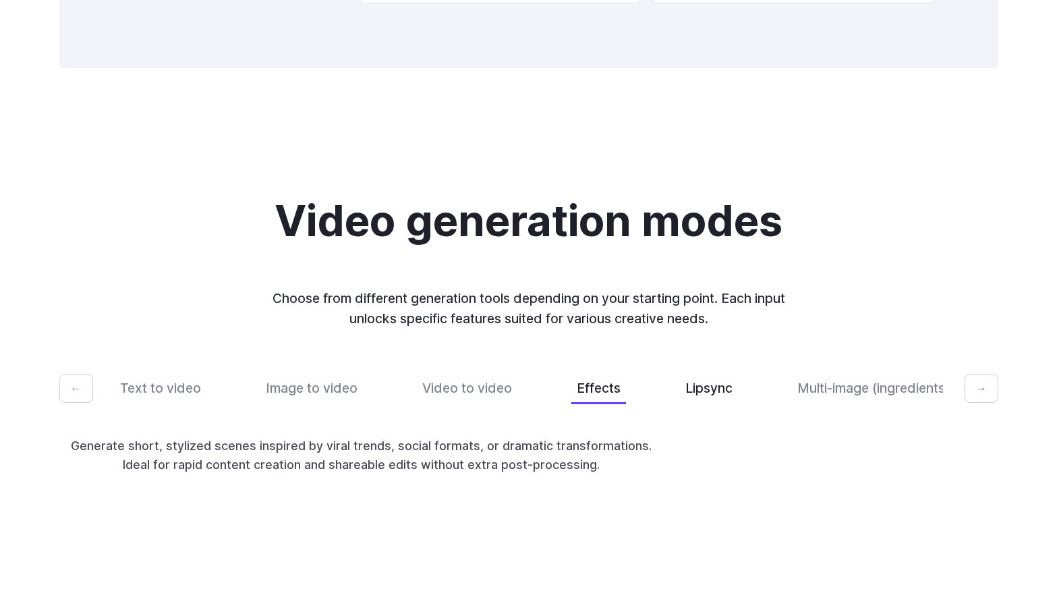
click at [704, 404] on button "Lipsync" at bounding box center [709, 388] width 58 height 32
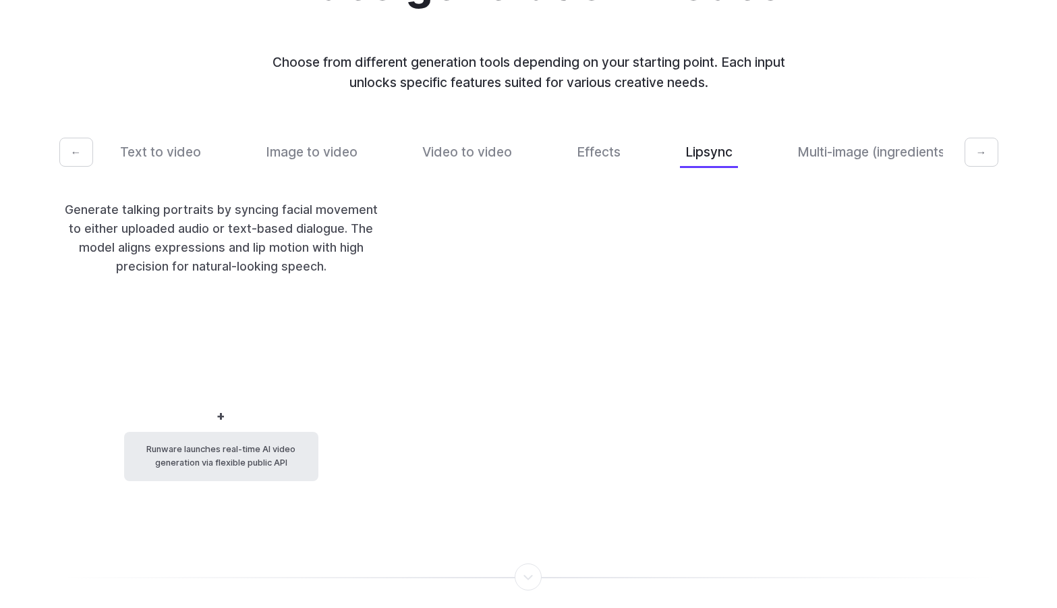
scroll to position [2877, 0]
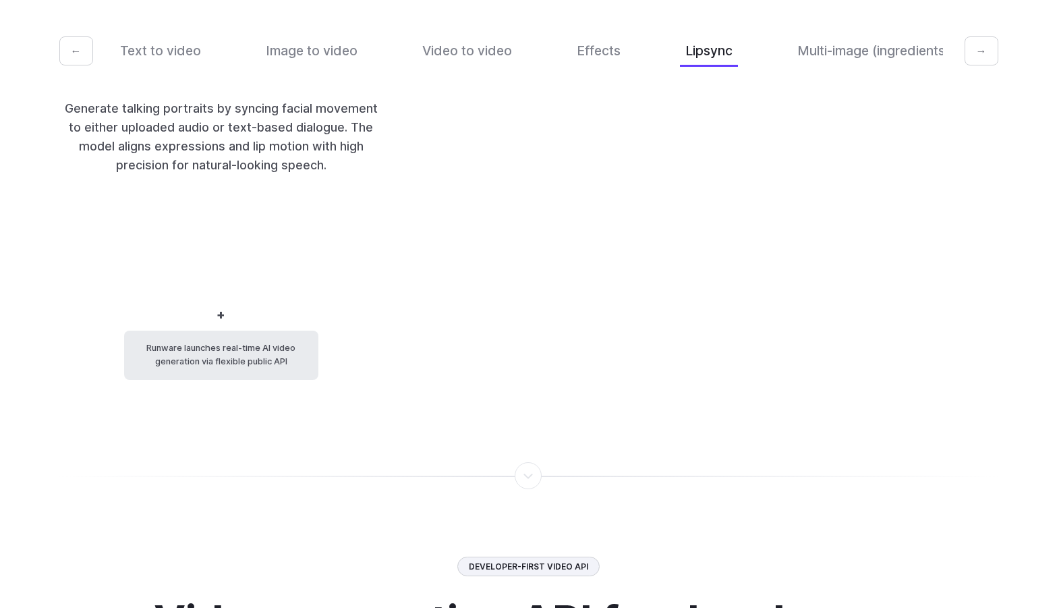
click at [185, 380] on code "Runware launches real-time AI video generation via flexible public API" at bounding box center [221, 355] width 194 height 49
click at [870, 67] on button "Multi-image (ingredients)" at bounding box center [873, 51] width 163 height 32
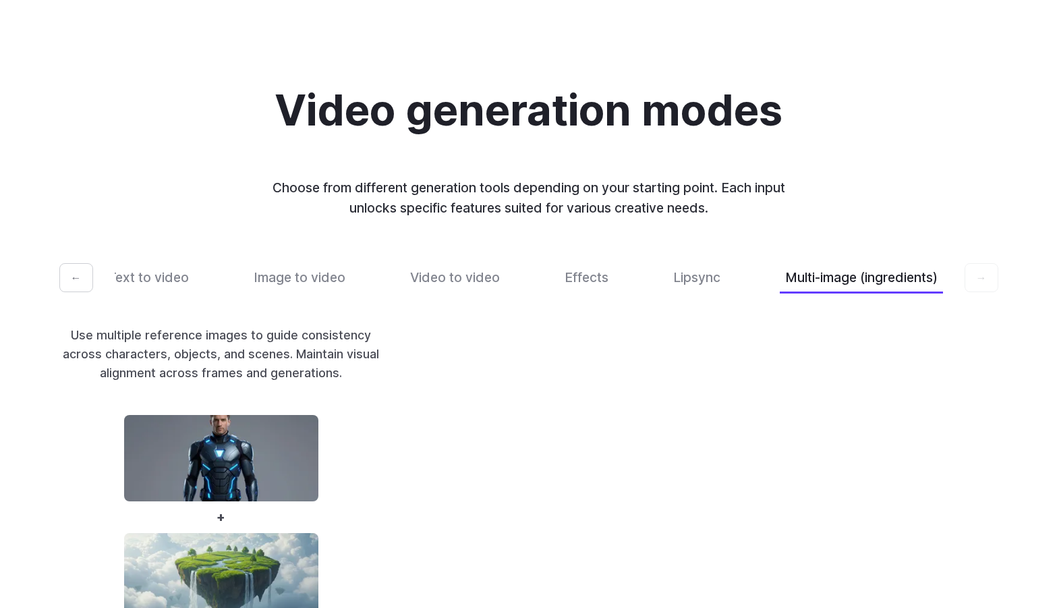
scroll to position [2675, 0]
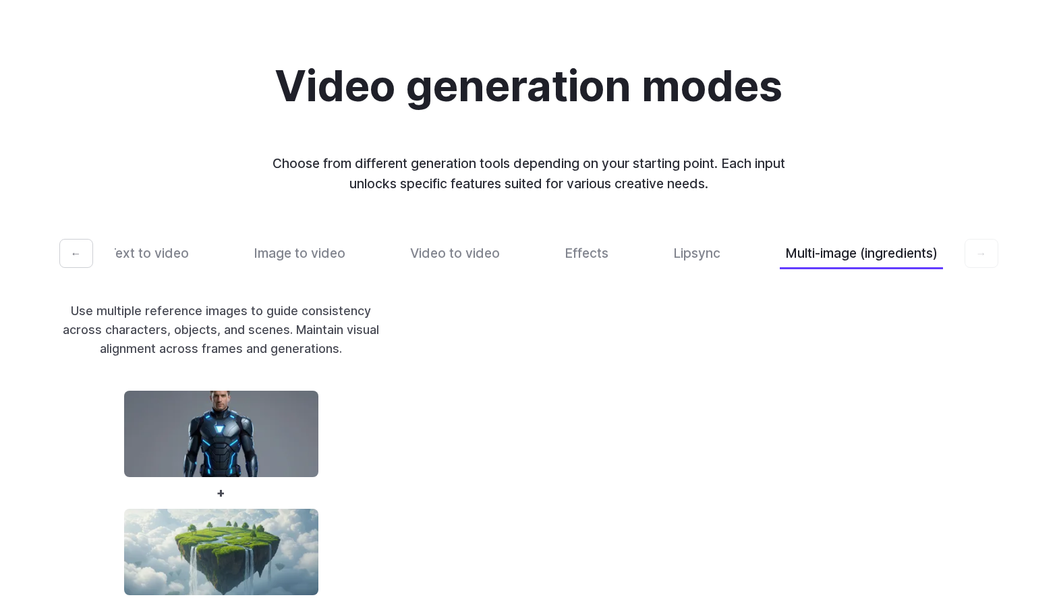
click at [78, 269] on button "←" at bounding box center [76, 254] width 34 height 30
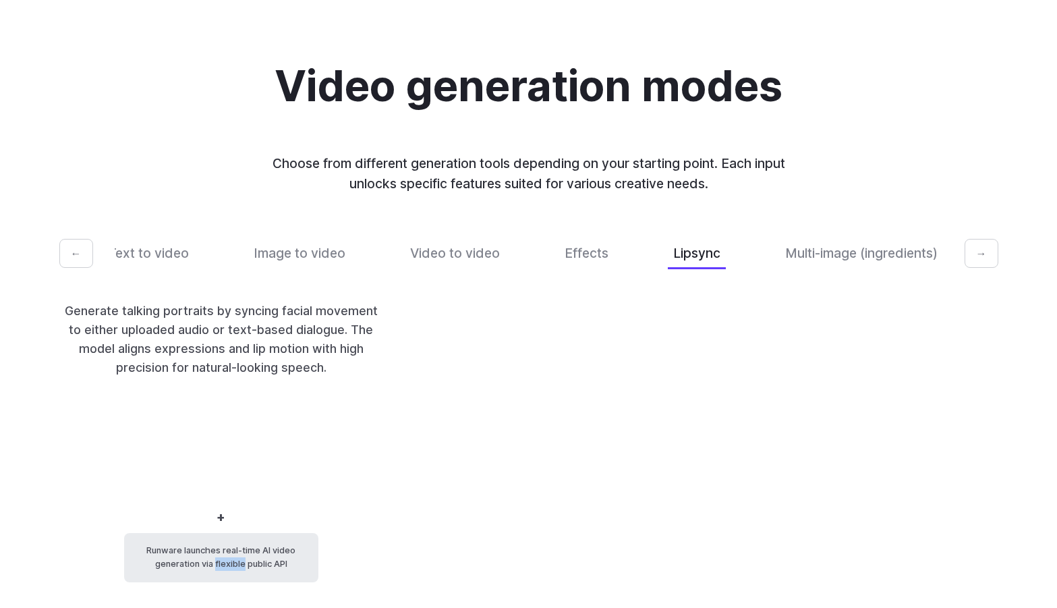
click at [78, 269] on button "←" at bounding box center [76, 254] width 34 height 30
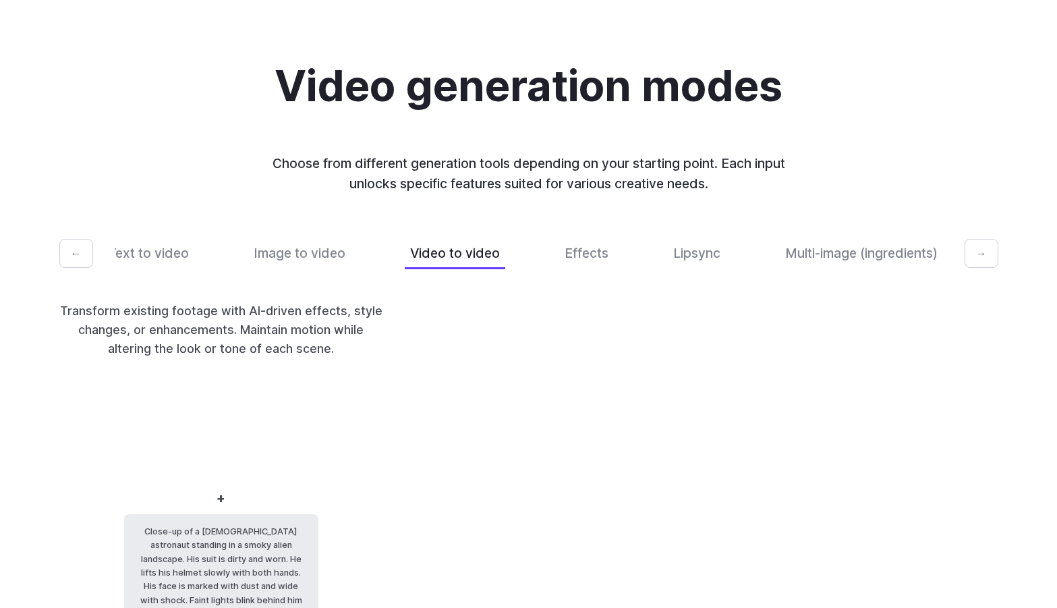
click at [77, 269] on button "←" at bounding box center [76, 254] width 34 height 30
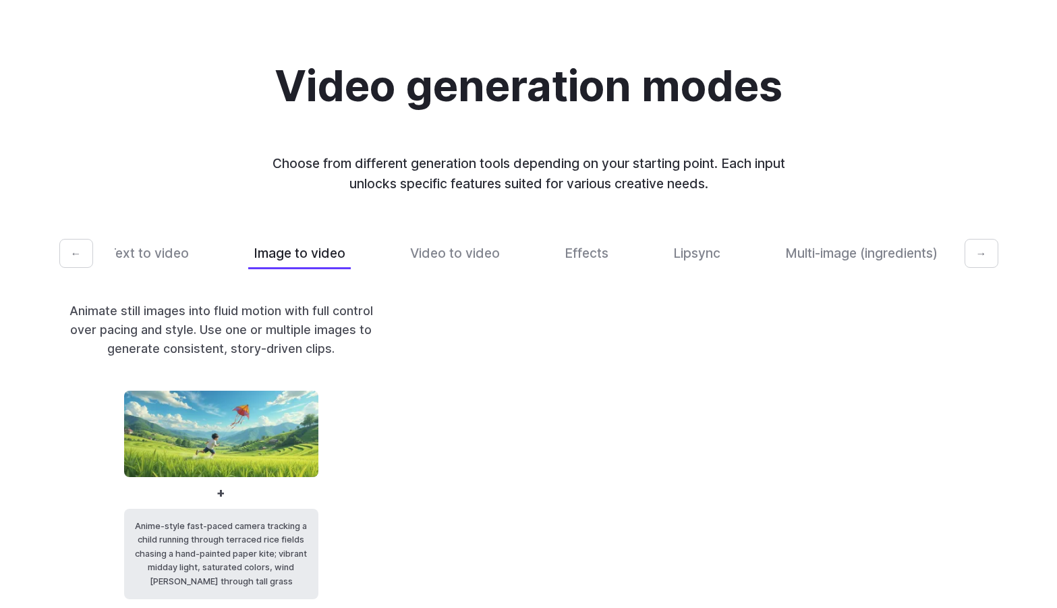
click at [77, 269] on button "←" at bounding box center [76, 254] width 34 height 30
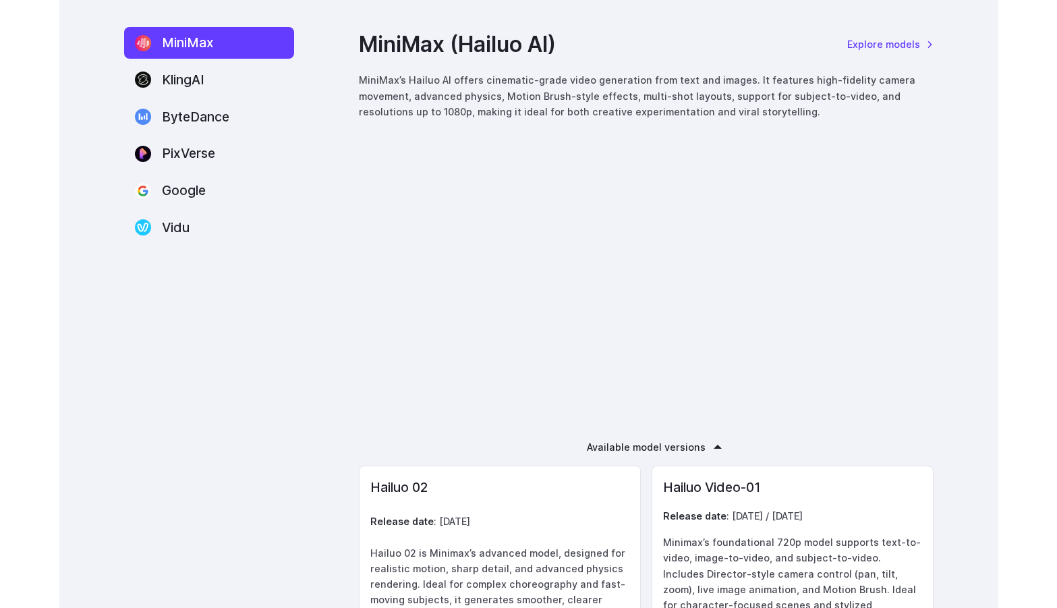
scroll to position [1865, 0]
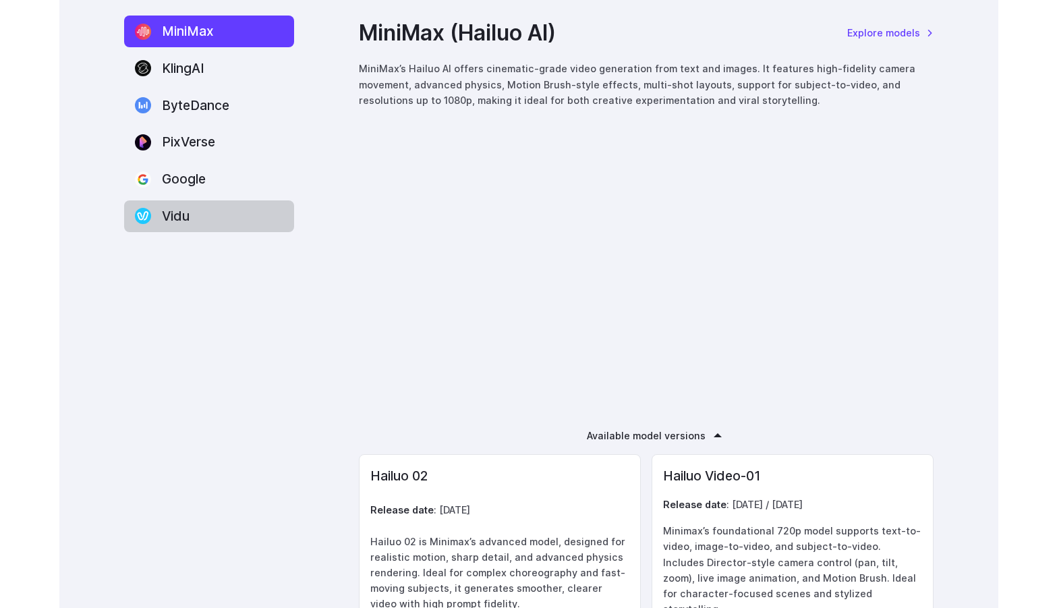
click at [226, 212] on label "Vidu" at bounding box center [209, 216] width 170 height 32
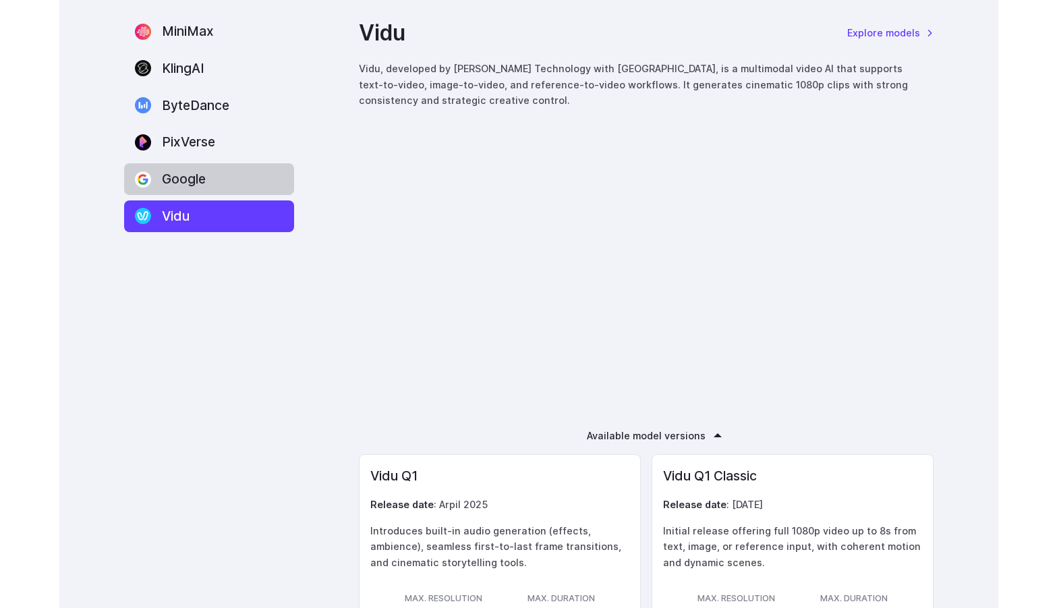
click at [228, 187] on label "Google" at bounding box center [209, 179] width 170 height 32
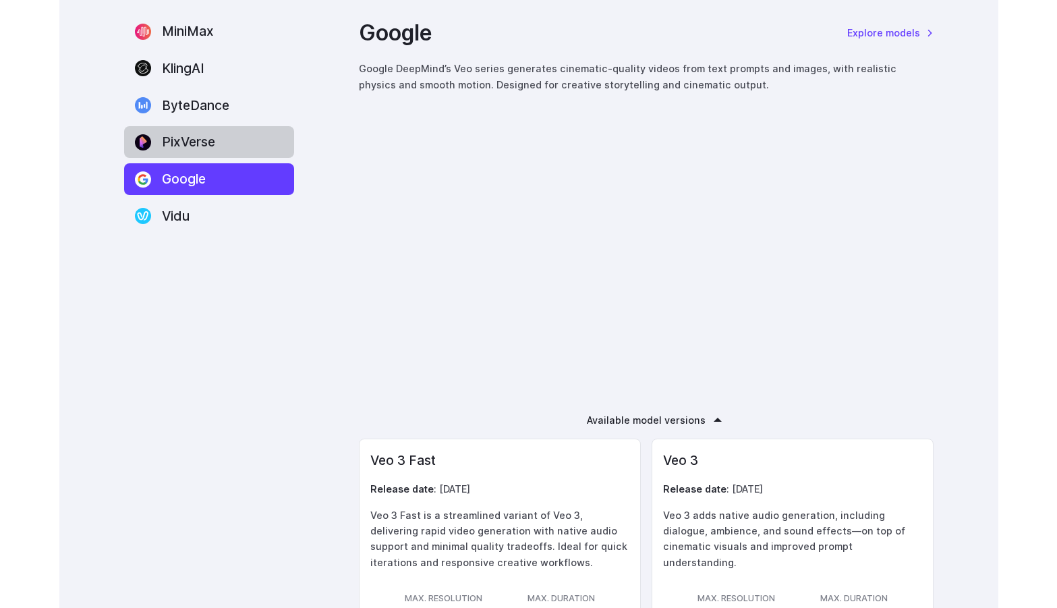
click at [223, 157] on label "PixVerse" at bounding box center [209, 142] width 170 height 32
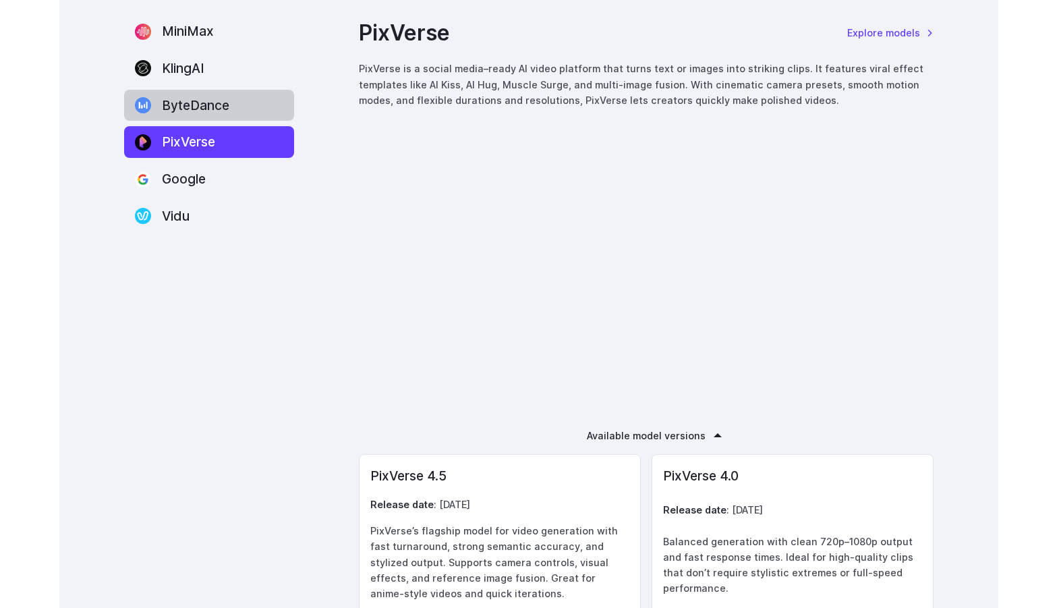
click at [223, 111] on label "ByteDance" at bounding box center [209, 106] width 170 height 32
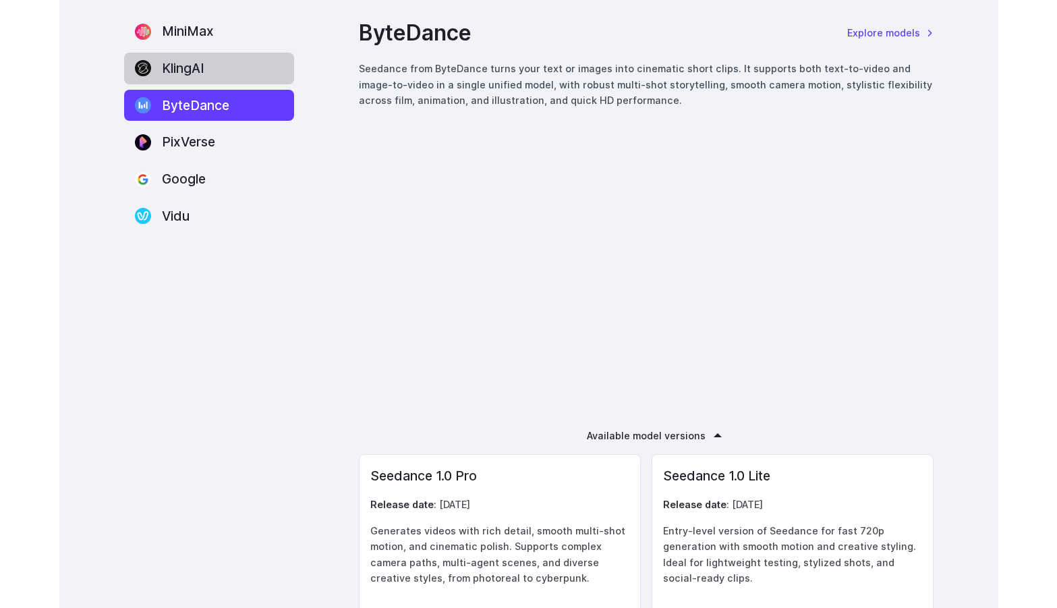
click at [215, 80] on label "KlingAI" at bounding box center [209, 69] width 170 height 32
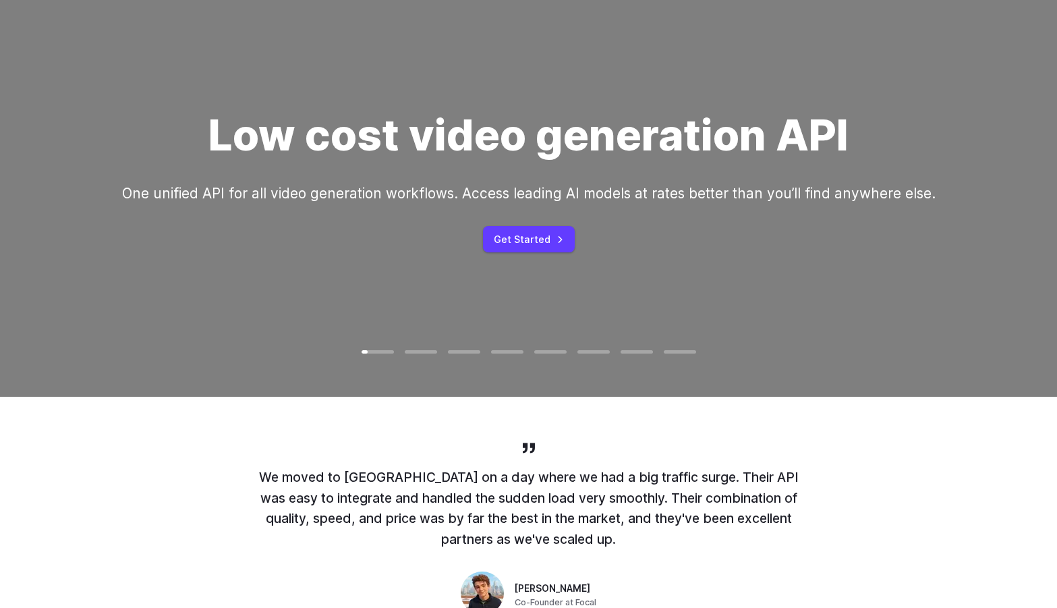
scroll to position [0, 0]
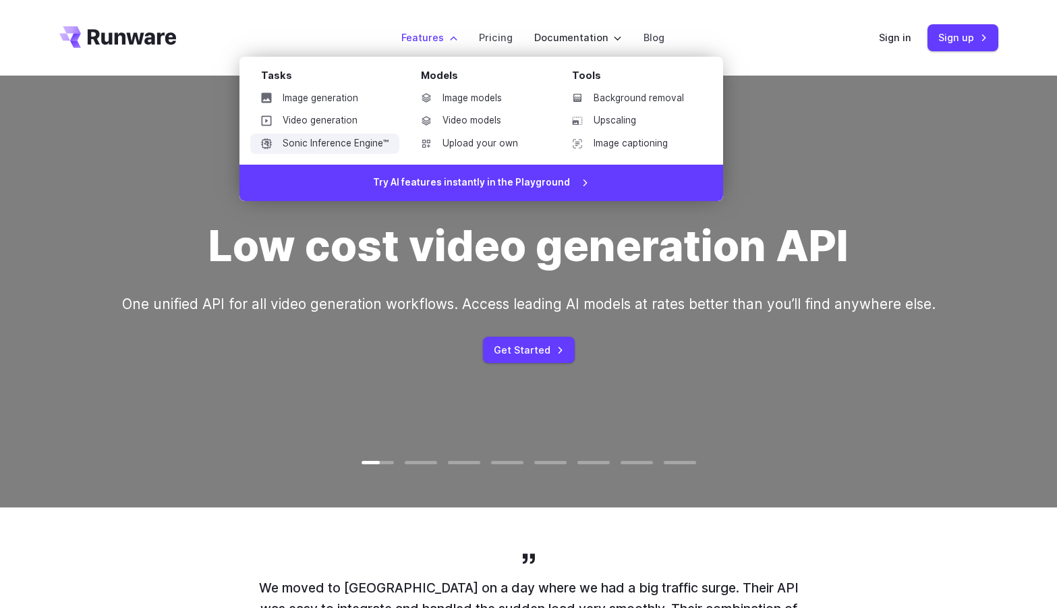
click at [342, 134] on link "Sonic Inference Engine™" at bounding box center [324, 144] width 149 height 20
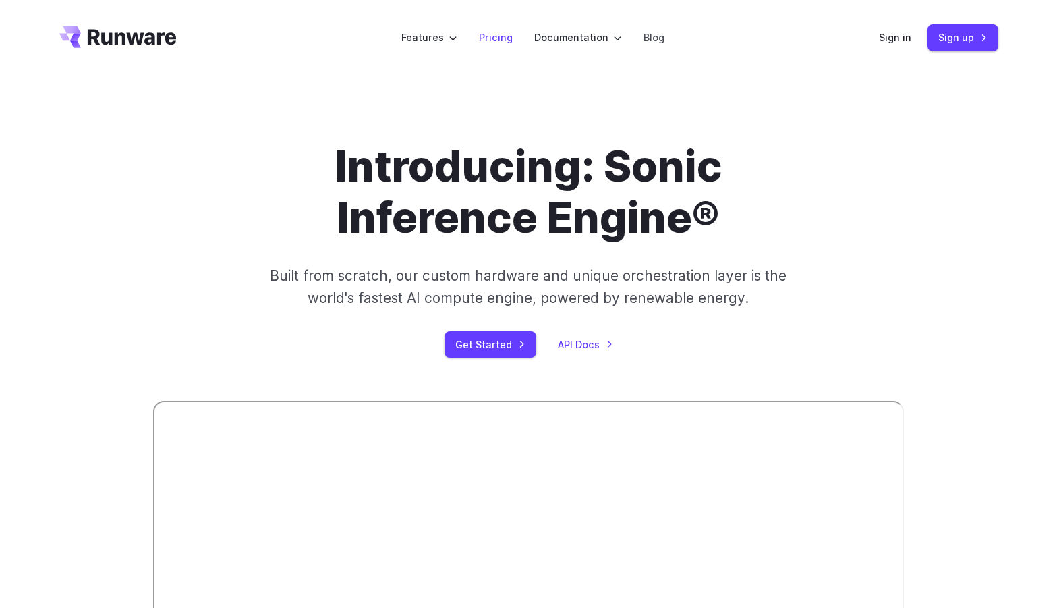
click at [491, 41] on link "Pricing" at bounding box center [496, 38] width 34 height 16
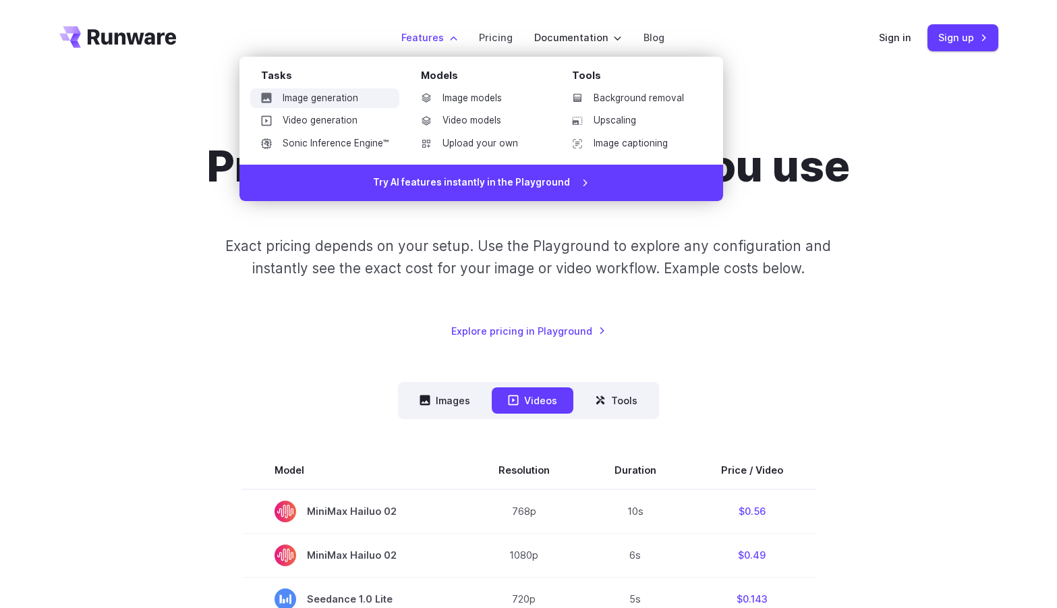
click at [304, 97] on link "Image generation" at bounding box center [324, 98] width 149 height 20
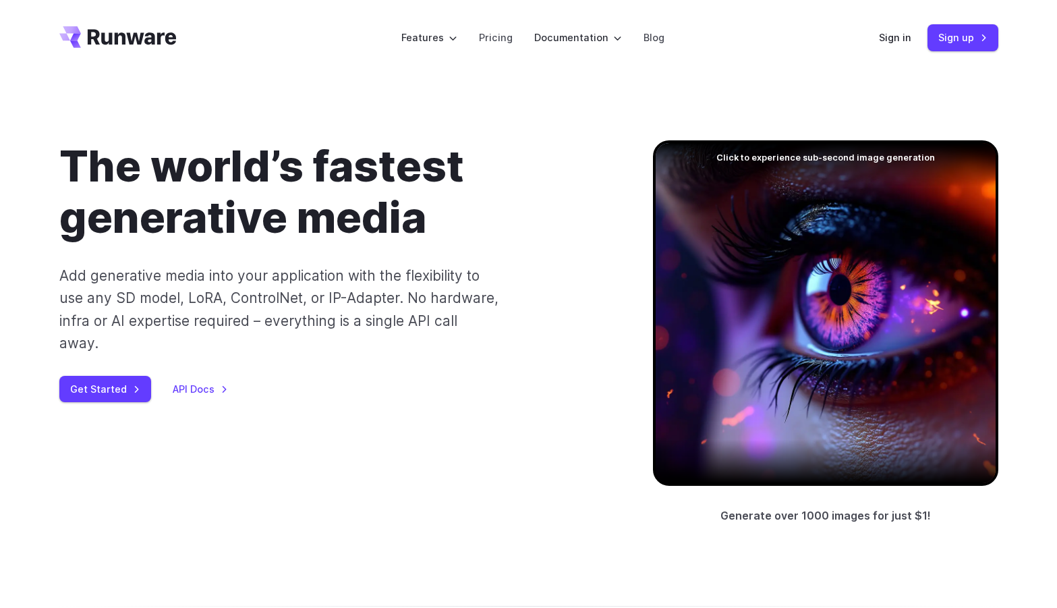
click at [438, 264] on div "The world’s fastest generative media Add generative media into your application…" at bounding box center [334, 271] width 551 height 262
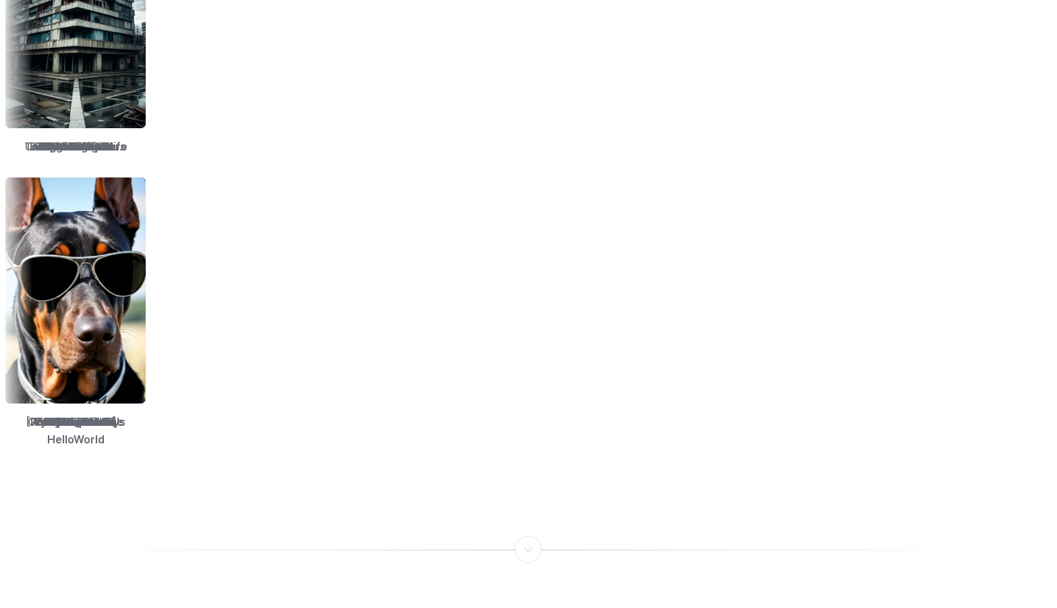
scroll to position [2429, 0]
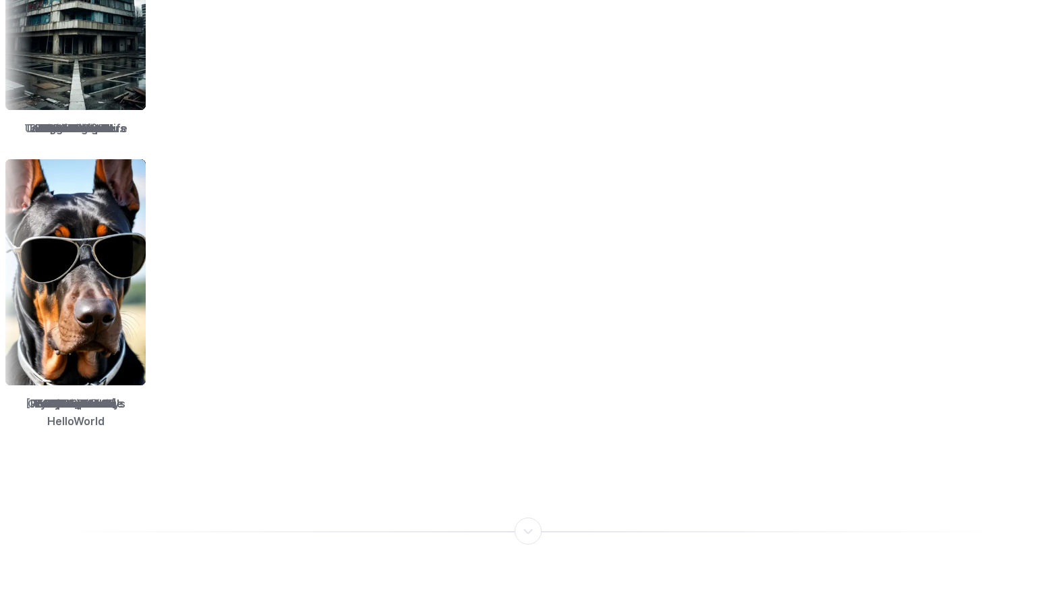
click at [428, 442] on div "Pick from 312,449 models Experiment with any model. Everything from FLUX to SD1…" at bounding box center [528, 35] width 1057 height 930
click at [783, 236] on img at bounding box center [853, 272] width 140 height 226
drag, startPoint x: 364, startPoint y: 410, endPoint x: 316, endPoint y: 405, distance: 47.5
click at [762, 405] on div "Socarealism" at bounding box center [837, 295] width 151 height 282
drag, startPoint x: 316, startPoint y: 405, endPoint x: 384, endPoint y: 406, distance: 67.5
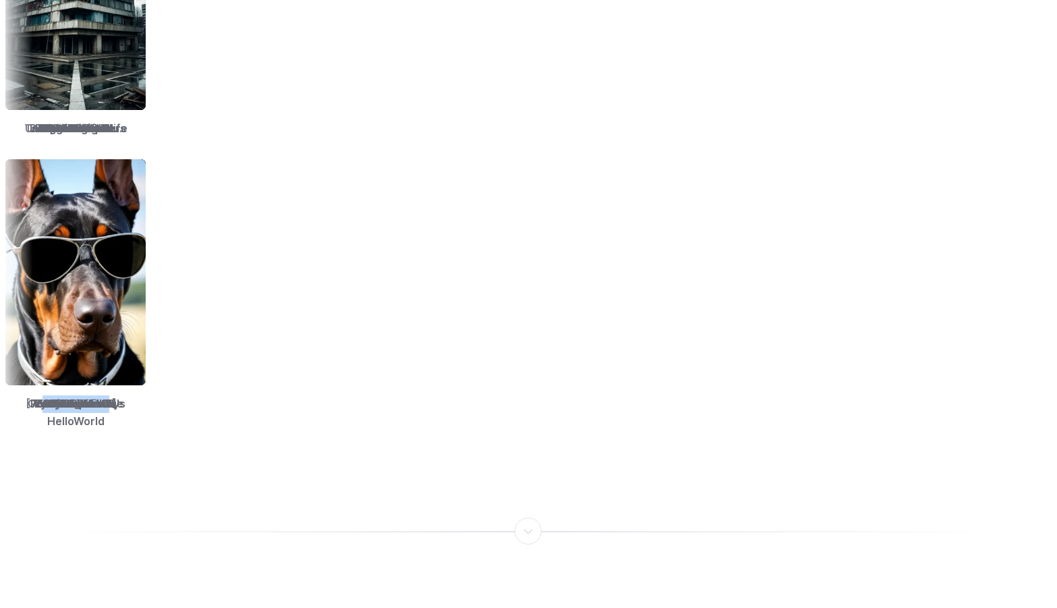
copy span "Socarealism"
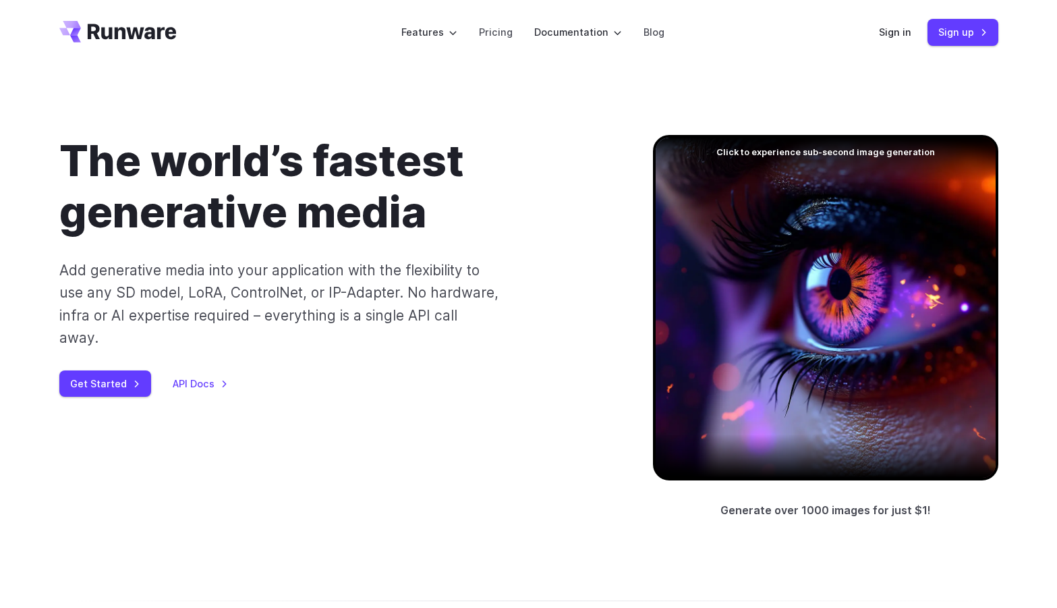
scroll to position [0, 0]
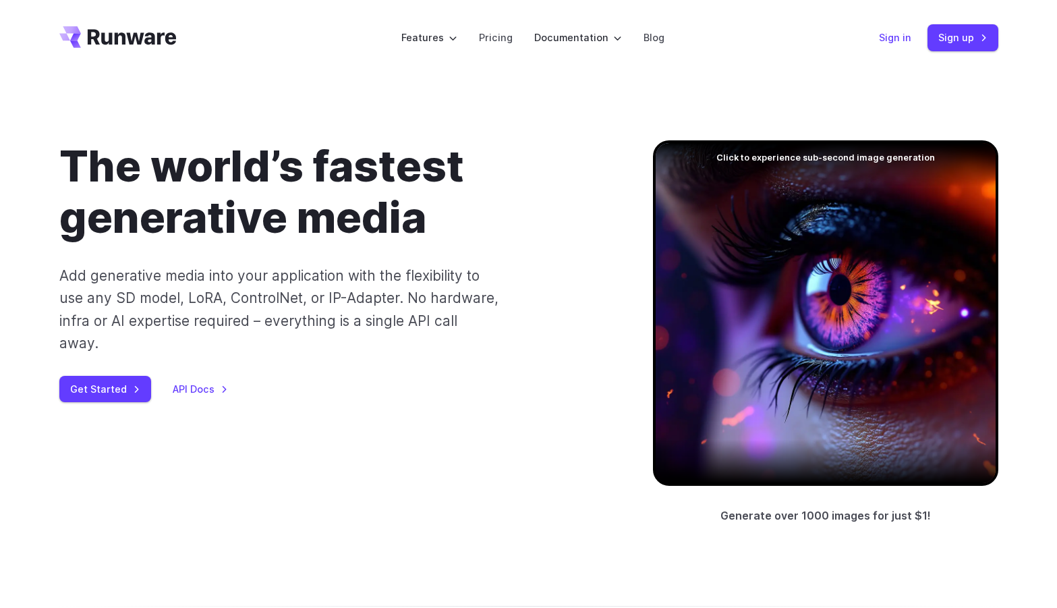
click at [899, 35] on link "Sign in" at bounding box center [895, 38] width 32 height 16
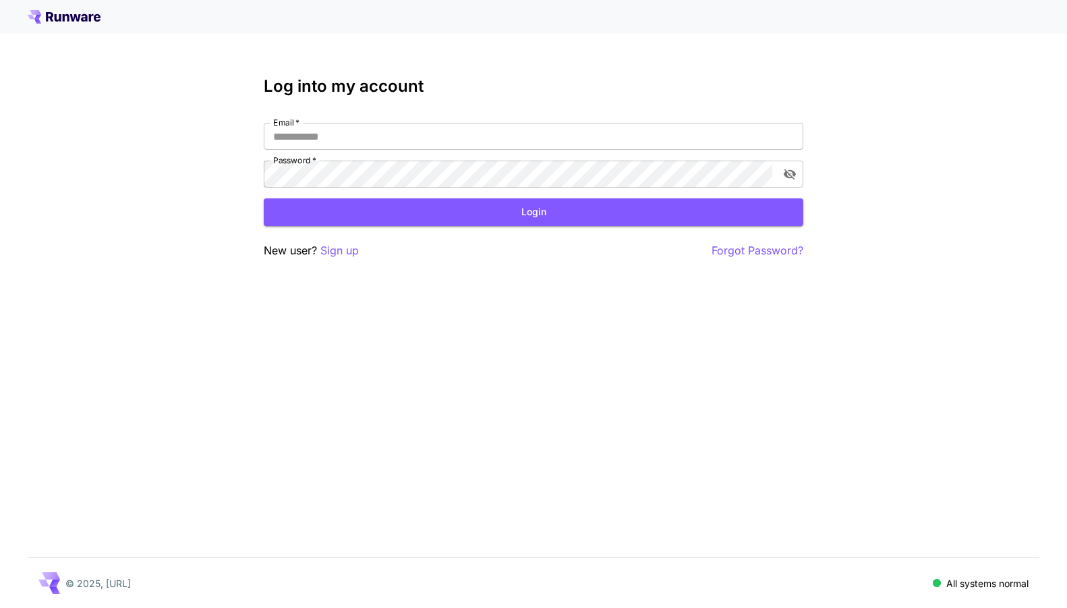
click at [370, 121] on div "Log into my account Email   * Email   * Password   * Password   * Login New use…" at bounding box center [534, 168] width 540 height 182
click at [362, 131] on input "Email   *" at bounding box center [534, 136] width 540 height 27
click at [0, 607] on com-1password-button at bounding box center [0, 608] width 0 height 0
type input "**********"
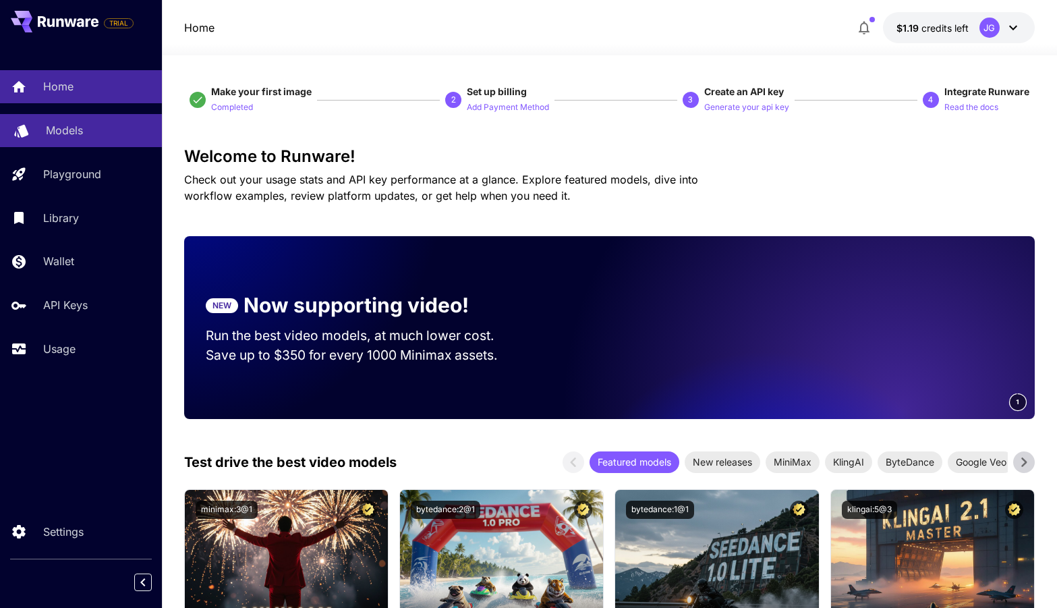
click at [63, 131] on p "Models" at bounding box center [64, 130] width 37 height 16
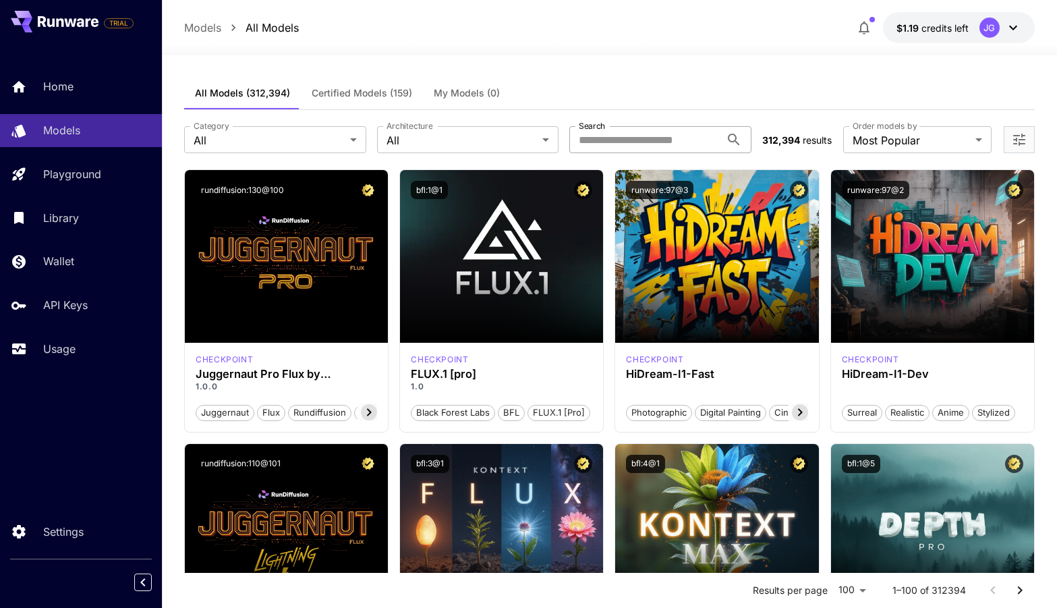
click at [647, 142] on input "Search" at bounding box center [644, 139] width 150 height 27
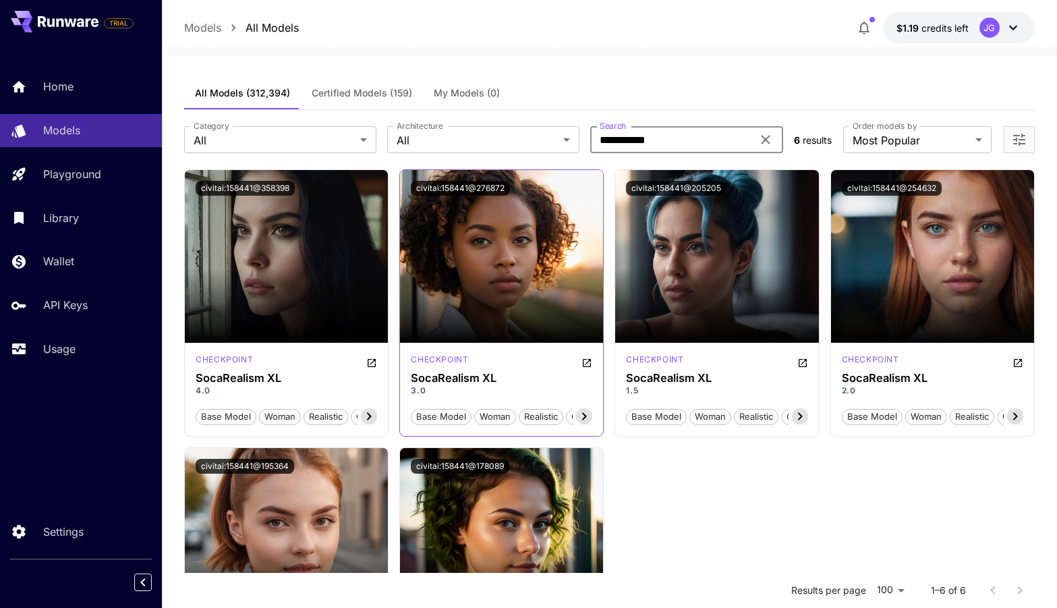
type input "**********"
click at [584, 419] on icon at bounding box center [584, 416] width 5 height 7
click at [584, 419] on span "general" at bounding box center [571, 416] width 43 height 13
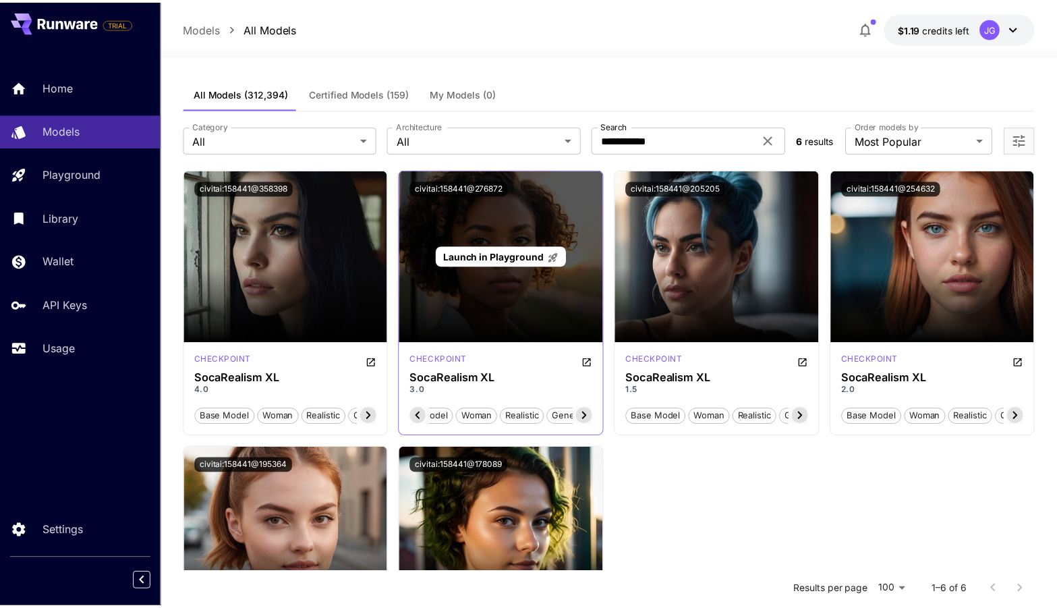
scroll to position [0, 34]
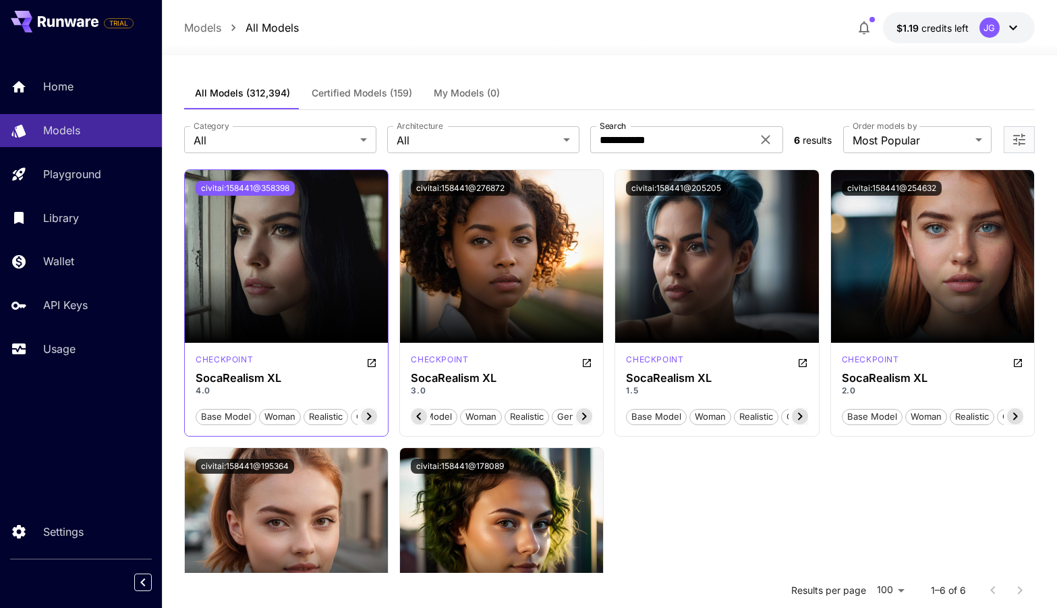
click at [269, 185] on button "civitai:158441@358398" at bounding box center [245, 188] width 99 height 15
click at [374, 88] on span "Certified Models (159)" at bounding box center [362, 93] width 101 height 12
